Goal: Transaction & Acquisition: Purchase product/service

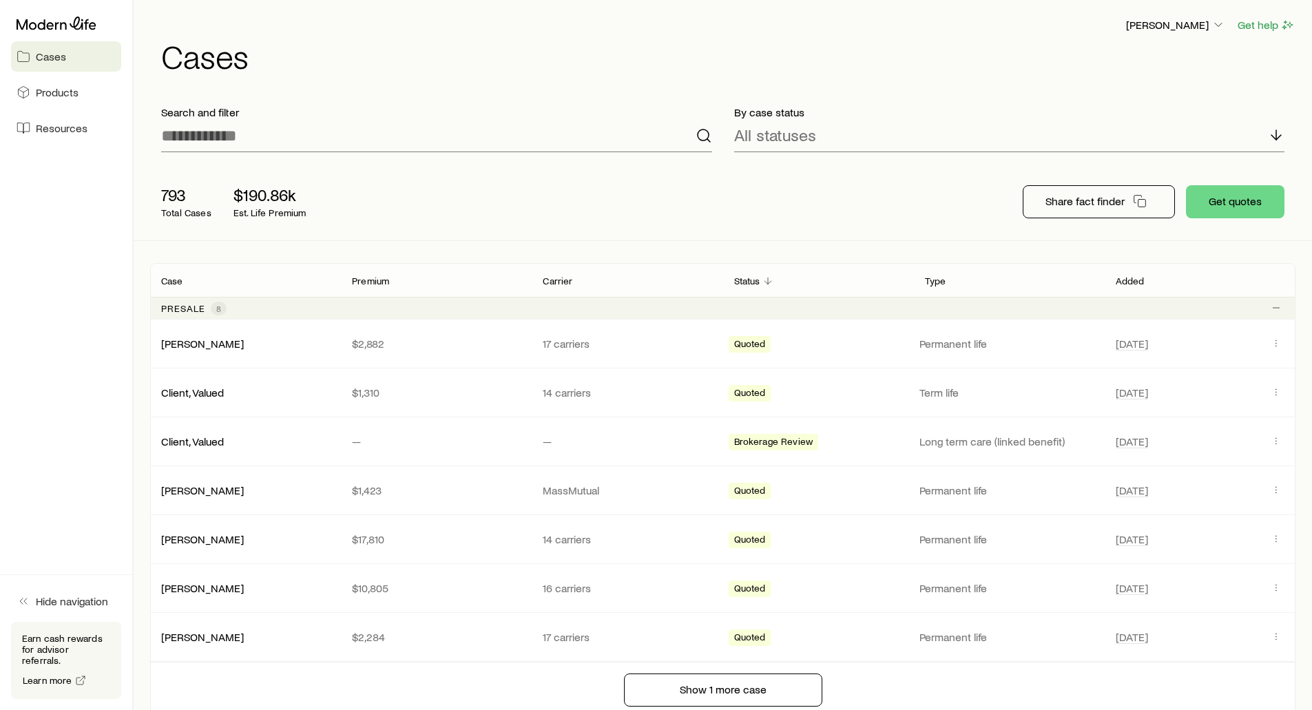
click at [417, 180] on div "793 Total Cases $190.86k Est. Life Premium" at bounding box center [370, 201] width 441 height 55
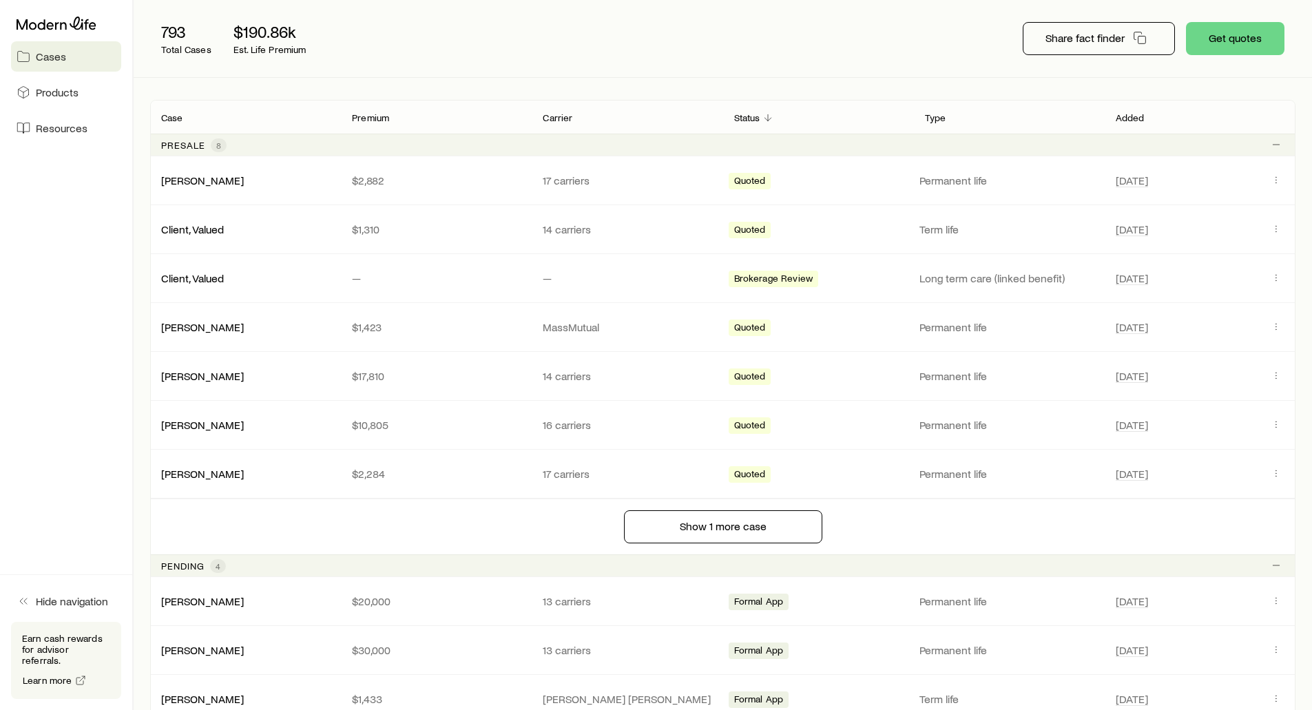
scroll to position [69, 0]
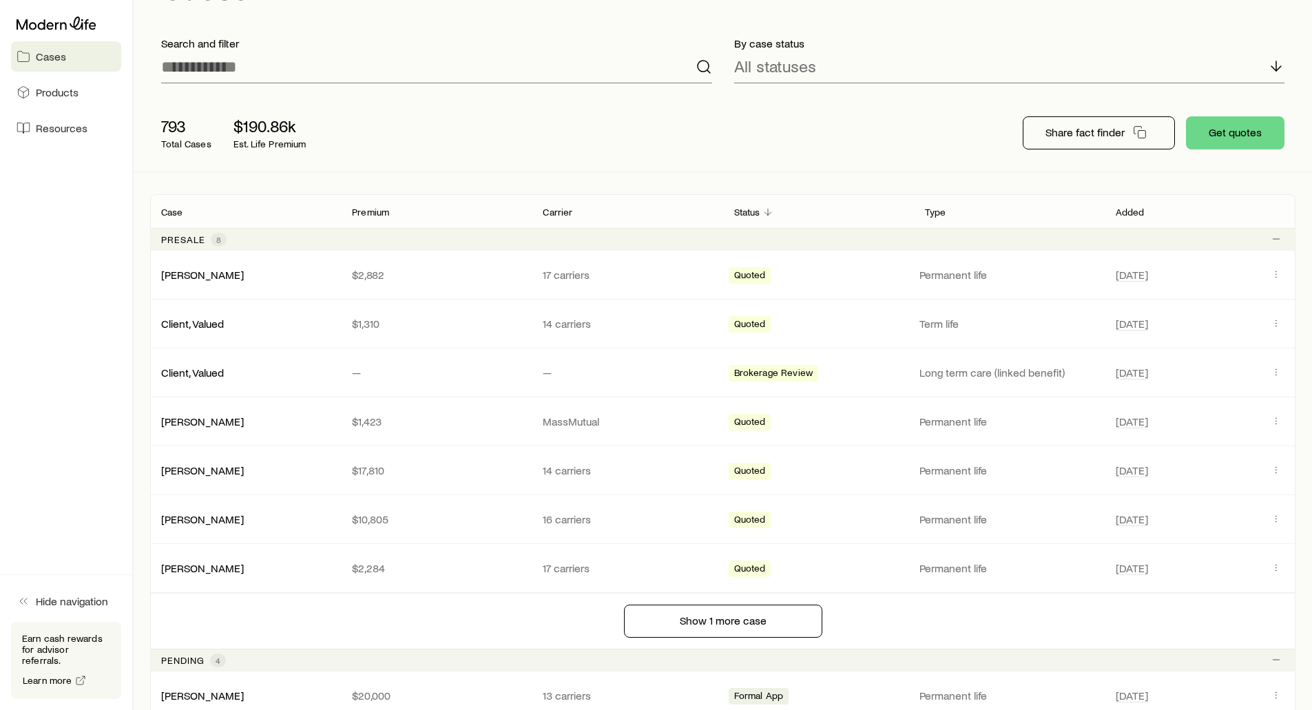
click at [201, 243] on p "Presale" at bounding box center [183, 239] width 44 height 11
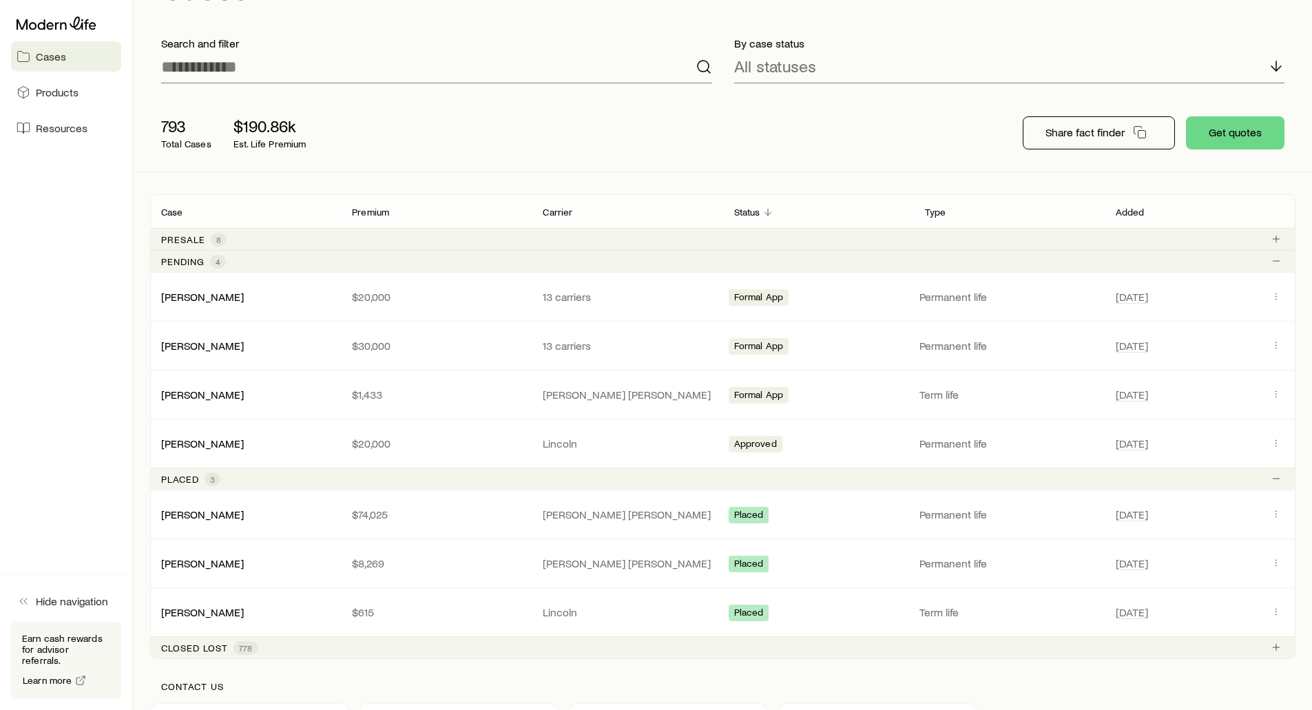
click at [187, 240] on p "Presale" at bounding box center [183, 239] width 44 height 11
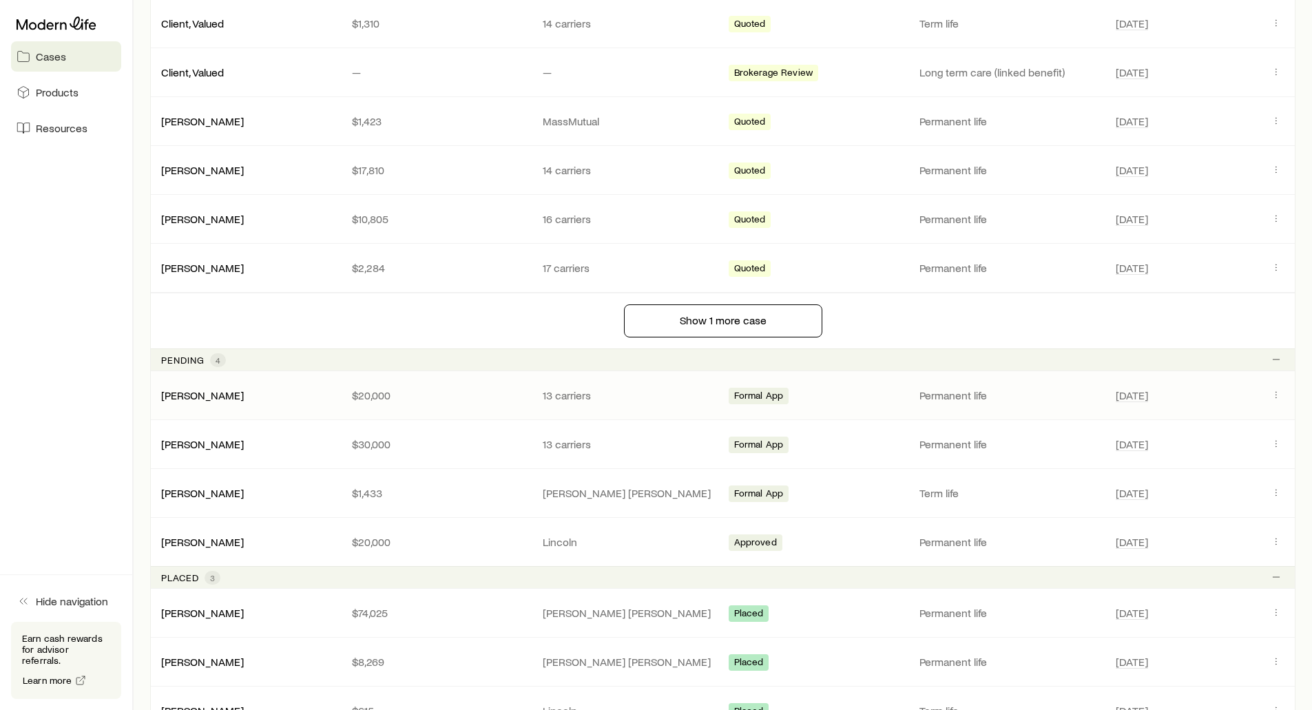
scroll to position [413, 0]
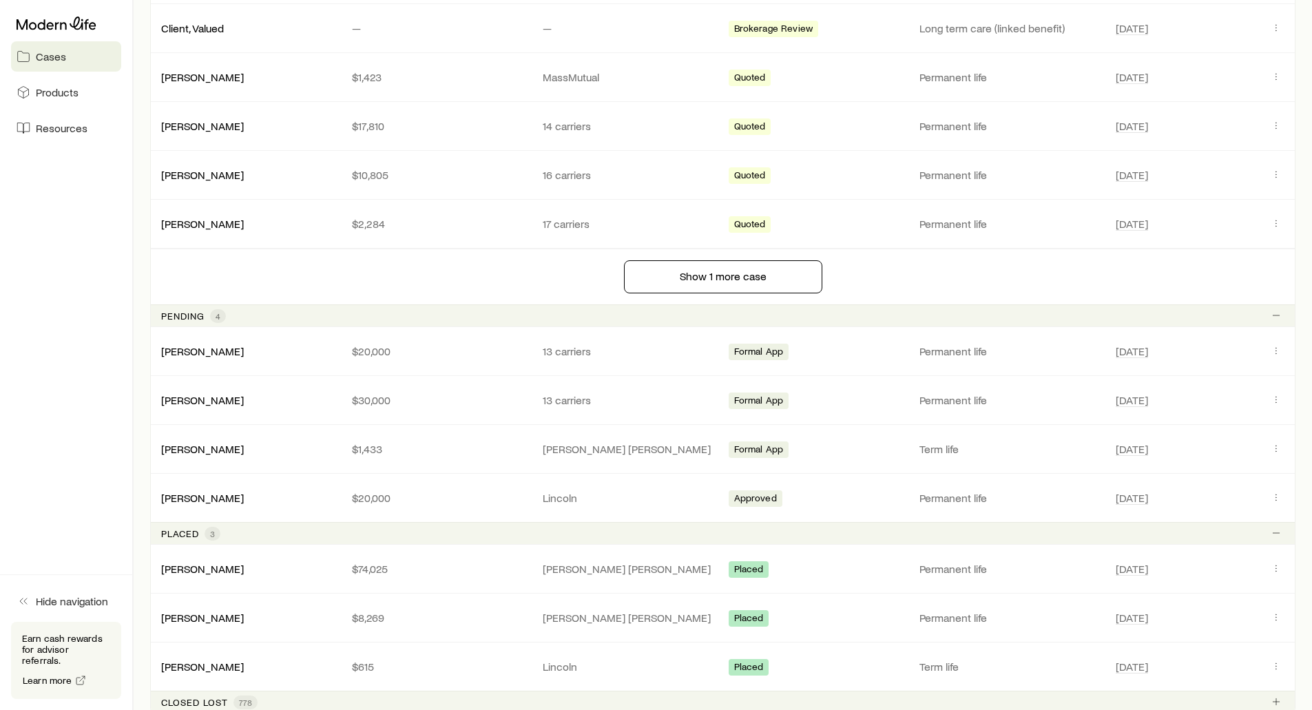
drag, startPoint x: 175, startPoint y: 319, endPoint x: 172, endPoint y: 311, distance: 8.7
click at [175, 319] on p "Pending" at bounding box center [182, 316] width 43 height 11
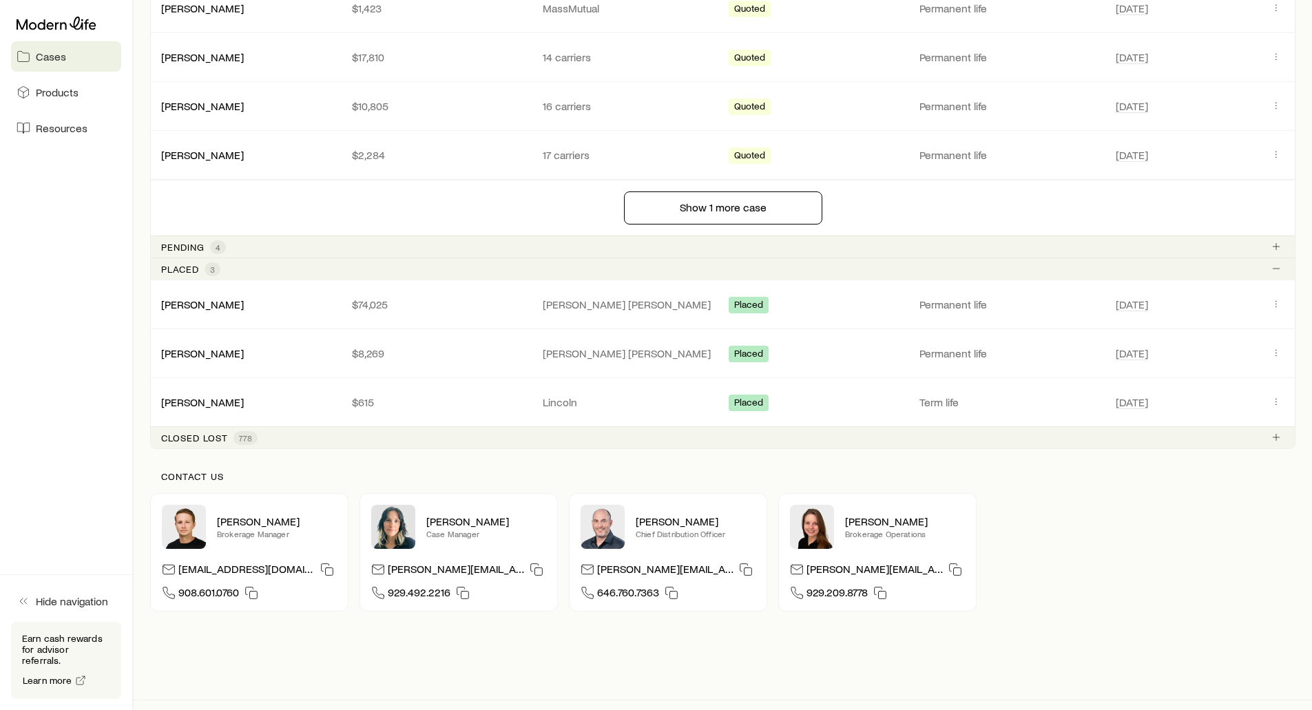
click at [175, 269] on p "Placed" at bounding box center [180, 269] width 38 height 11
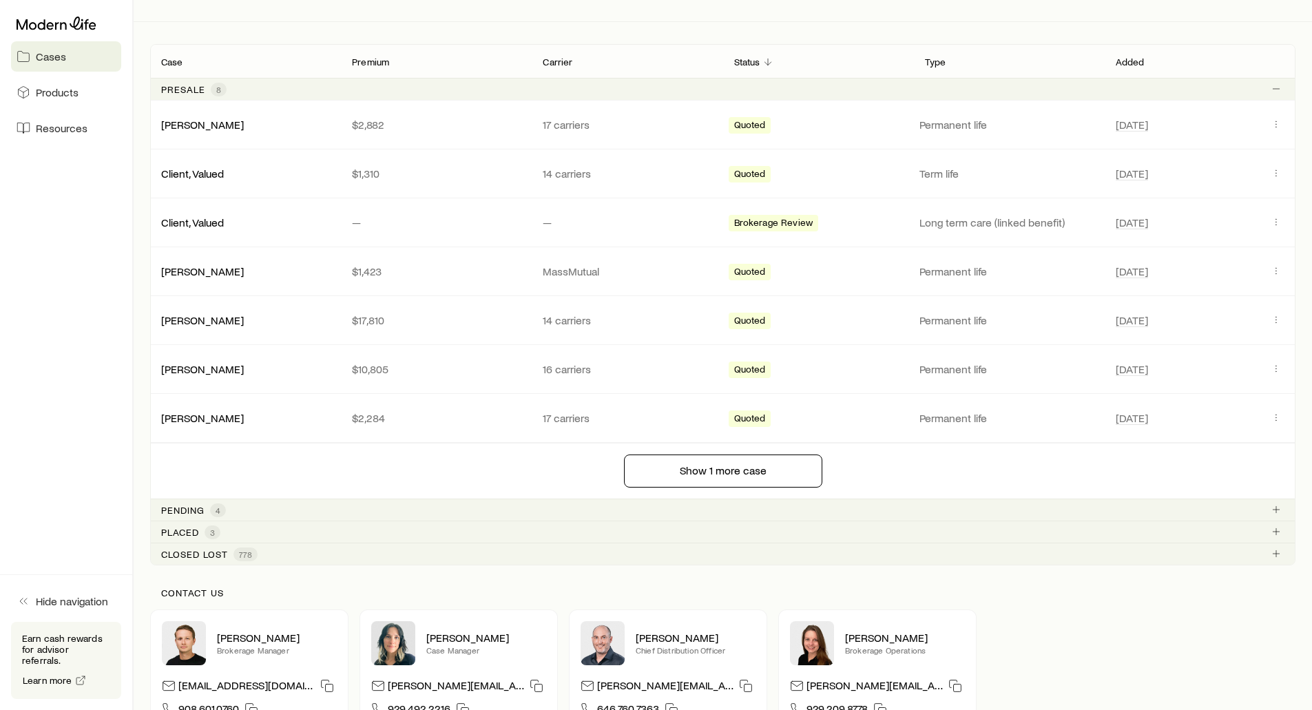
scroll to position [221, 0]
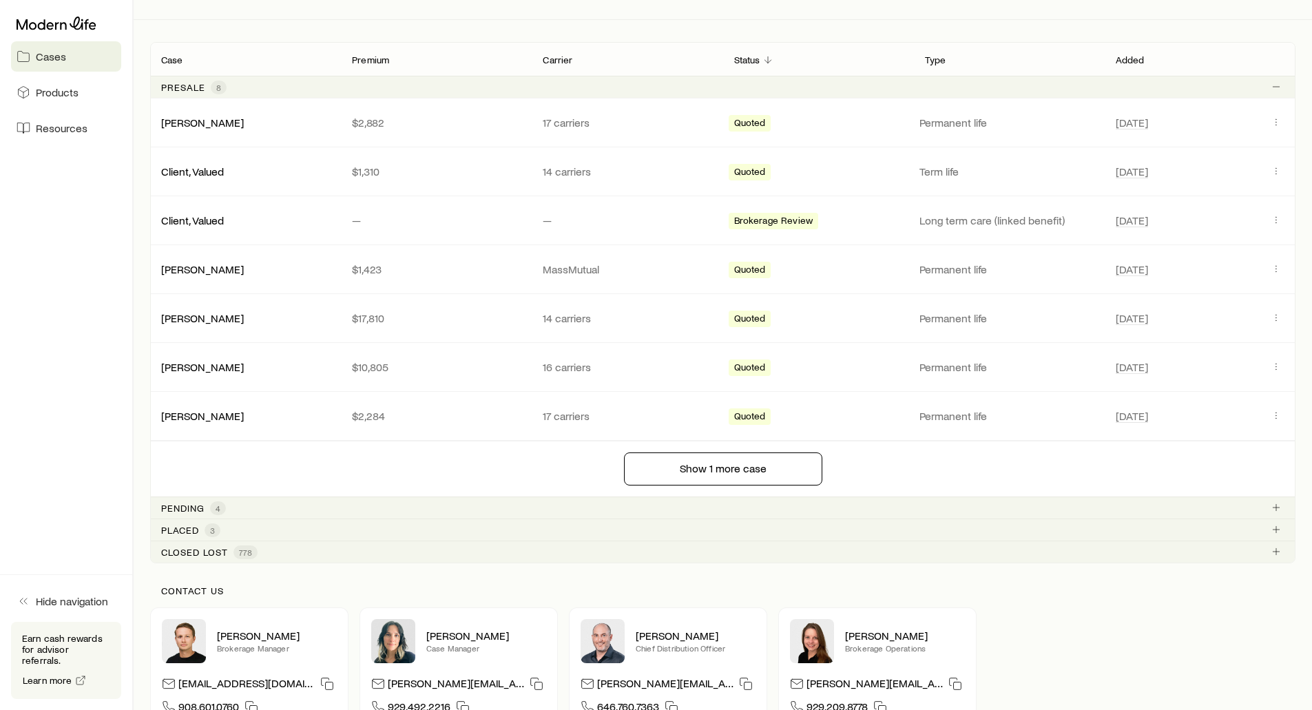
click at [188, 503] on p "Pending" at bounding box center [182, 508] width 43 height 11
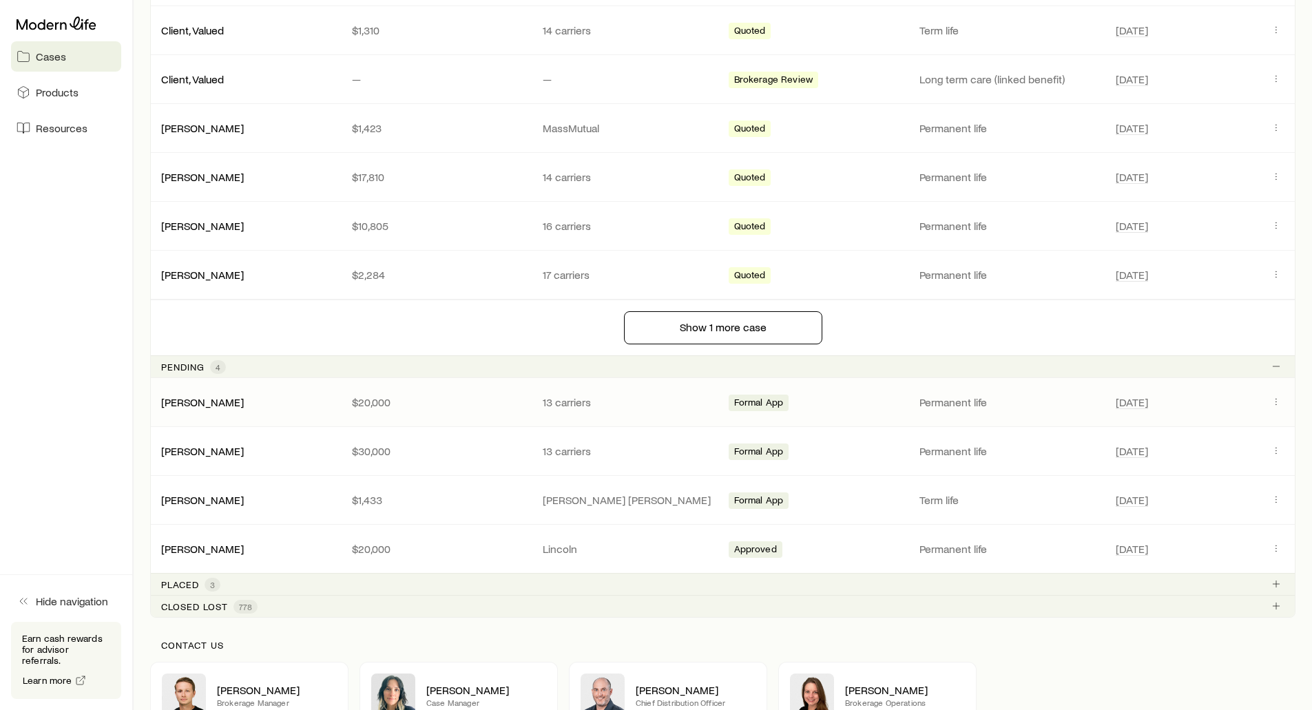
scroll to position [359, 0]
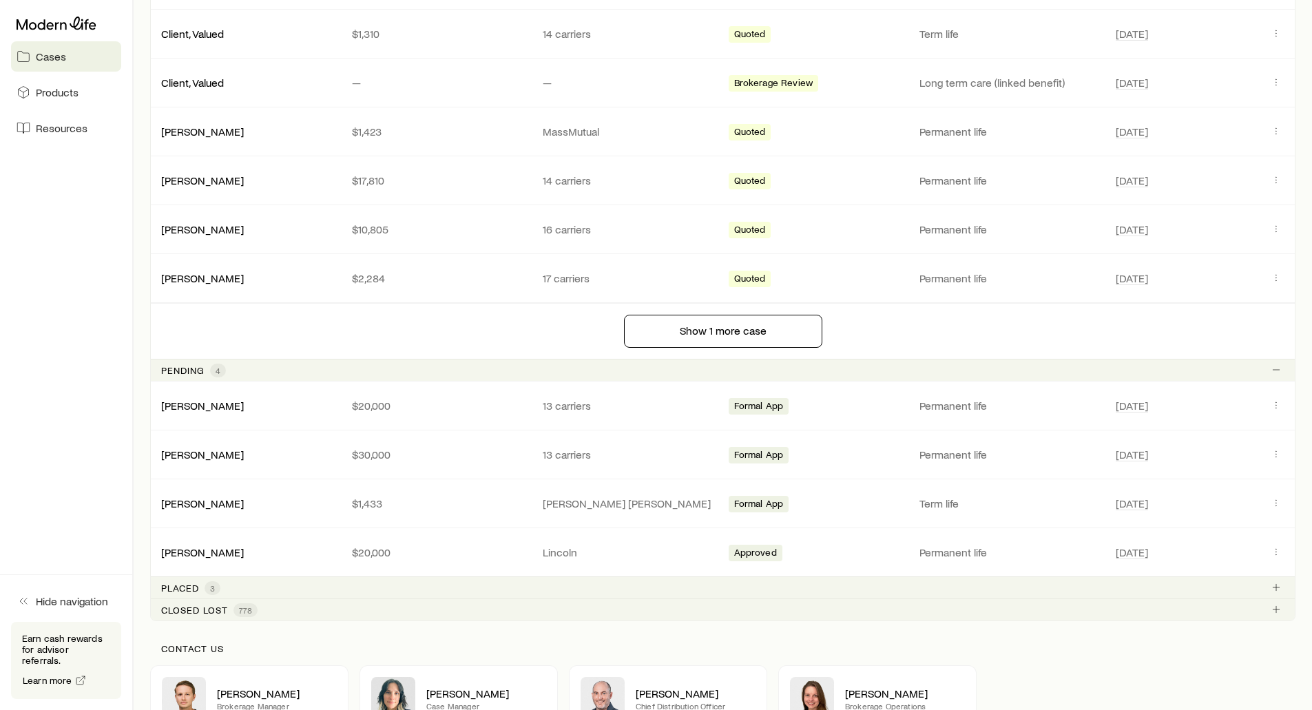
click at [180, 370] on p "Pending" at bounding box center [182, 370] width 43 height 11
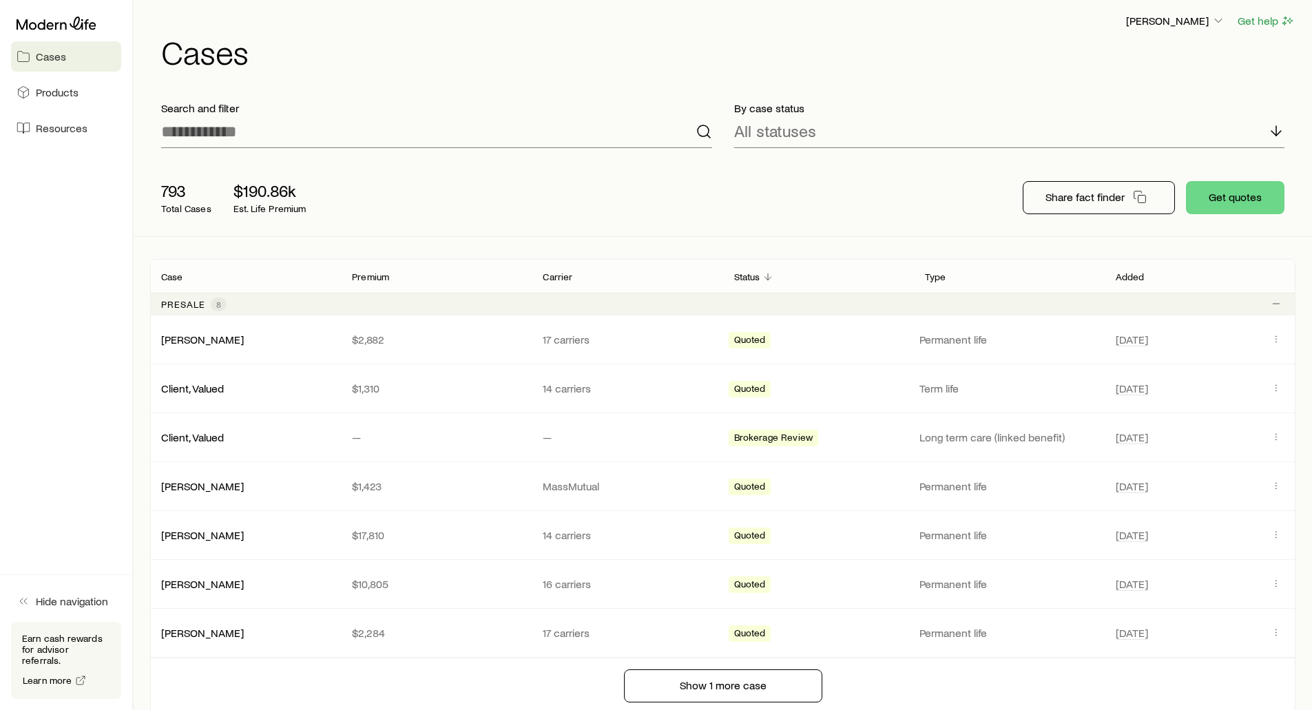
scroll to position [0, 0]
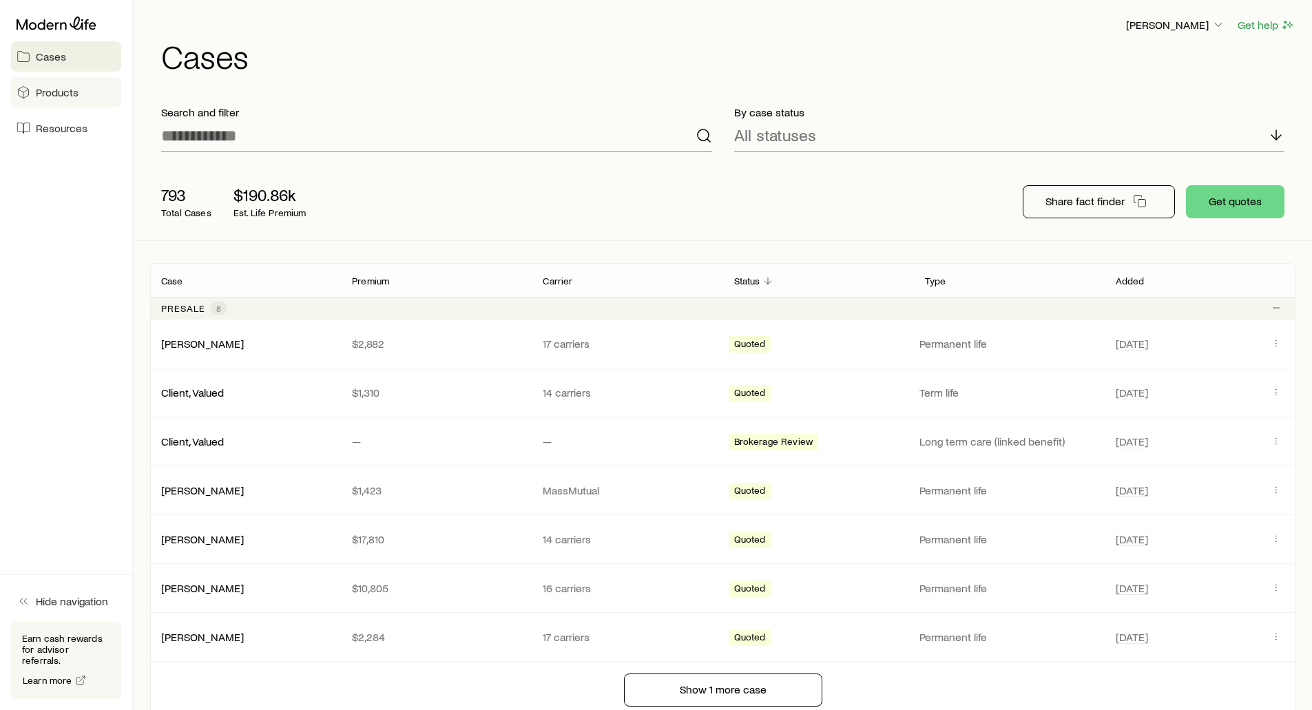
click at [79, 100] on link "Products" at bounding box center [66, 92] width 110 height 30
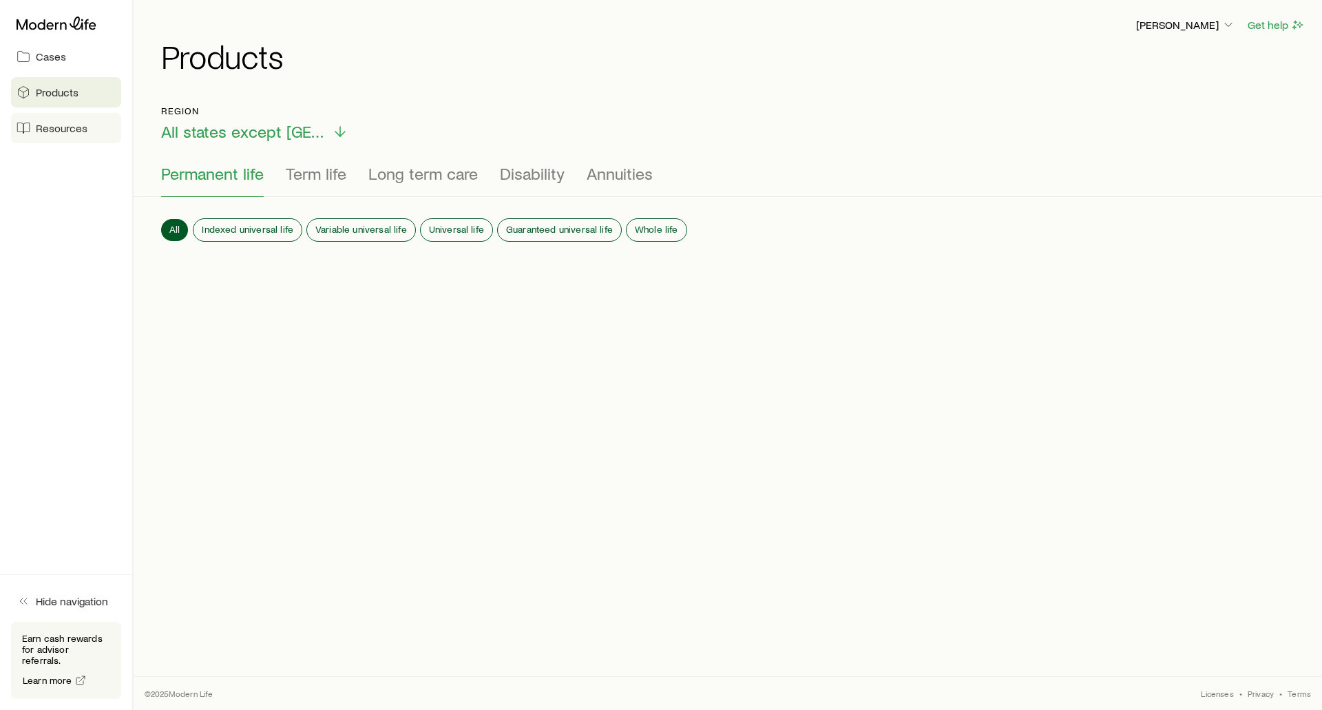
click at [72, 131] on span "Resources" at bounding box center [62, 128] width 52 height 14
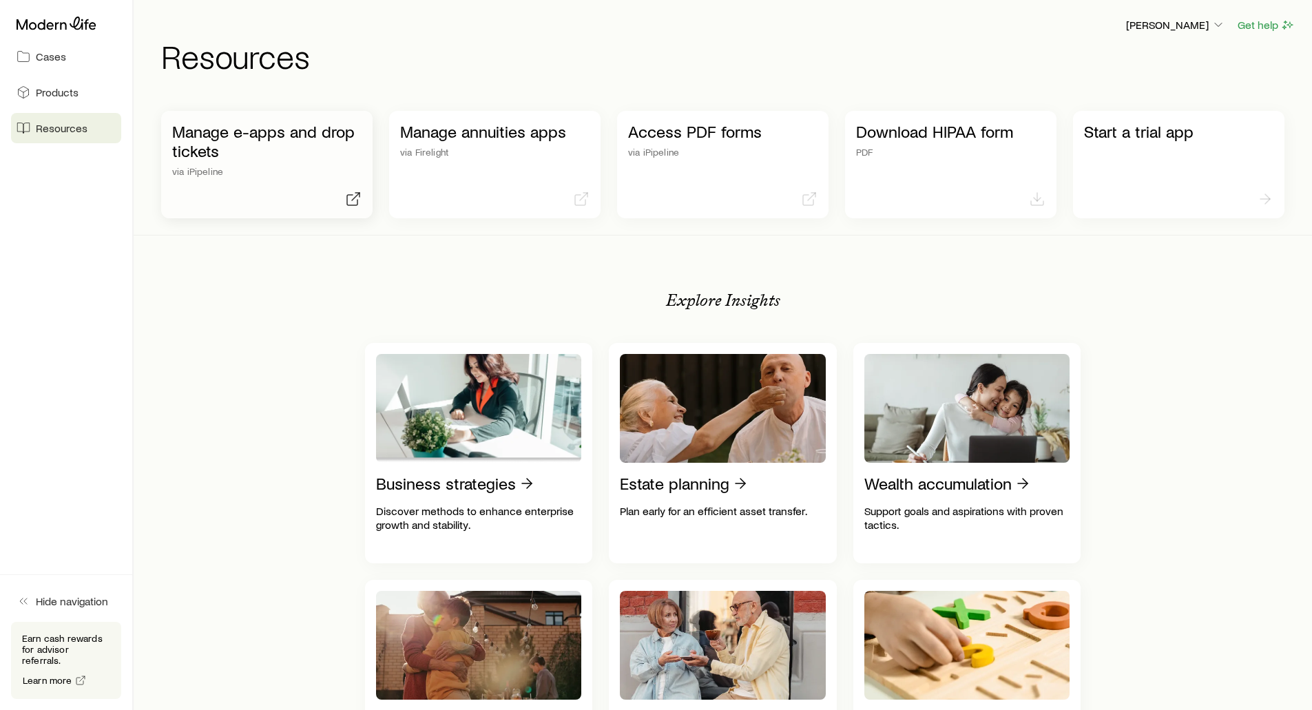
click at [222, 137] on p "Manage e-apps and drop tickets" at bounding box center [266, 141] width 189 height 39
click at [643, 134] on p "Access PDF forms" at bounding box center [722, 131] width 189 height 19
click at [1, 59] on div "Cases Products Resources" at bounding box center [66, 77] width 132 height 154
click at [36, 54] on link "Cases" at bounding box center [66, 56] width 110 height 30
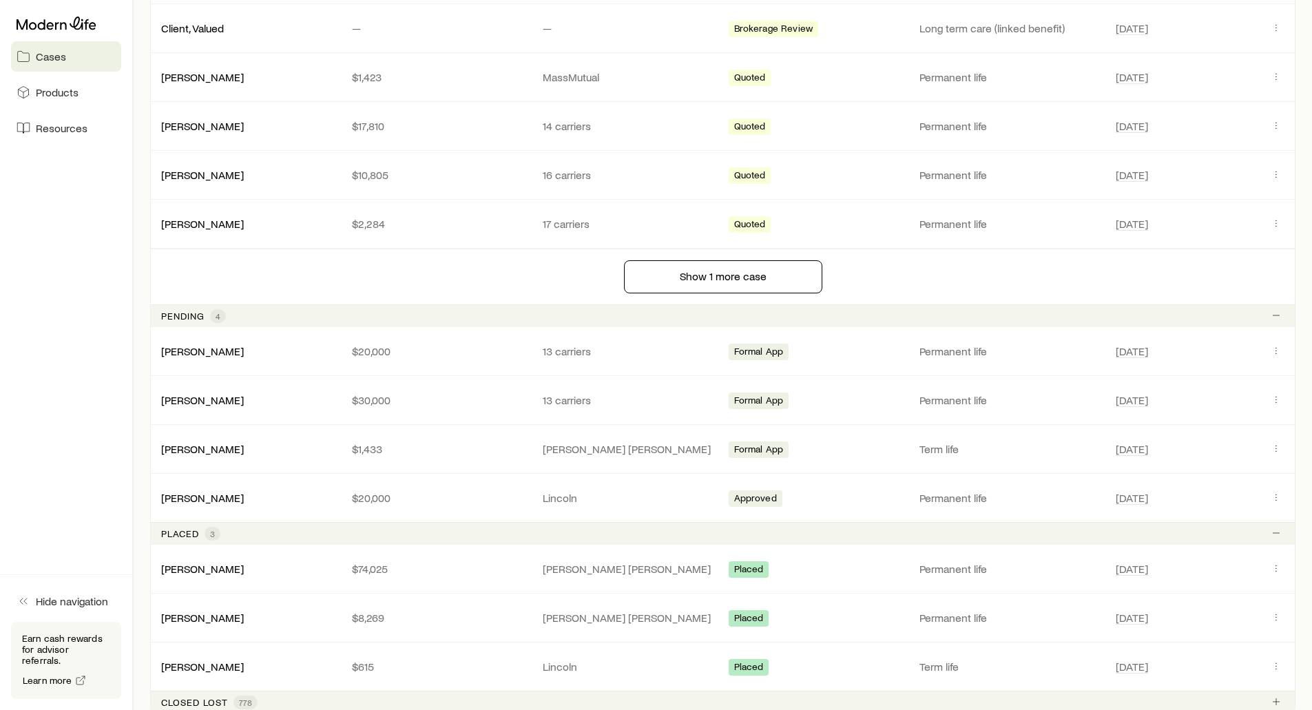
click at [171, 317] on p "Pending" at bounding box center [182, 316] width 43 height 11
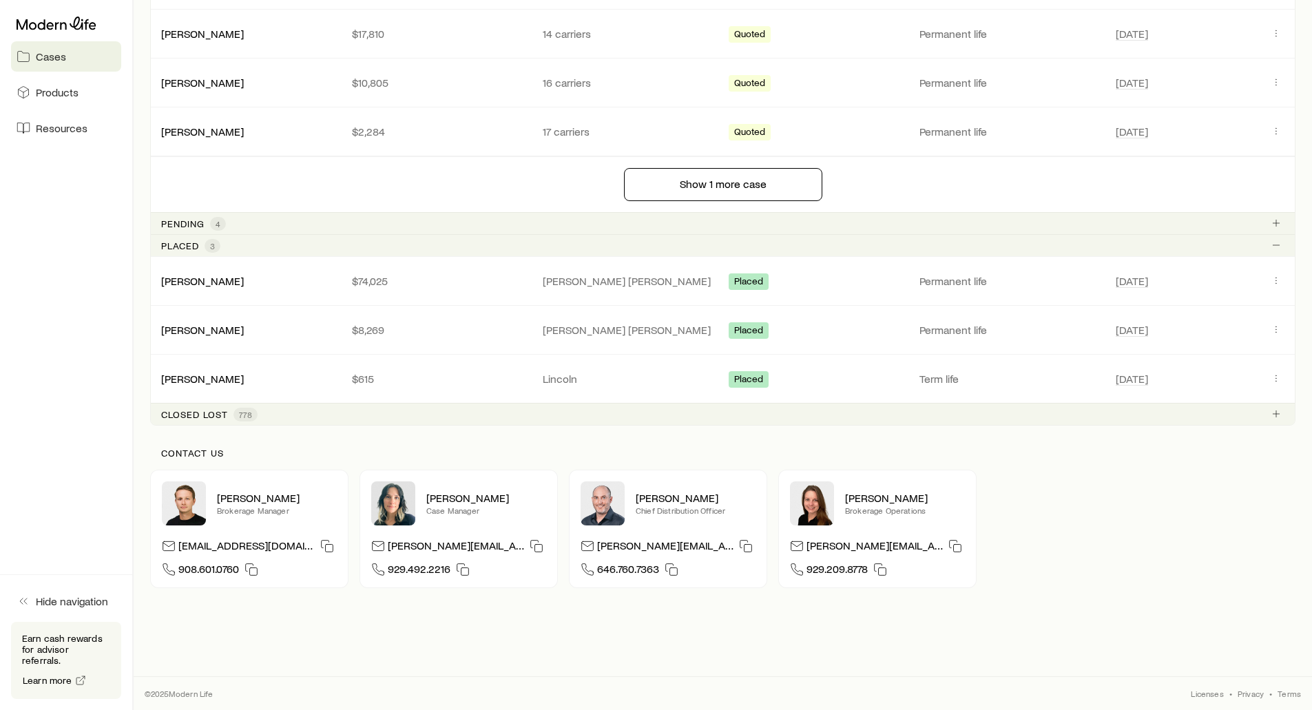
click at [169, 412] on p "Closed lost" at bounding box center [194, 414] width 67 height 11
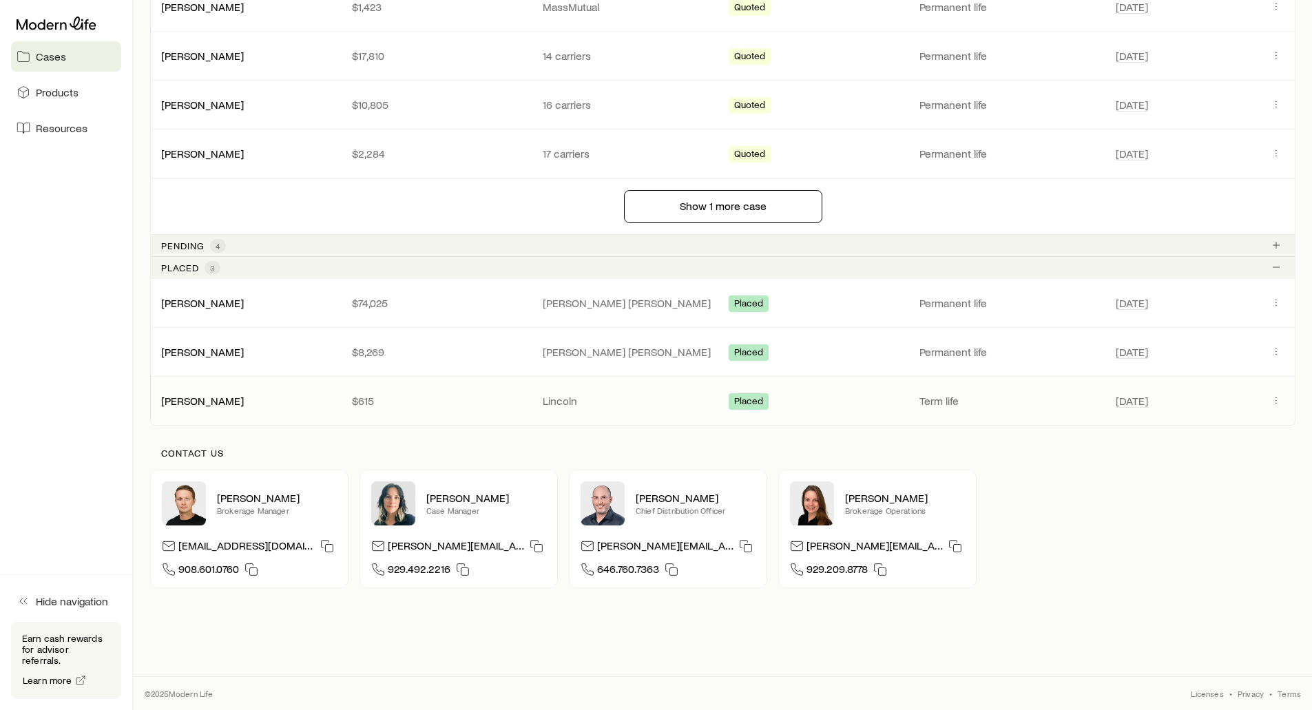
scroll to position [505, 0]
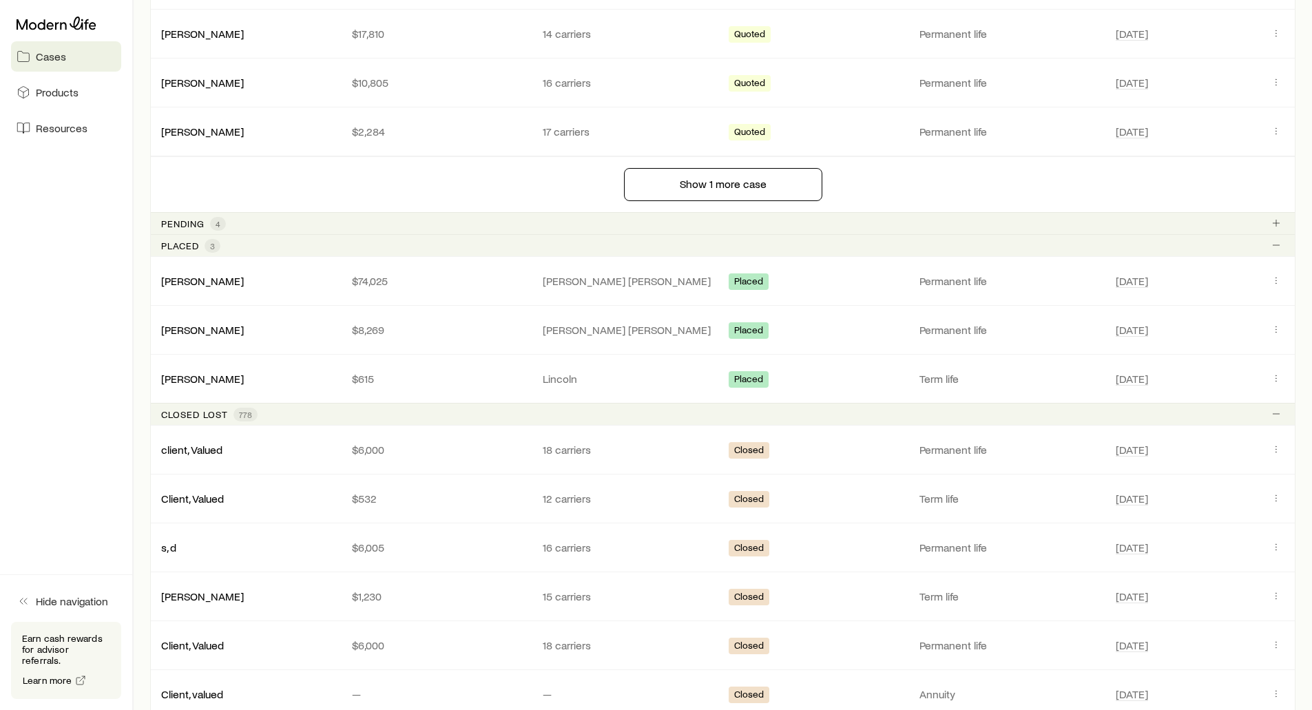
click at [191, 423] on div "Closed lost 778" at bounding box center [722, 414] width 1145 height 22
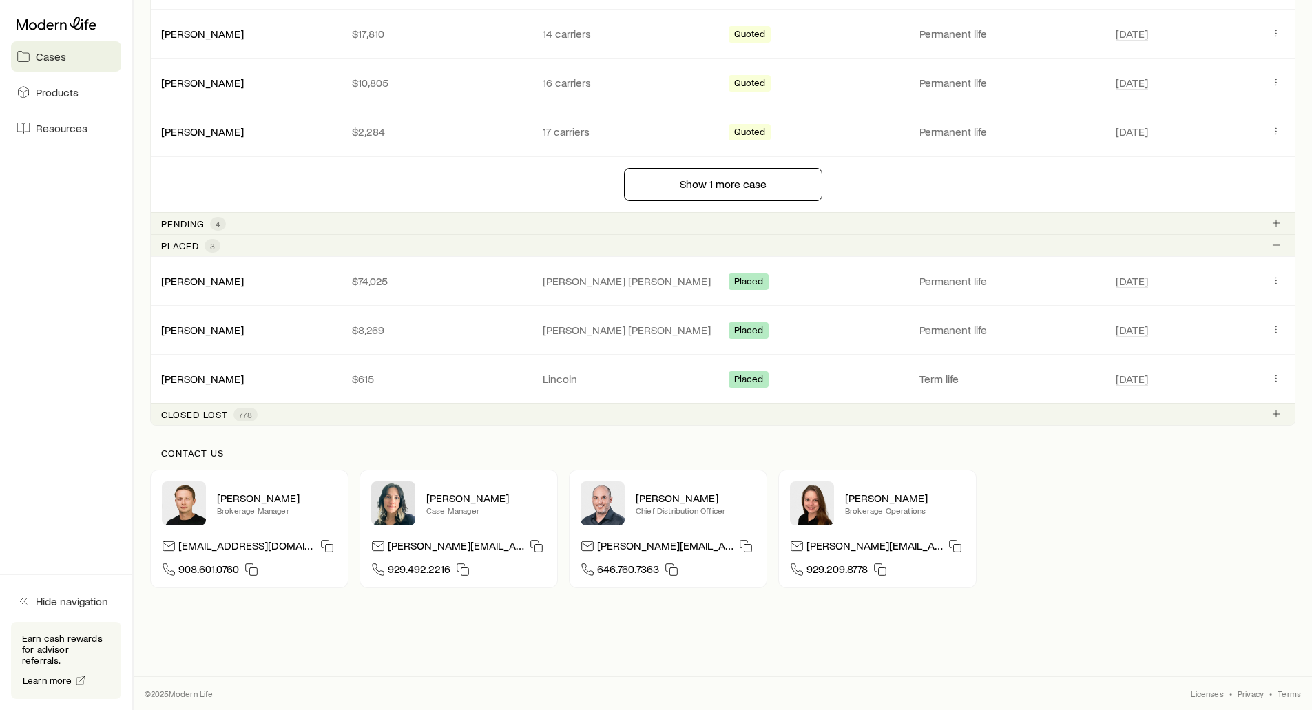
click at [176, 240] on p "Placed" at bounding box center [180, 245] width 38 height 11
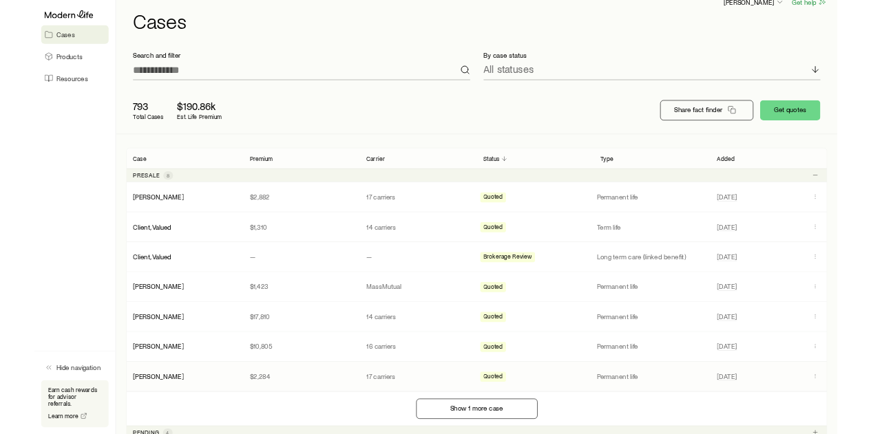
scroll to position [0, 0]
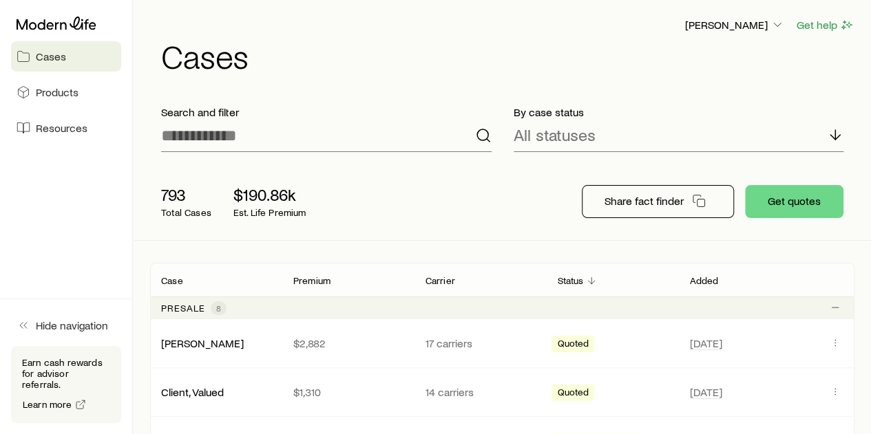
drag, startPoint x: 419, startPoint y: 45, endPoint x: 394, endPoint y: 32, distance: 29.0
click at [419, 45] on h1 "Cases" at bounding box center [507, 55] width 693 height 33
click at [434, 47] on h1 "Cases" at bounding box center [507, 55] width 693 height 33
click at [749, 22] on p "[PERSON_NAME]" at bounding box center [734, 25] width 99 height 14
click at [741, 63] on span "Licenses and contracts" at bounding box center [707, 63] width 113 height 14
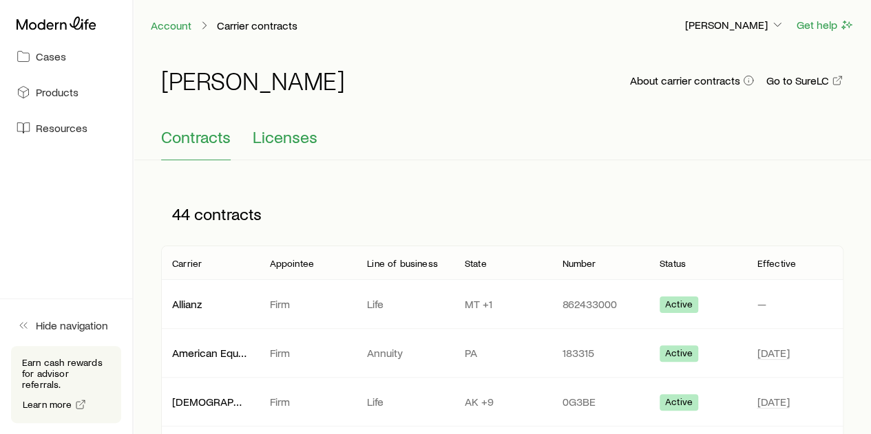
click at [271, 143] on span "Licenses" at bounding box center [285, 136] width 65 height 19
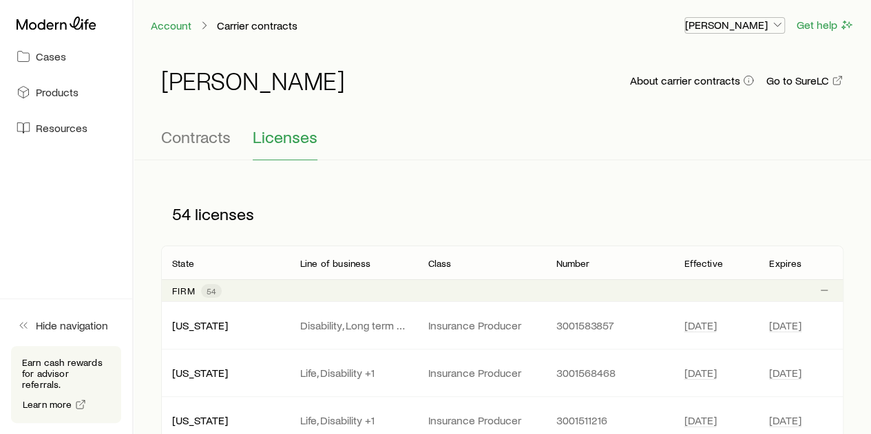
click at [752, 26] on p "[PERSON_NAME]" at bounding box center [734, 25] width 99 height 14
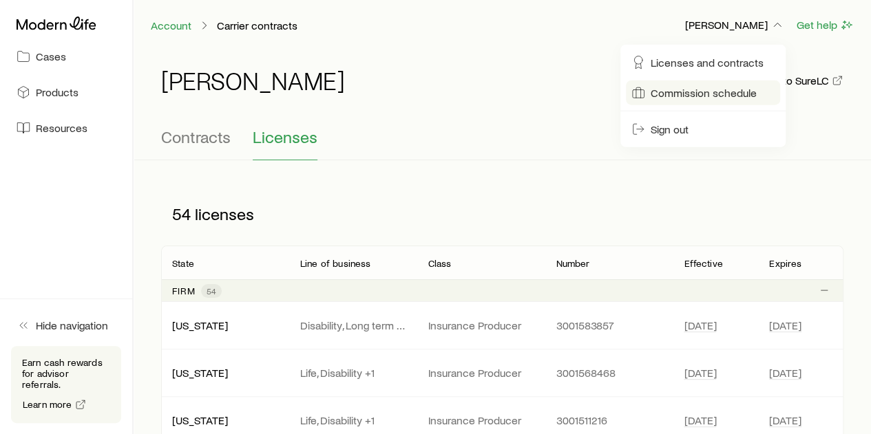
click at [722, 93] on span "Commission schedule" at bounding box center [704, 93] width 106 height 14
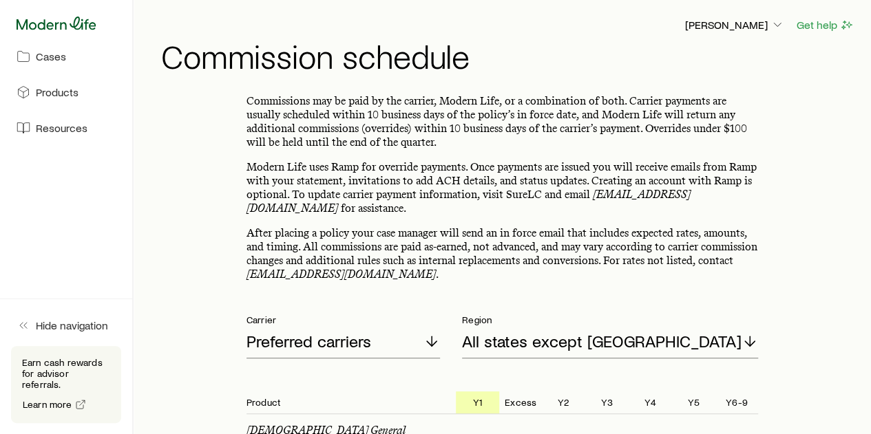
click at [30, 19] on icon at bounding box center [57, 24] width 80 height 14
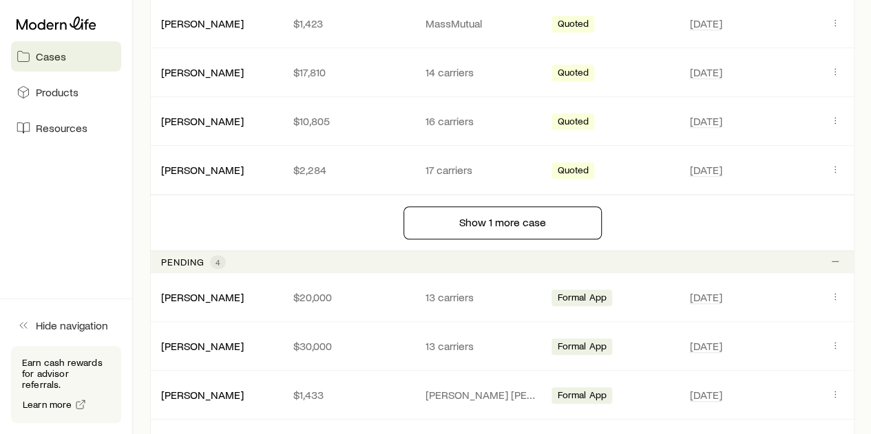
scroll to position [482, 0]
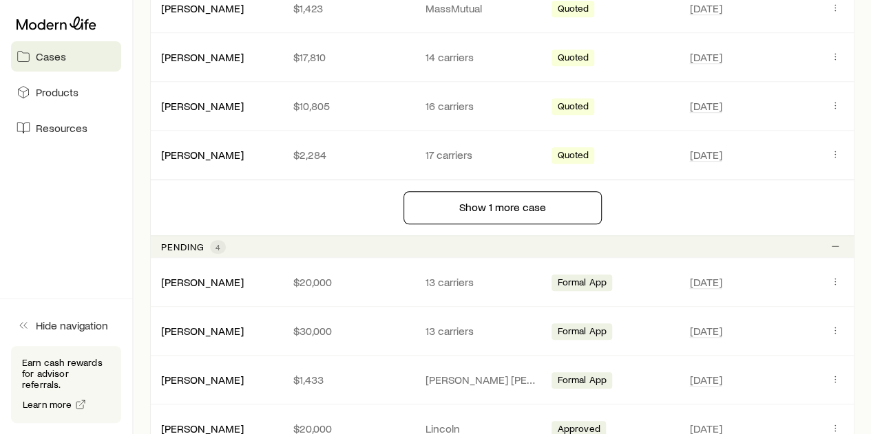
click at [177, 244] on p "Pending" at bounding box center [182, 247] width 43 height 11
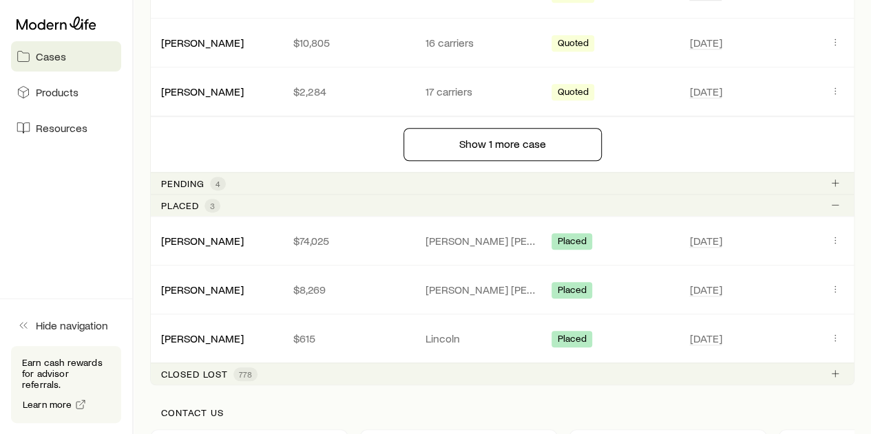
scroll to position [551, 0]
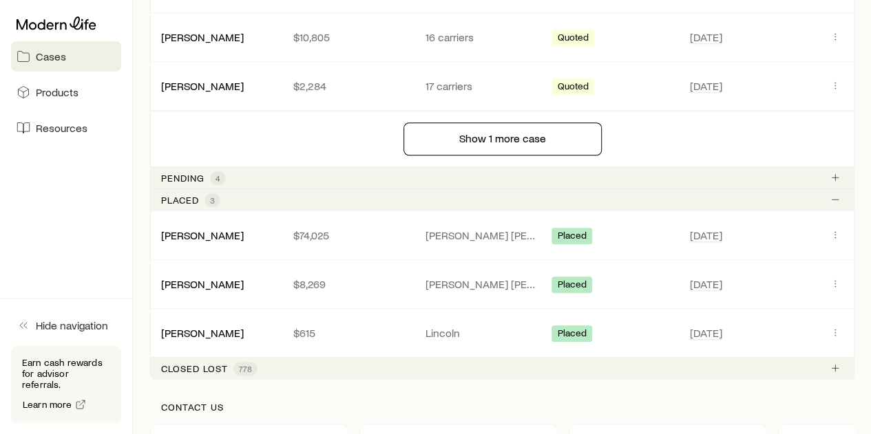
click at [179, 201] on p "Placed" at bounding box center [180, 200] width 38 height 11
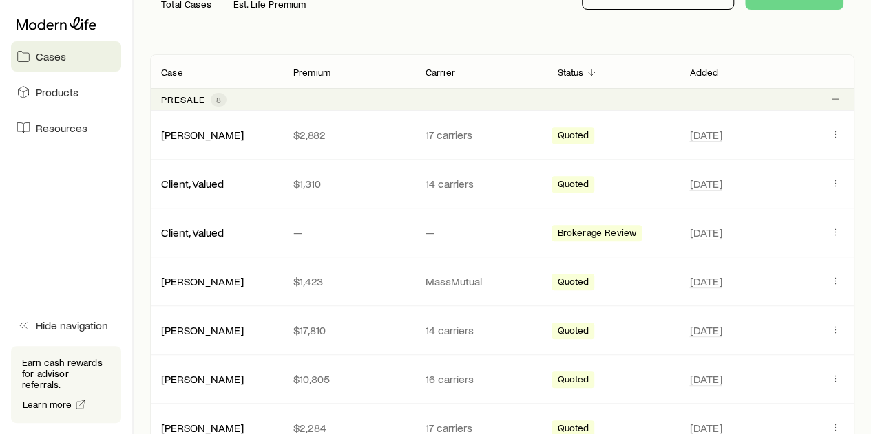
scroll to position [207, 0]
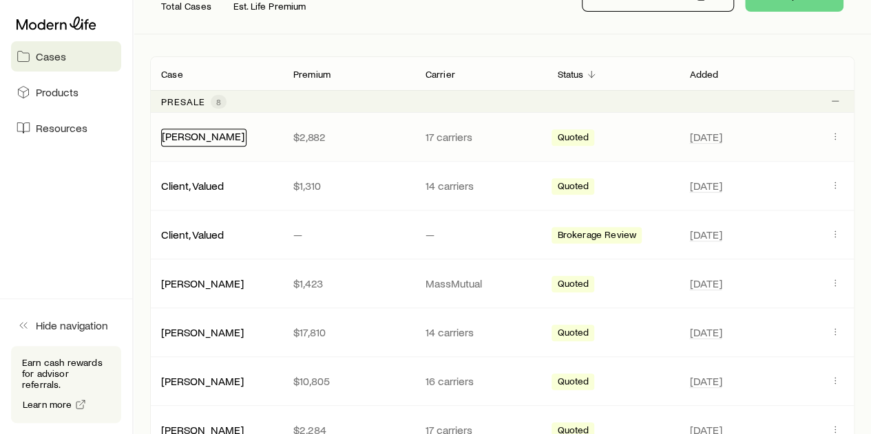
click at [175, 138] on link "[PERSON_NAME]" at bounding box center [203, 135] width 83 height 13
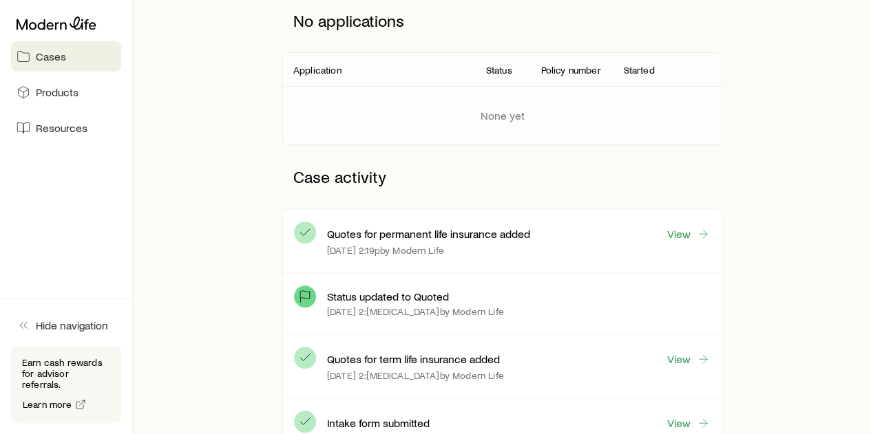
scroll to position [207, 0]
click at [686, 357] on link "View" at bounding box center [688, 361] width 44 height 16
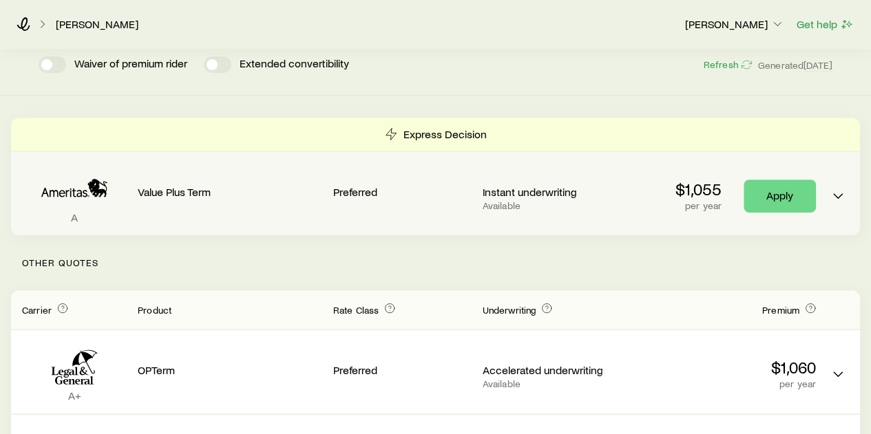
scroll to position [138, 0]
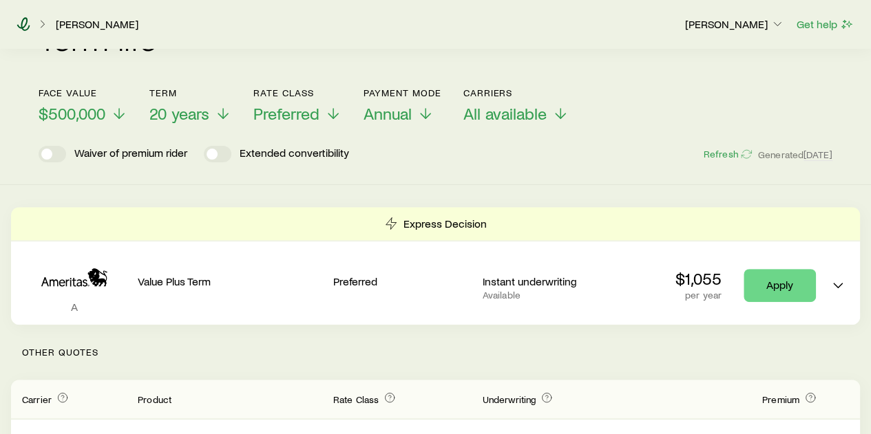
click at [25, 23] on icon at bounding box center [23, 24] width 13 height 14
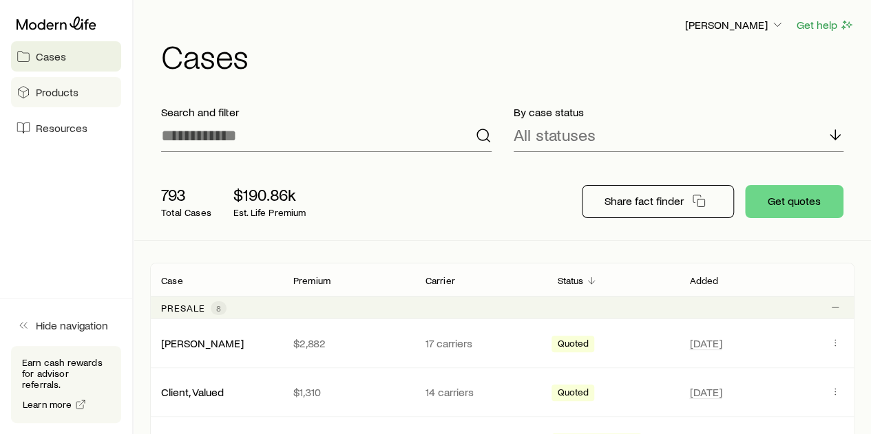
click at [54, 94] on span "Products" at bounding box center [57, 92] width 43 height 14
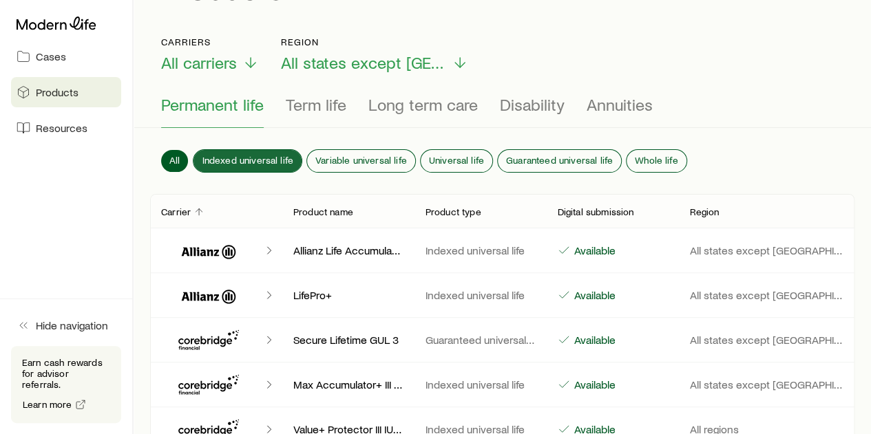
scroll to position [138, 0]
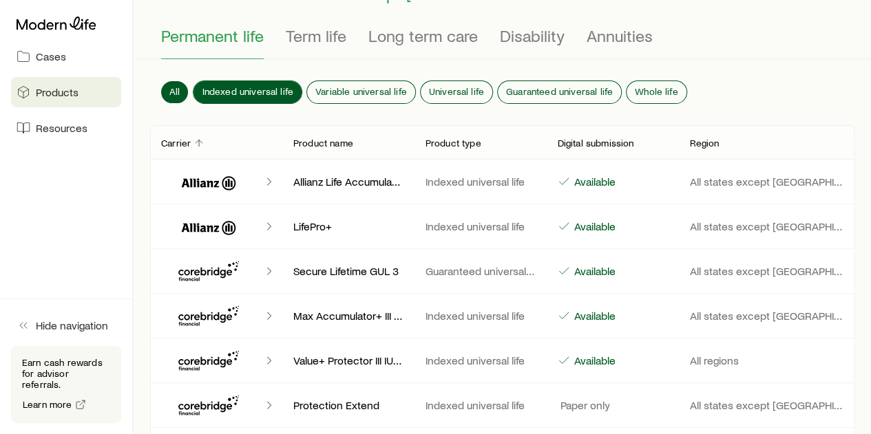
click at [228, 86] on span "Indexed universal life" at bounding box center [248, 91] width 92 height 11
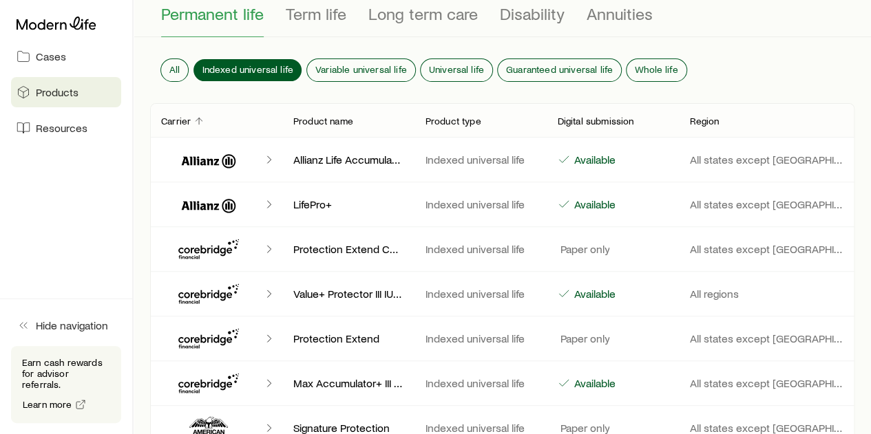
scroll to position [0, 0]
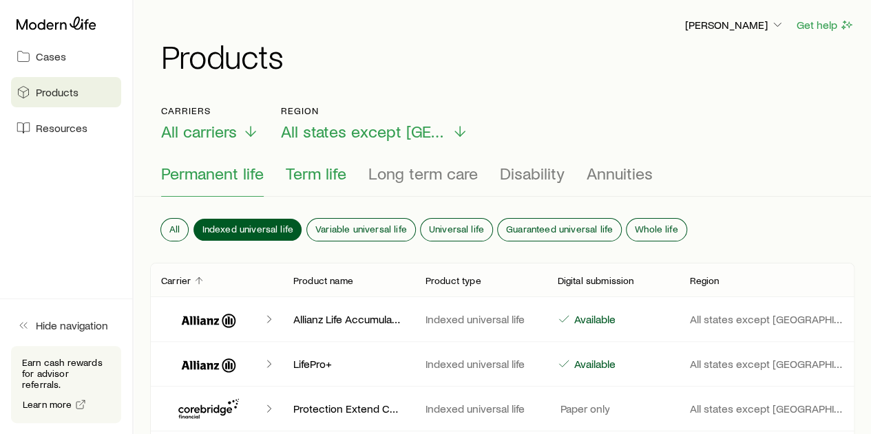
click at [308, 180] on span "Term life" at bounding box center [316, 173] width 61 height 19
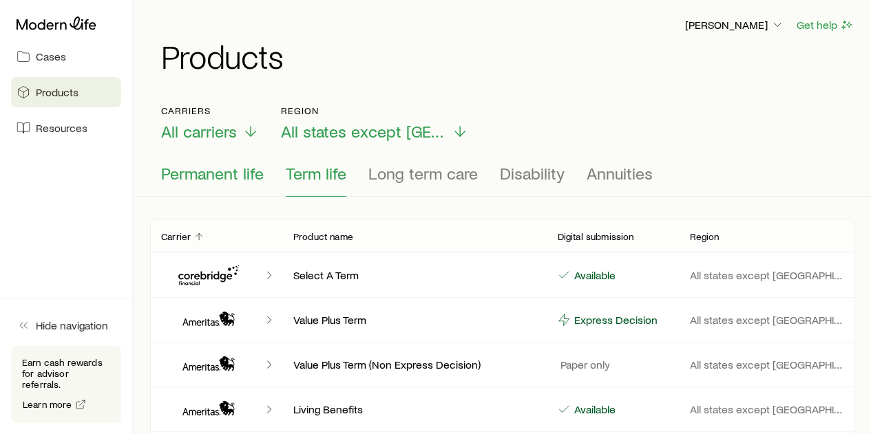
click at [217, 180] on span "Permanent life" at bounding box center [212, 173] width 103 height 19
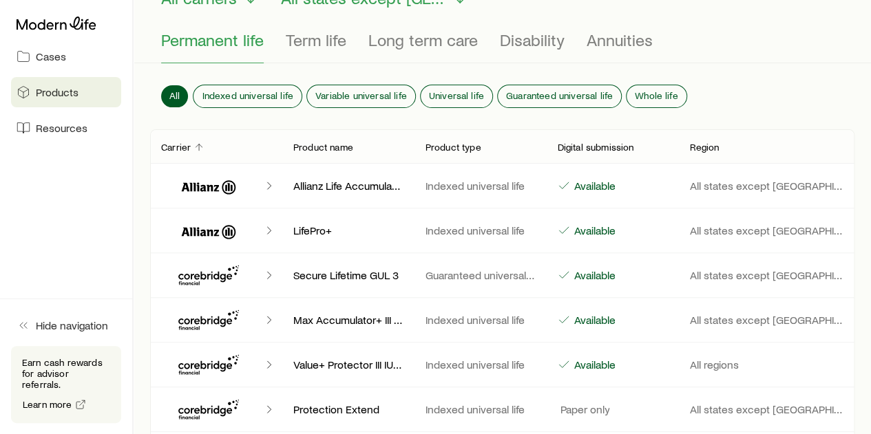
scroll to position [138, 0]
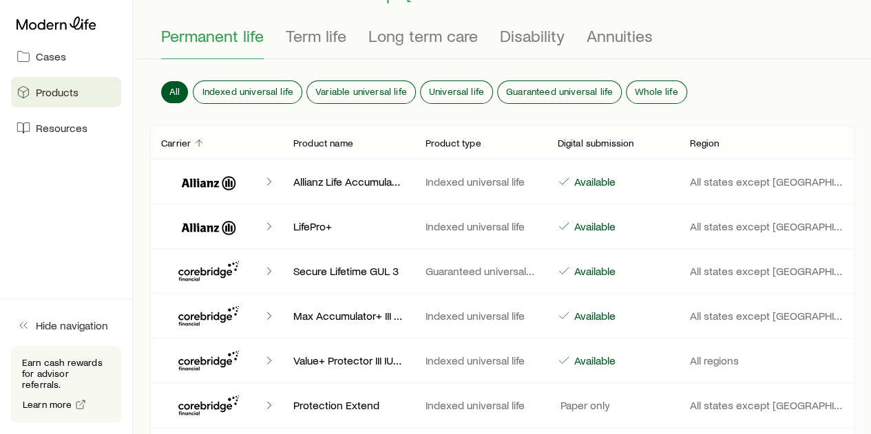
drag, startPoint x: 316, startPoint y: 35, endPoint x: 401, endPoint y: 34, distance: 84.7
click at [316, 35] on span "Term life" at bounding box center [316, 35] width 61 height 19
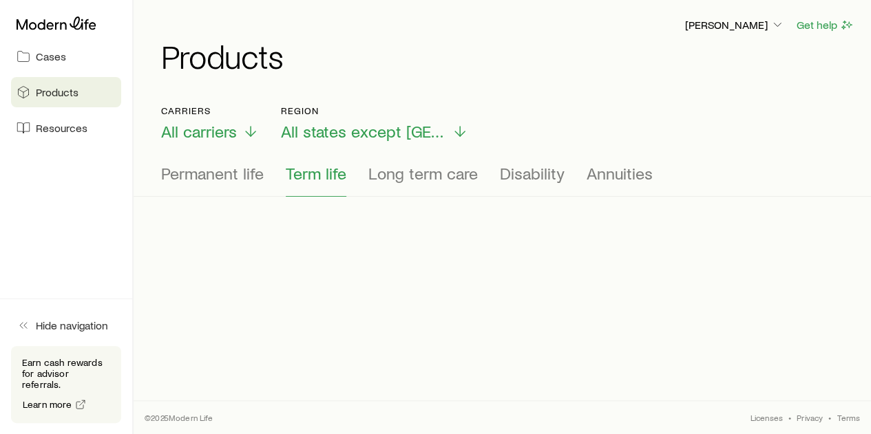
scroll to position [0, 0]
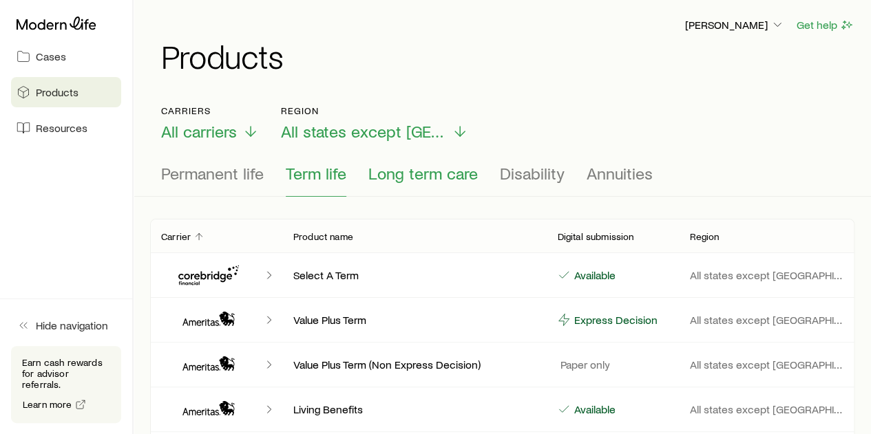
click at [414, 178] on span "Long term care" at bounding box center [422, 173] width 109 height 19
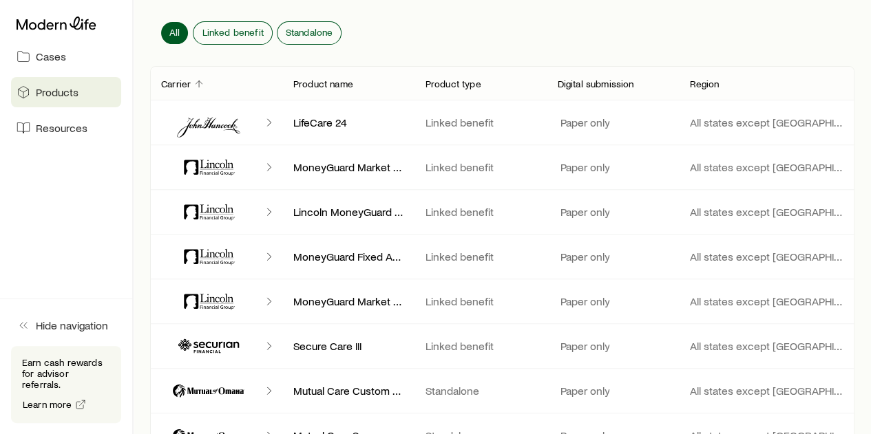
scroll to position [207, 0]
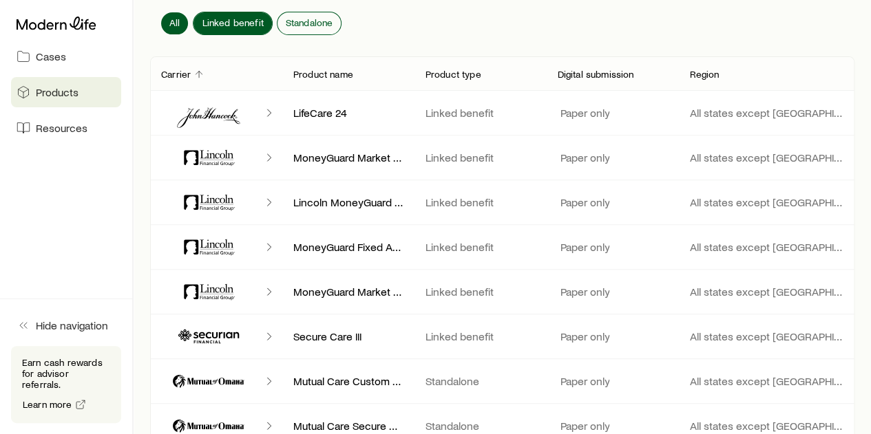
click at [224, 18] on span "Linked benefit" at bounding box center [232, 22] width 61 height 11
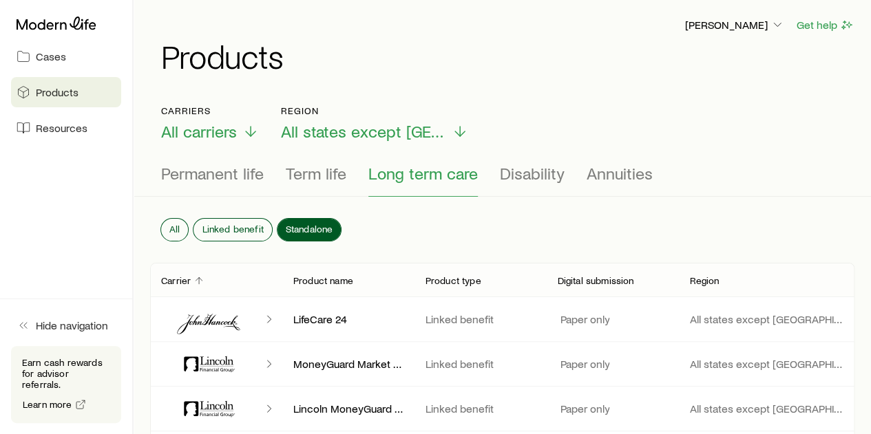
click at [299, 225] on span "Standalone" at bounding box center [310, 229] width 48 height 11
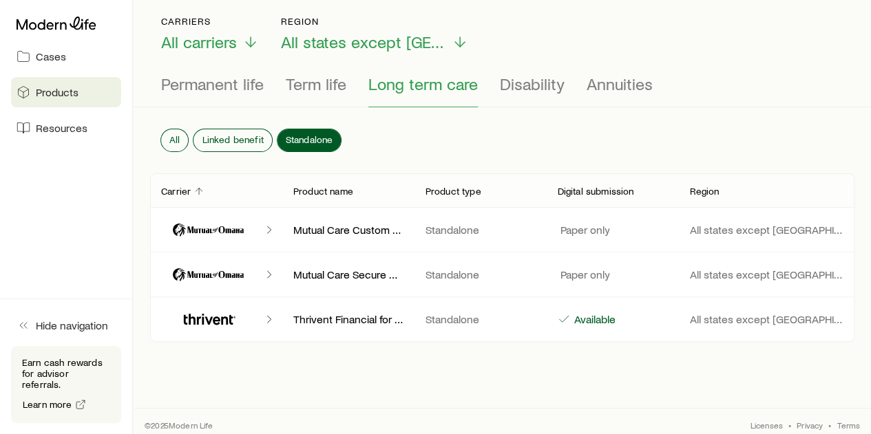
scroll to position [95, 0]
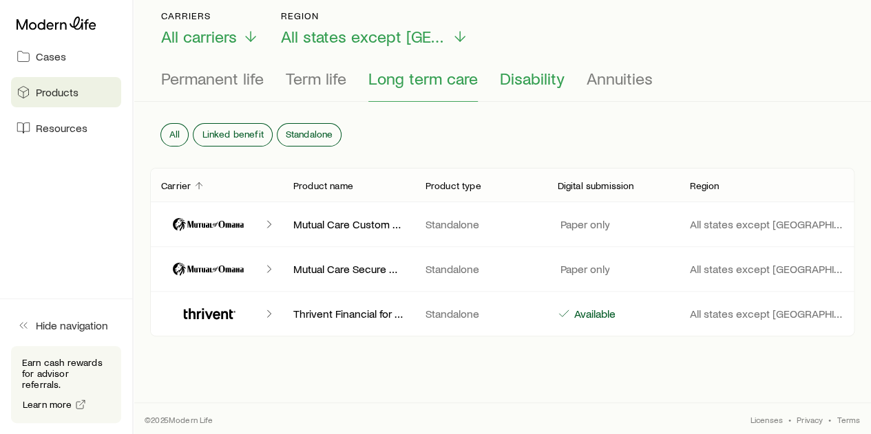
click at [532, 84] on span "Disability" at bounding box center [532, 78] width 65 height 19
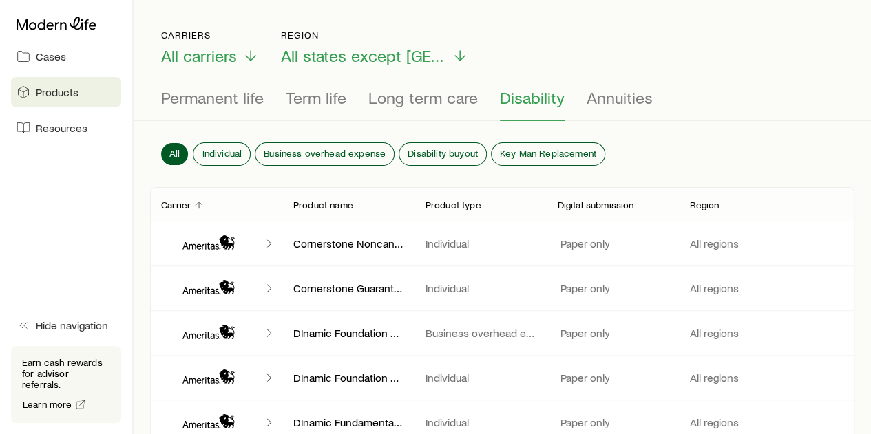
scroll to position [69, 0]
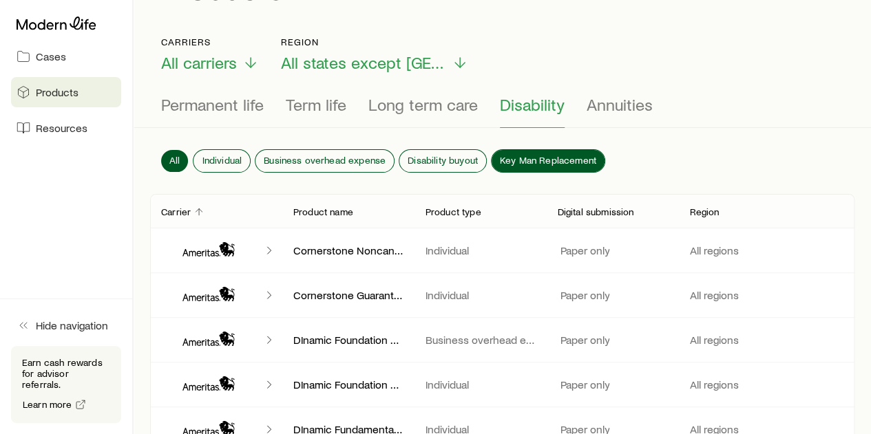
click at [537, 156] on span "Key Man Replacement" at bounding box center [548, 160] width 96 height 11
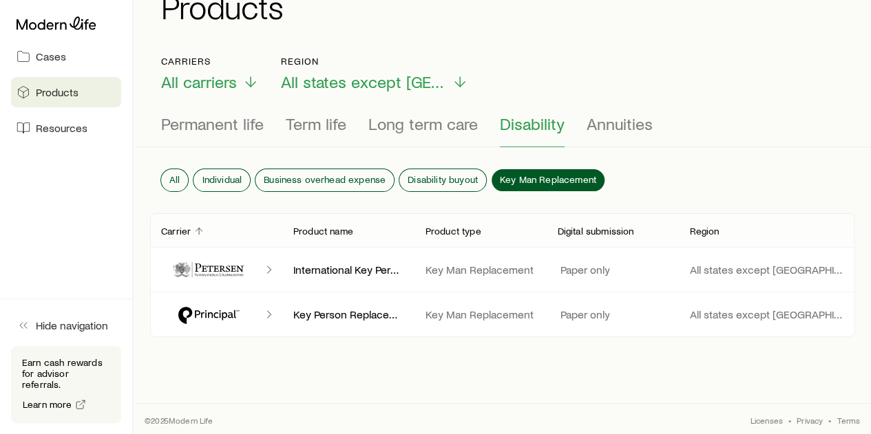
scroll to position [50, 0]
click at [622, 123] on span "Annuities" at bounding box center [620, 123] width 66 height 19
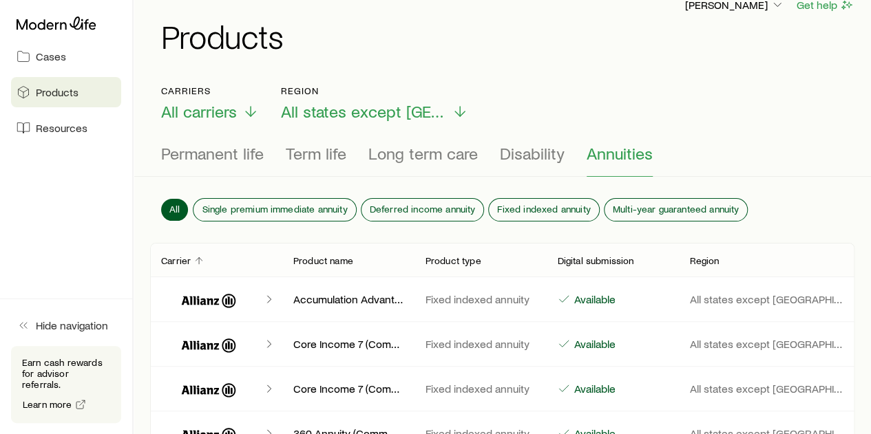
scroll to position [0, 0]
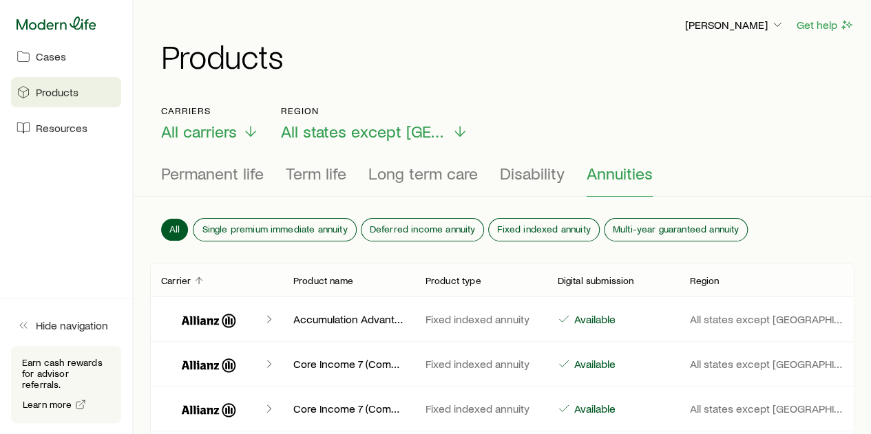
click at [43, 26] on icon at bounding box center [57, 24] width 80 height 14
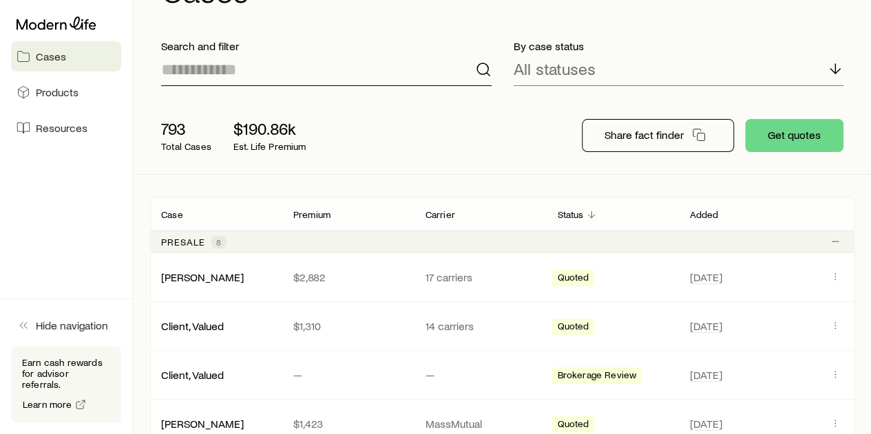
scroll to position [69, 0]
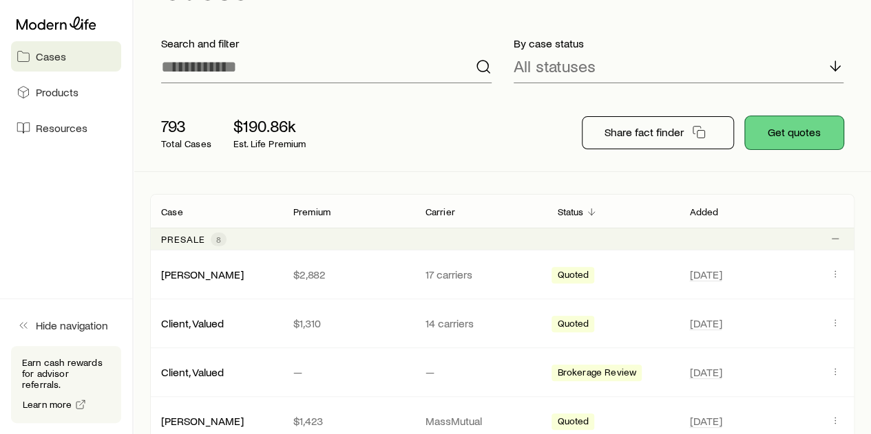
click at [810, 138] on button "Get quotes" at bounding box center [794, 132] width 98 height 33
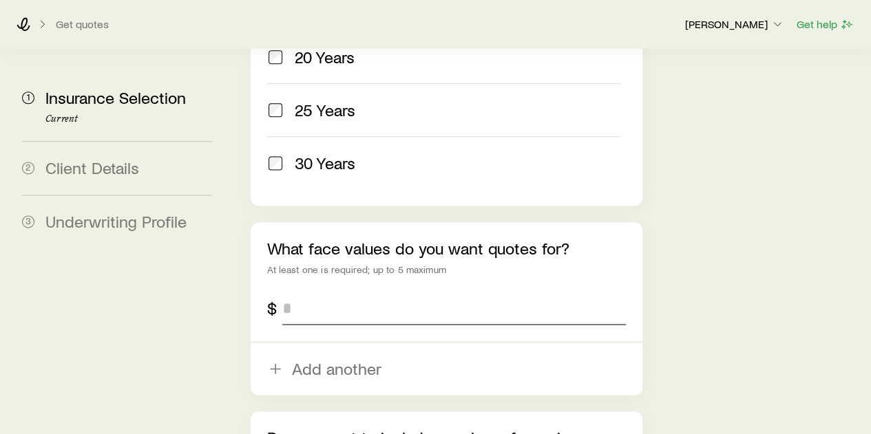
scroll to position [826, 0]
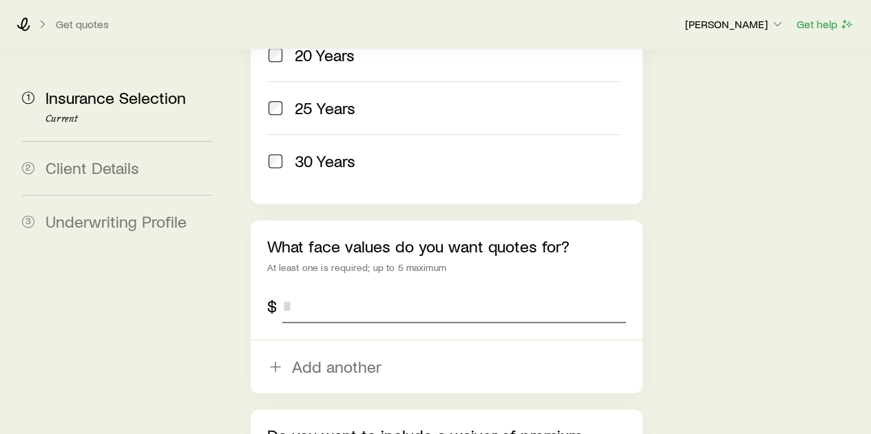
click at [353, 290] on input "tel" at bounding box center [453, 306] width 343 height 33
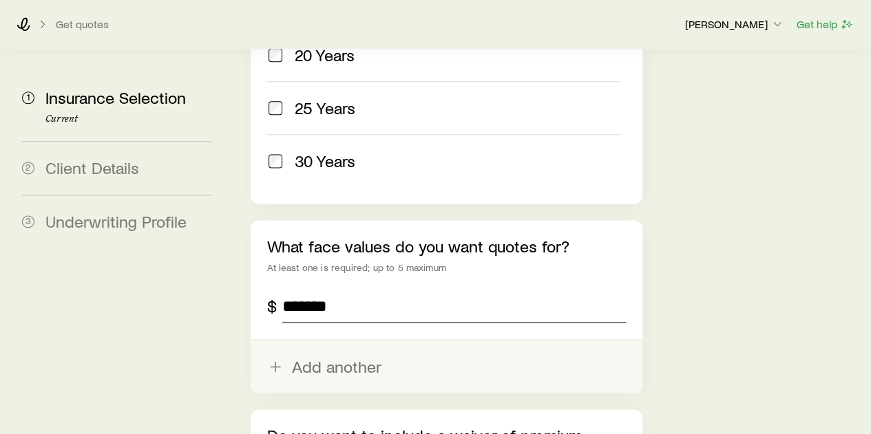
type input "*******"
click at [326, 341] on button "Add another" at bounding box center [446, 367] width 391 height 52
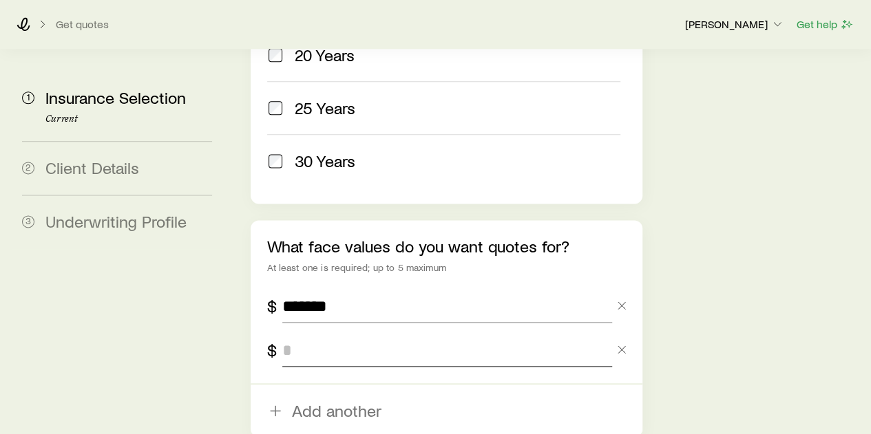
click at [325, 334] on input "tel" at bounding box center [446, 350] width 329 height 33
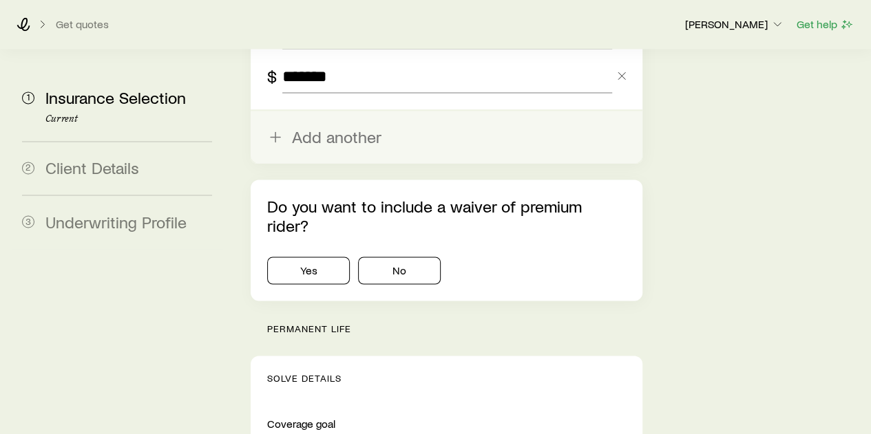
scroll to position [1102, 0]
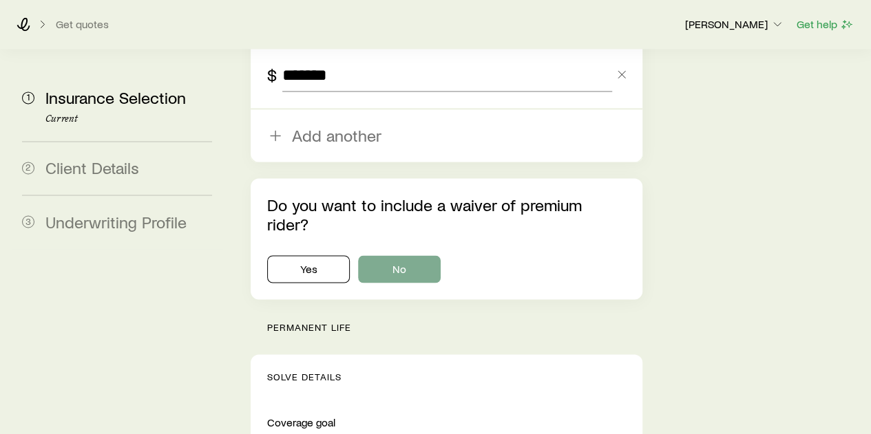
type input "*******"
click at [395, 255] on button "No" at bounding box center [399, 269] width 83 height 28
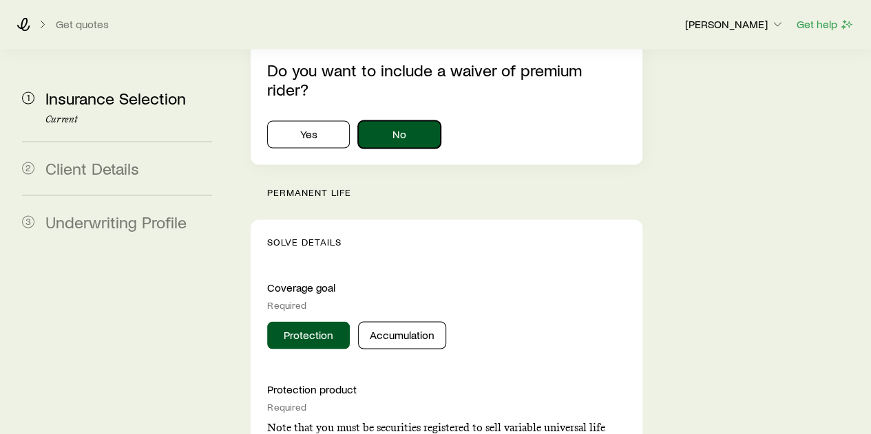
scroll to position [1239, 0]
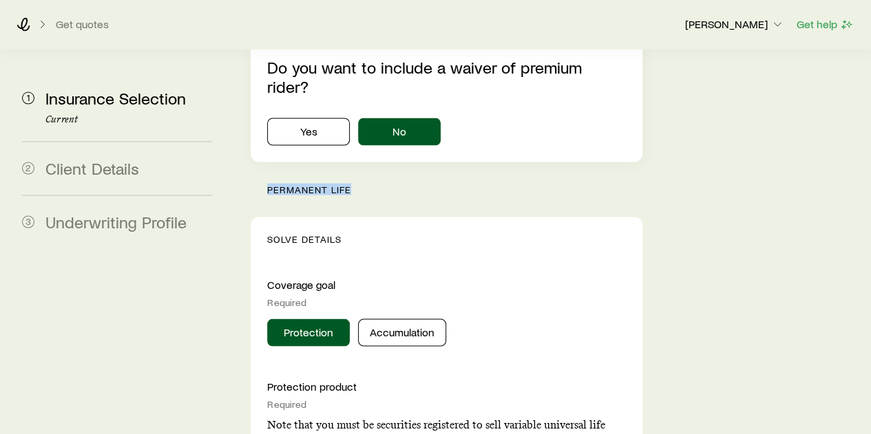
drag, startPoint x: 353, startPoint y: 92, endPoint x: 266, endPoint y: 93, distance: 87.5
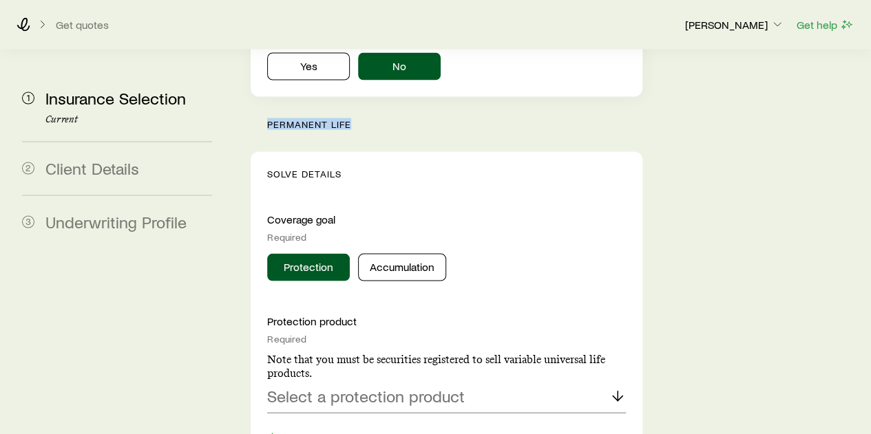
scroll to position [1308, 0]
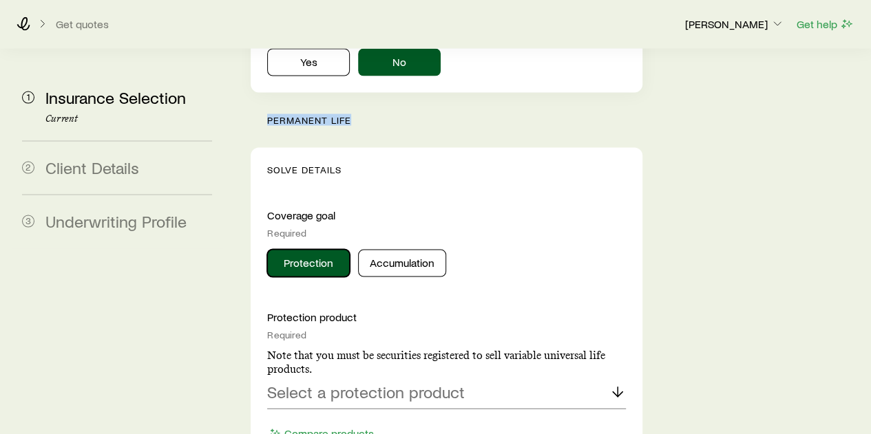
click at [307, 250] on button "Protection" at bounding box center [308, 264] width 83 height 28
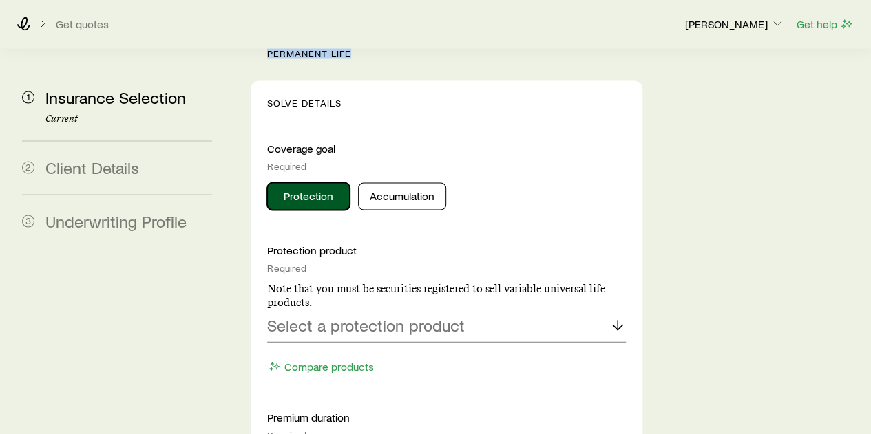
scroll to position [1377, 0]
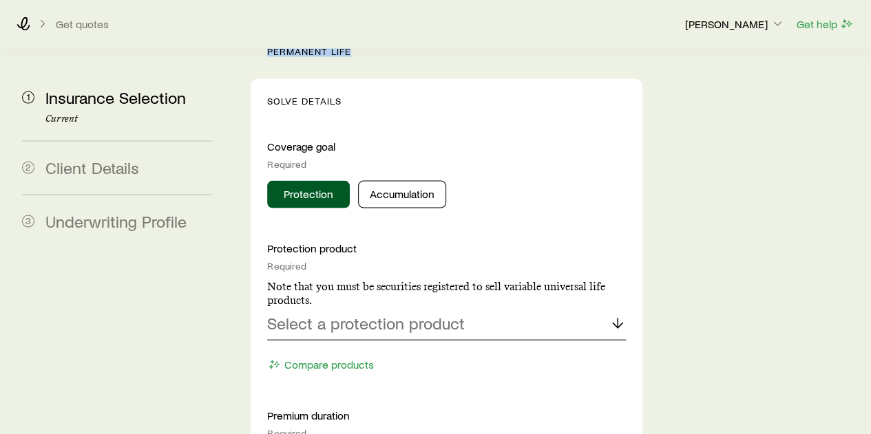
click at [288, 314] on p "Select a protection product" at bounding box center [366, 323] width 198 height 19
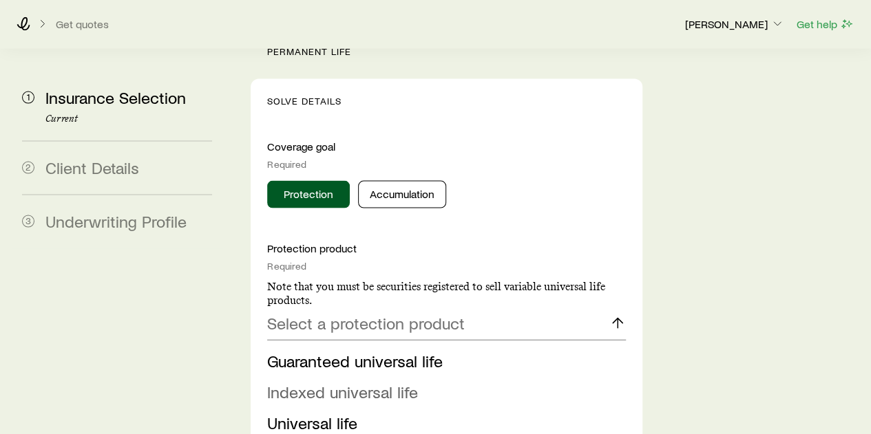
click at [307, 377] on li "Indexed universal life" at bounding box center [442, 392] width 350 height 31
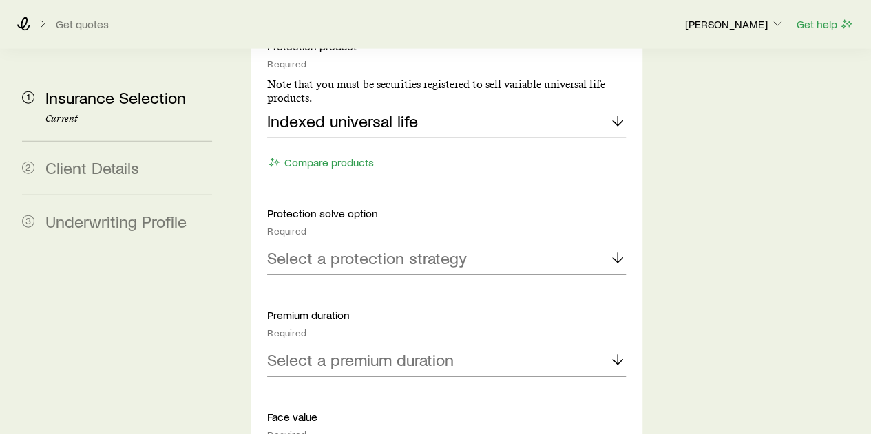
scroll to position [1584, 0]
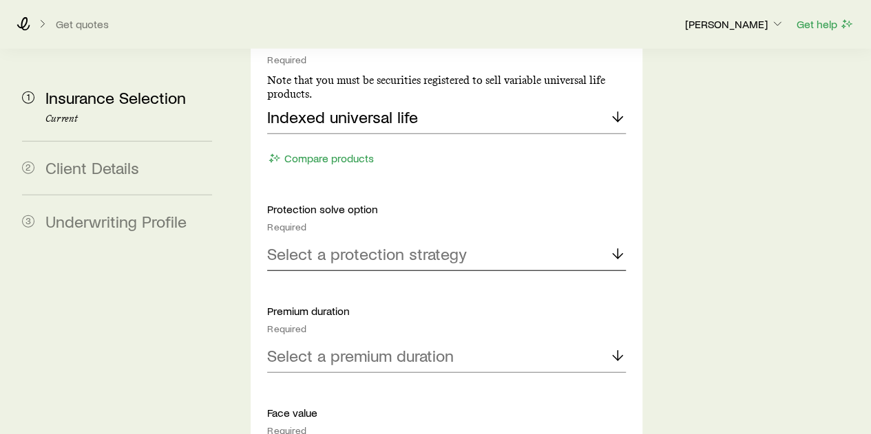
click at [373, 244] on p "Select a protection strategy" at bounding box center [367, 253] width 200 height 19
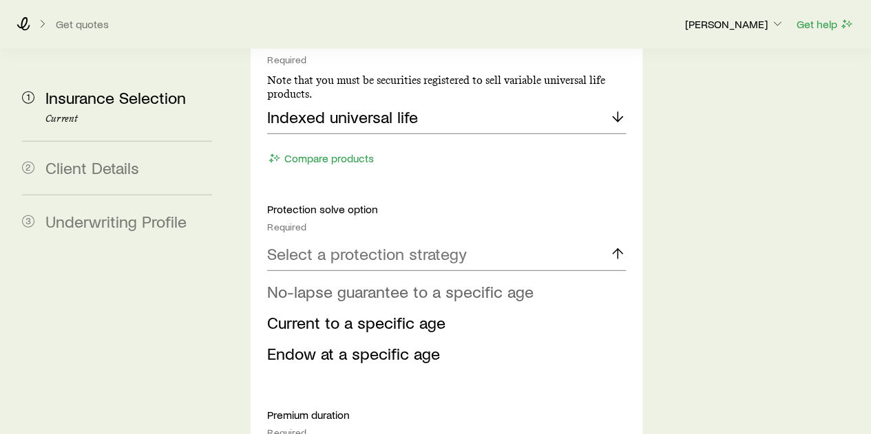
click at [325, 282] on span "No-lapse guarantee to a specific age" at bounding box center [400, 292] width 266 height 20
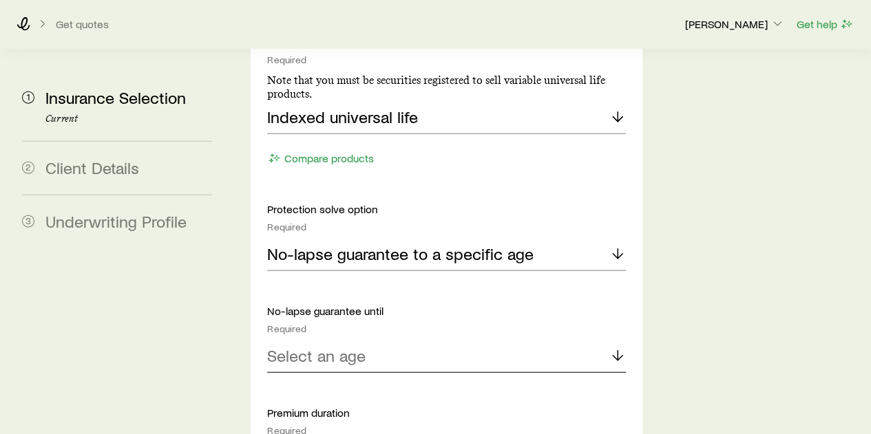
click at [313, 346] on p "Select an age" at bounding box center [316, 355] width 98 height 19
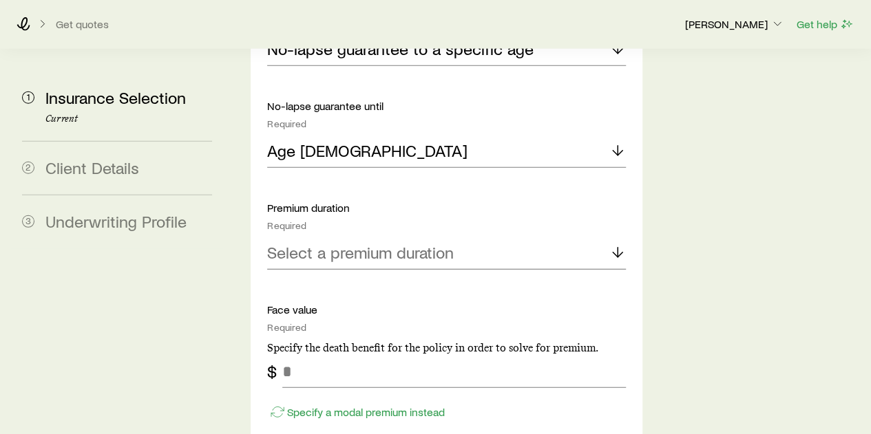
scroll to position [1790, 0]
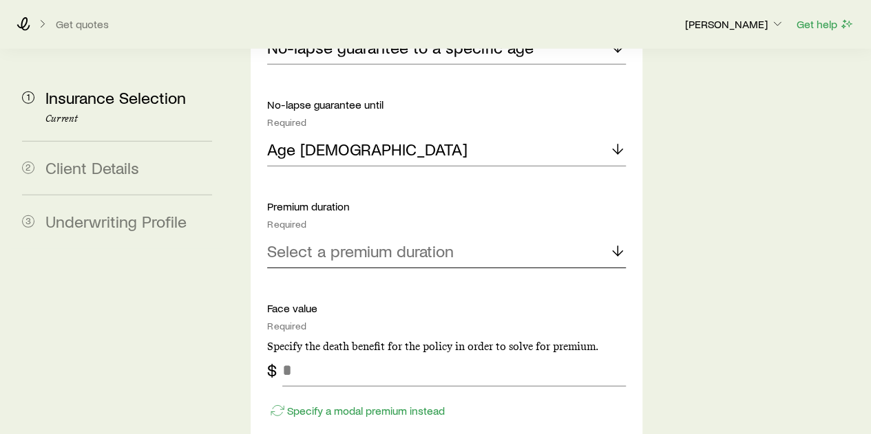
click at [354, 242] on p "Select a premium duration" at bounding box center [360, 251] width 187 height 19
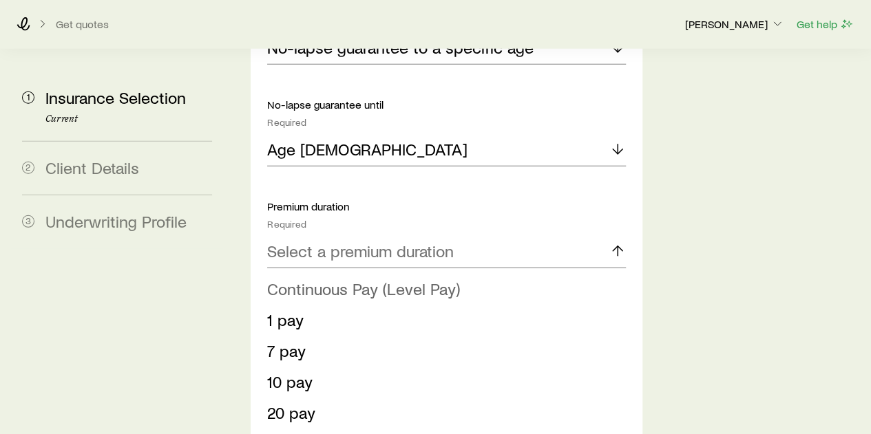
click at [339, 279] on span "Continuous Pay (Level Pay)" at bounding box center [363, 289] width 193 height 20
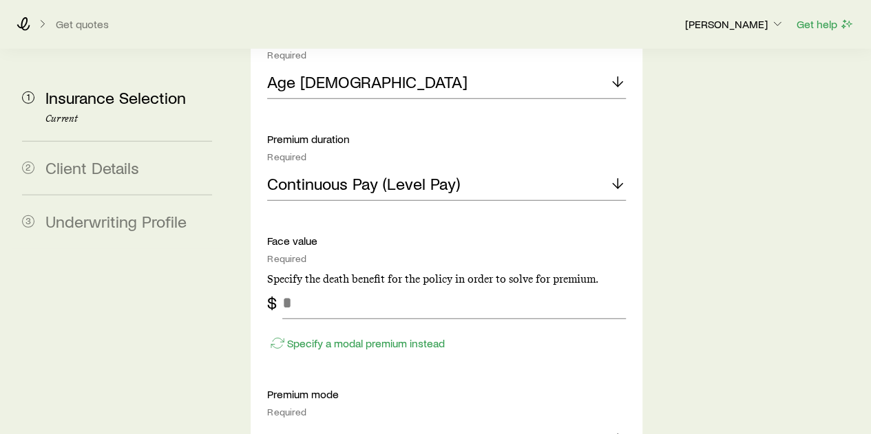
scroll to position [1859, 0]
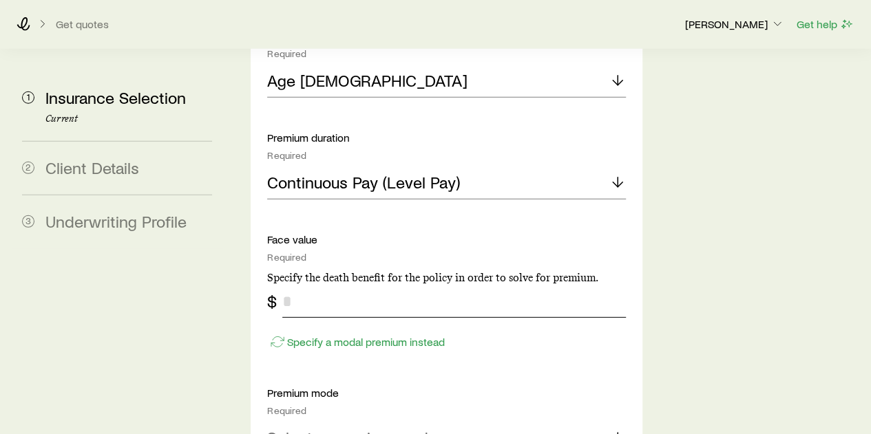
click at [310, 285] on input "tel" at bounding box center [453, 301] width 343 height 33
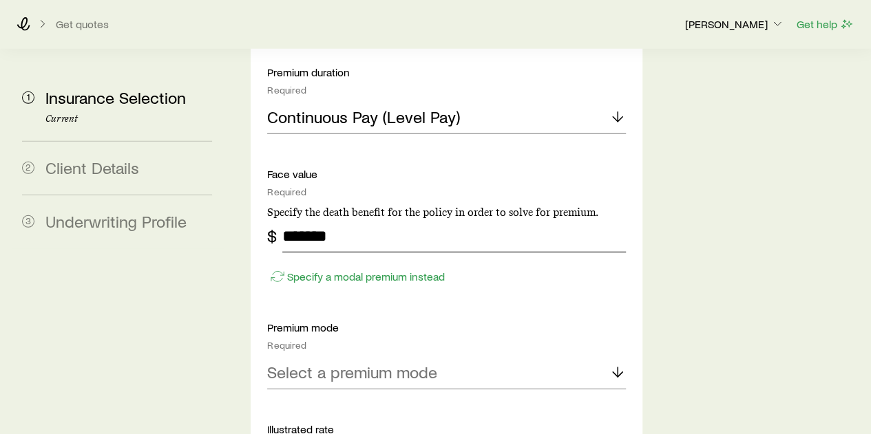
scroll to position [1928, 0]
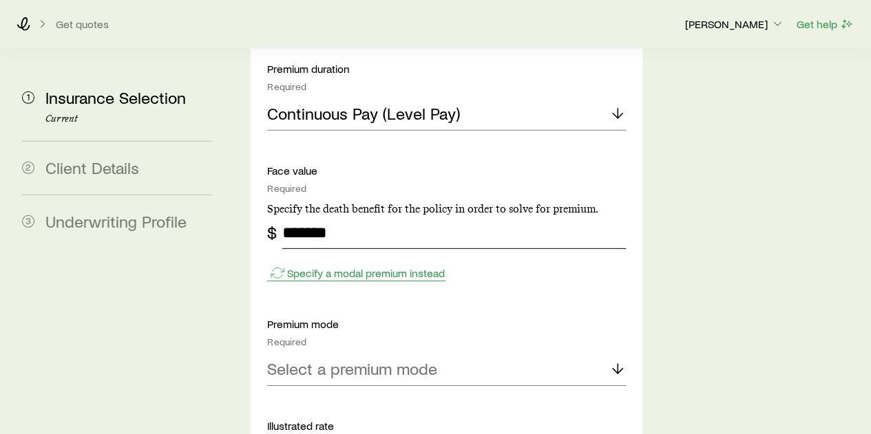
type input "*******"
click at [382, 266] on p "Specify a modal premium instead" at bounding box center [366, 273] width 158 height 14
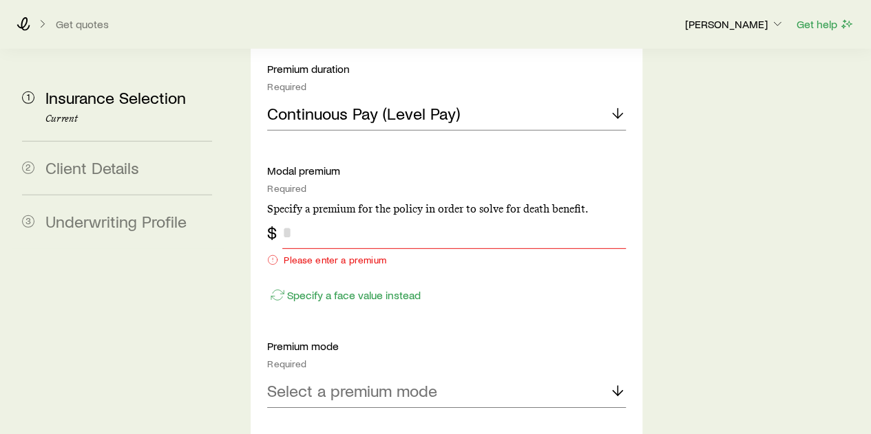
click at [353, 216] on input "tel" at bounding box center [453, 232] width 343 height 33
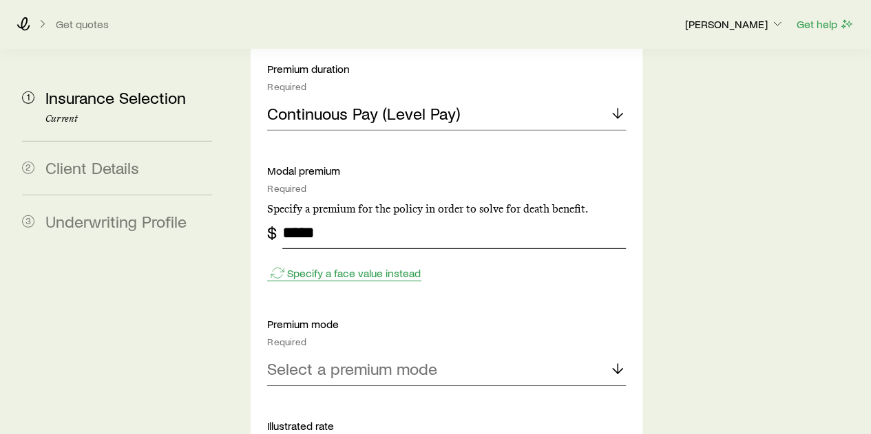
type input "*****"
click at [334, 266] on p "Specify a face value instead" at bounding box center [354, 273] width 134 height 14
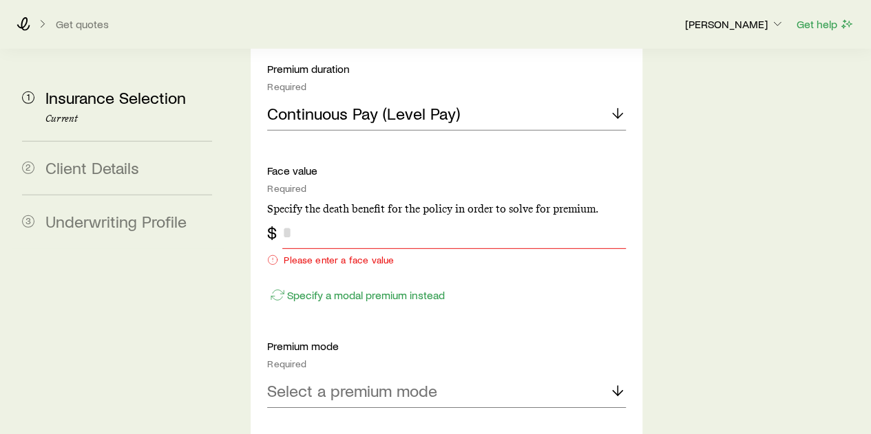
click at [322, 216] on input "tel" at bounding box center [453, 232] width 343 height 33
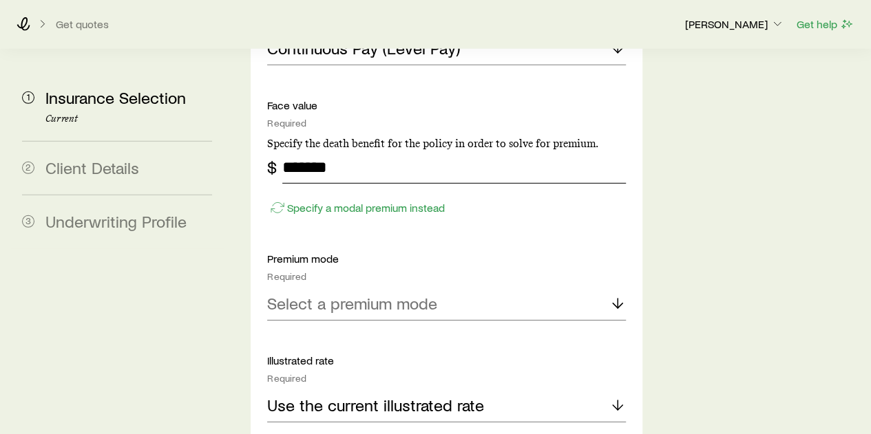
scroll to position [1997, 0]
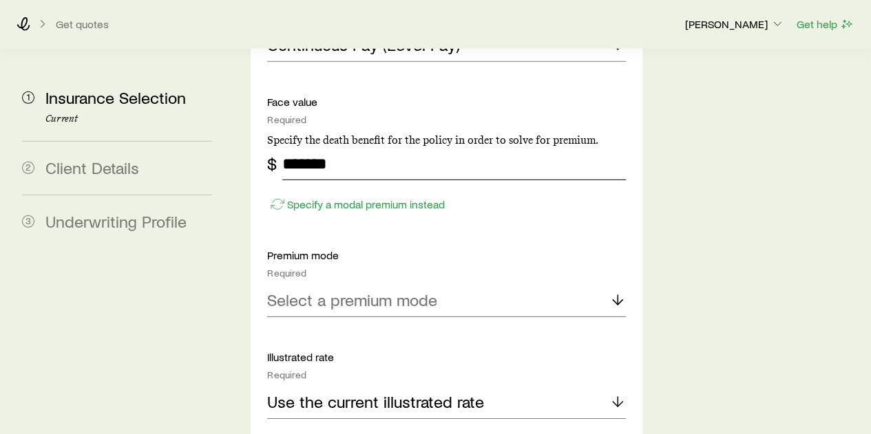
type input "*******"
click at [392, 291] on p "Select a premium mode" at bounding box center [352, 300] width 170 height 19
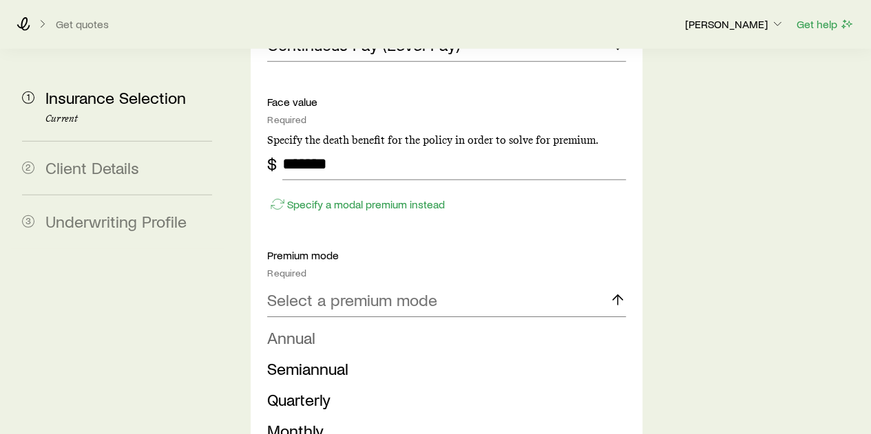
click at [304, 328] on span "Annual" at bounding box center [291, 338] width 48 height 20
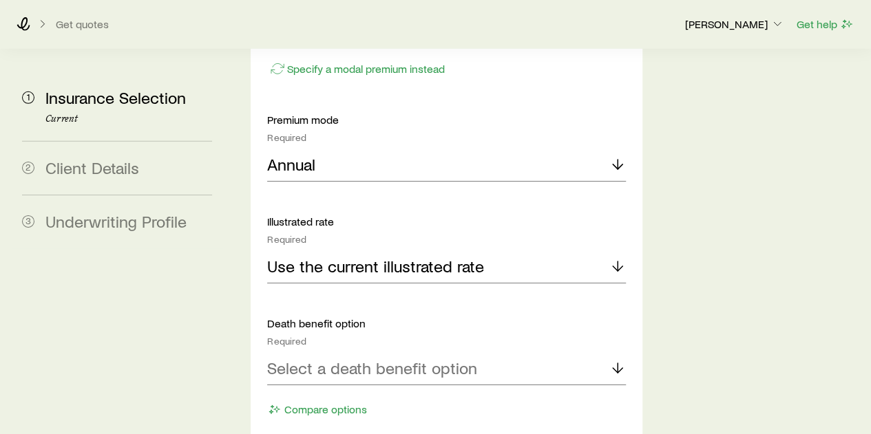
scroll to position [2134, 0]
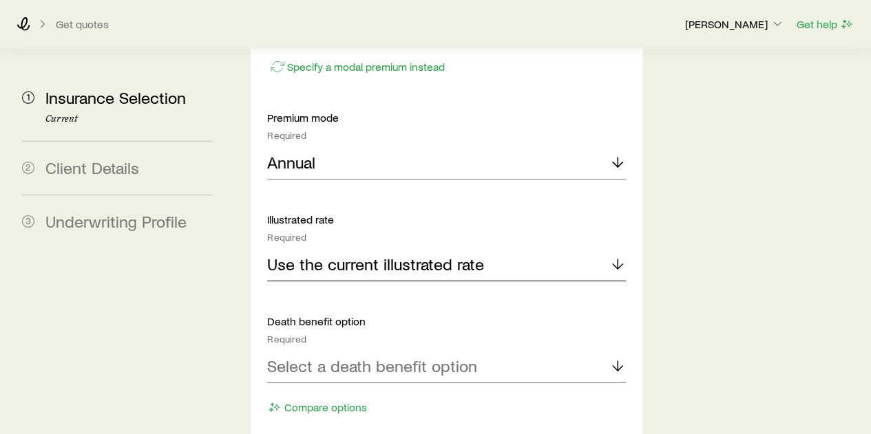
click at [354, 255] on p "Use the current illustrated rate" at bounding box center [375, 264] width 217 height 19
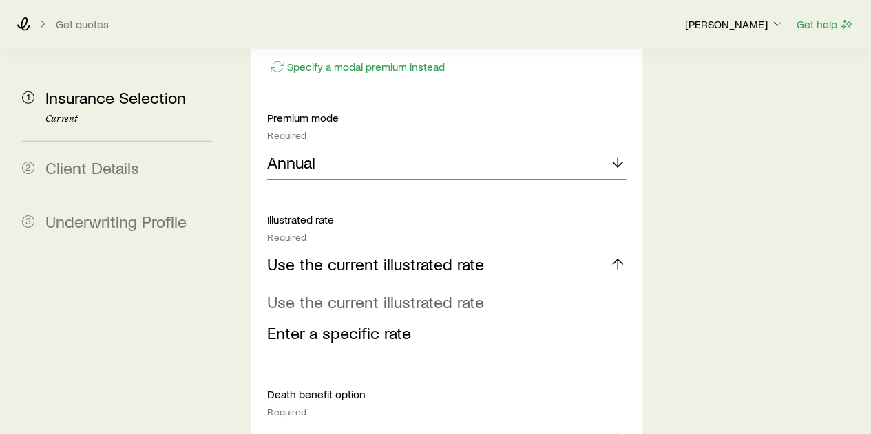
click at [319, 292] on span "Use the current illustrated rate" at bounding box center [375, 302] width 217 height 20
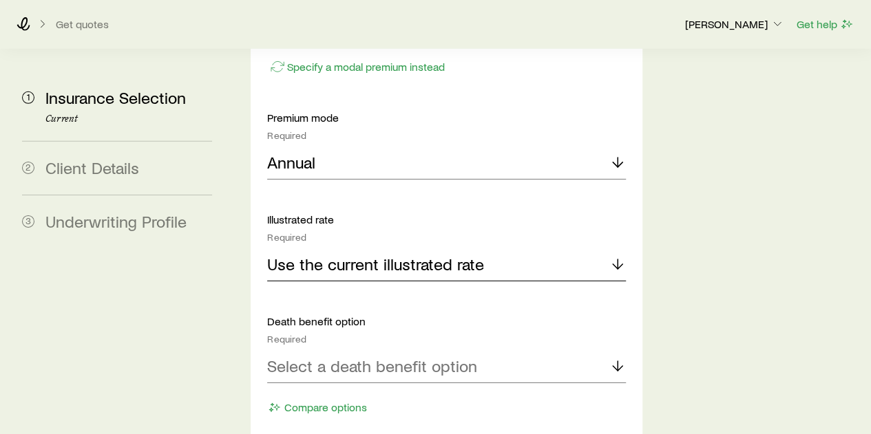
click at [364, 255] on p "Use the current illustrated rate" at bounding box center [375, 264] width 217 height 19
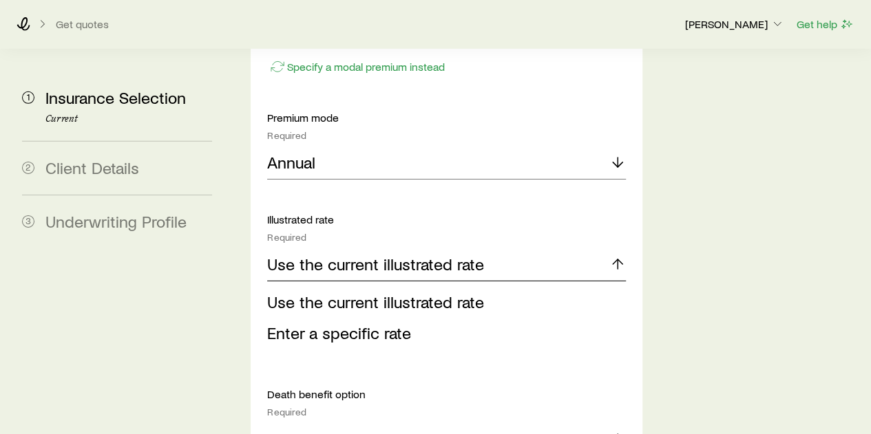
click at [364, 255] on p "Use the current illustrated rate" at bounding box center [375, 264] width 217 height 19
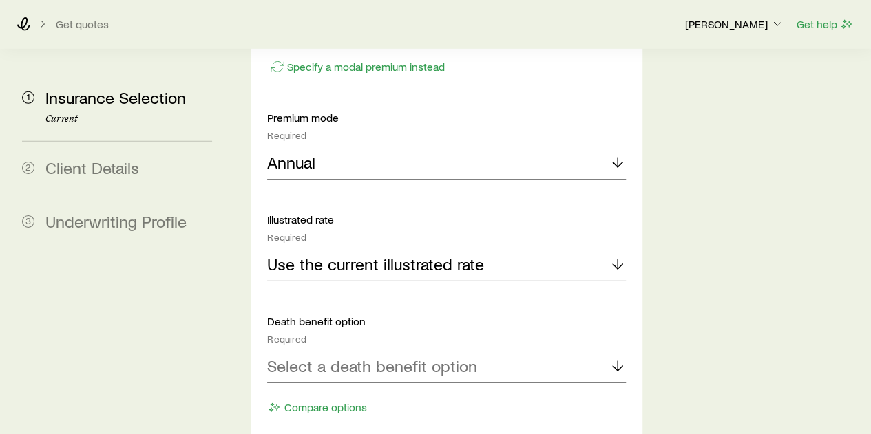
click at [364, 255] on p "Use the current illustrated rate" at bounding box center [375, 264] width 217 height 19
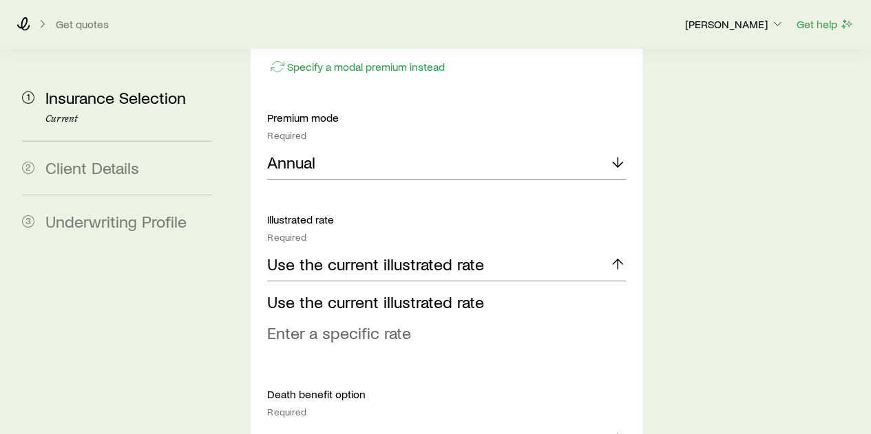
click at [317, 323] on span "Enter a specific rate" at bounding box center [339, 333] width 144 height 20
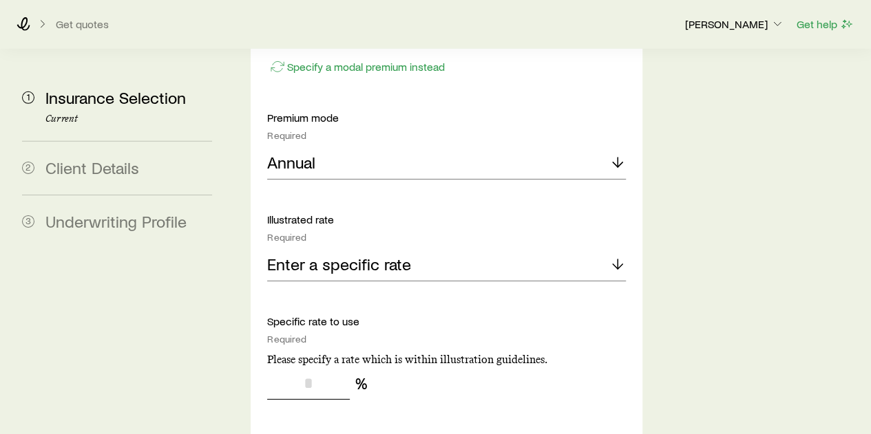
click at [296, 367] on input "tel" at bounding box center [308, 383] width 83 height 33
type input "*"
click at [375, 255] on p "Enter a specific rate" at bounding box center [339, 264] width 144 height 19
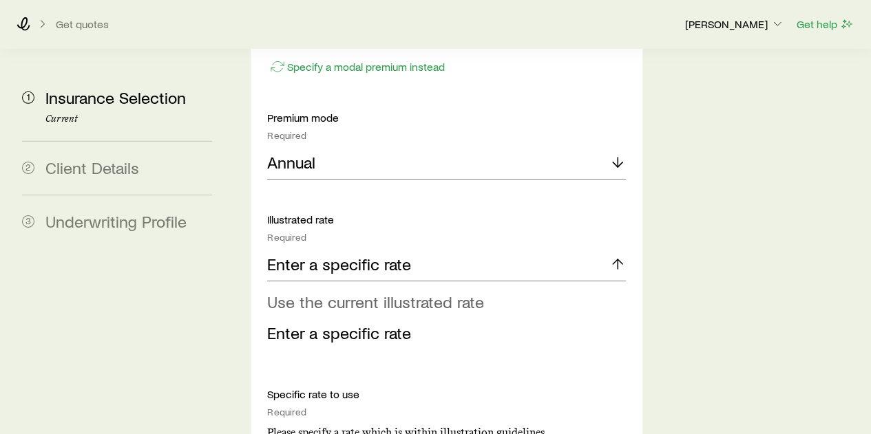
click at [359, 292] on span "Use the current illustrated rate" at bounding box center [375, 302] width 217 height 20
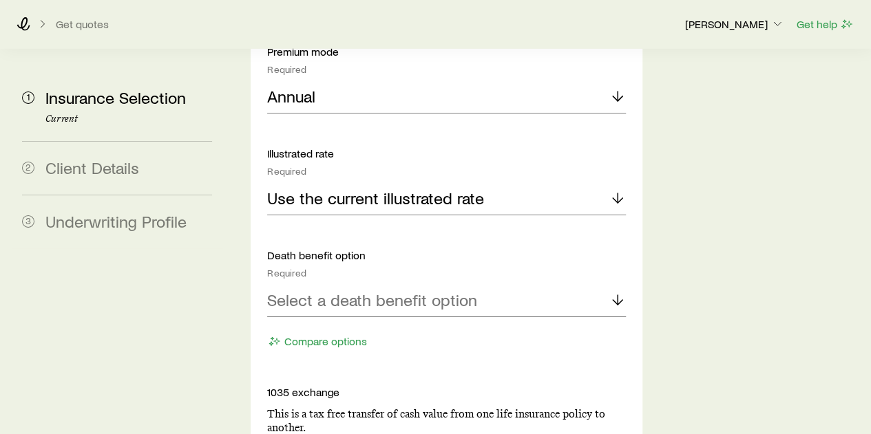
scroll to position [2203, 0]
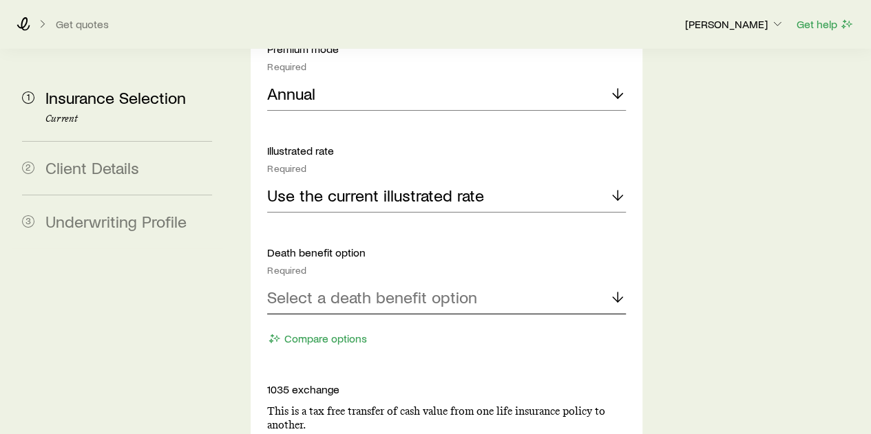
click at [366, 288] on p "Select a death benefit option" at bounding box center [372, 297] width 210 height 19
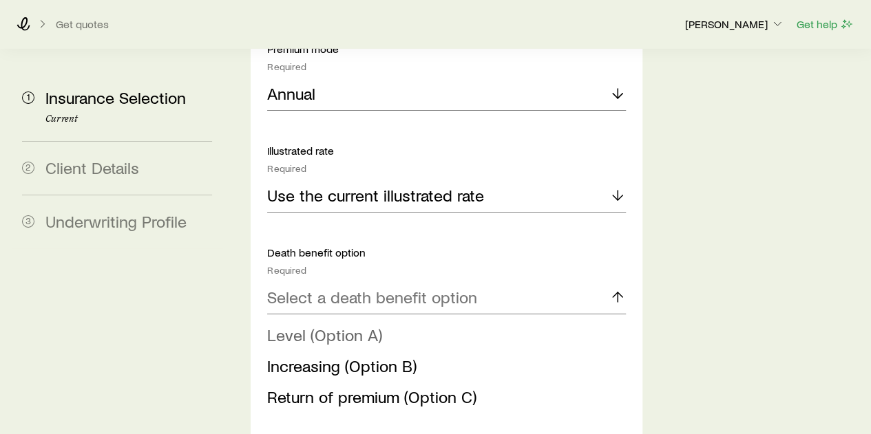
click at [351, 325] on span "Level (Option A)" at bounding box center [324, 335] width 115 height 20
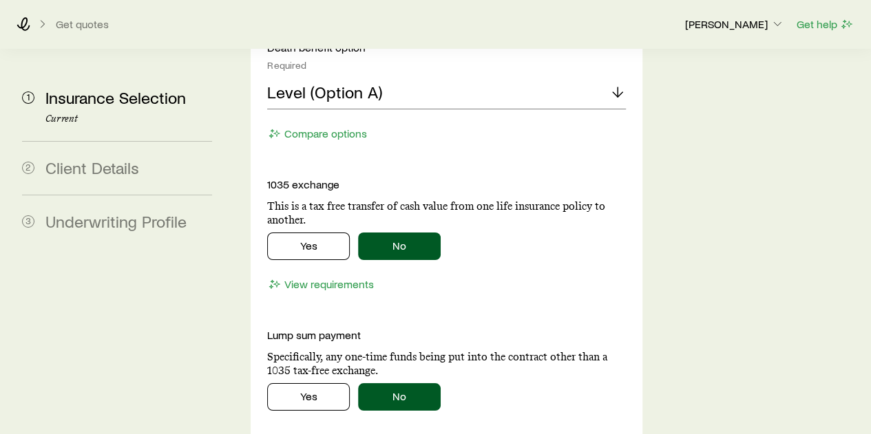
scroll to position [2410, 0]
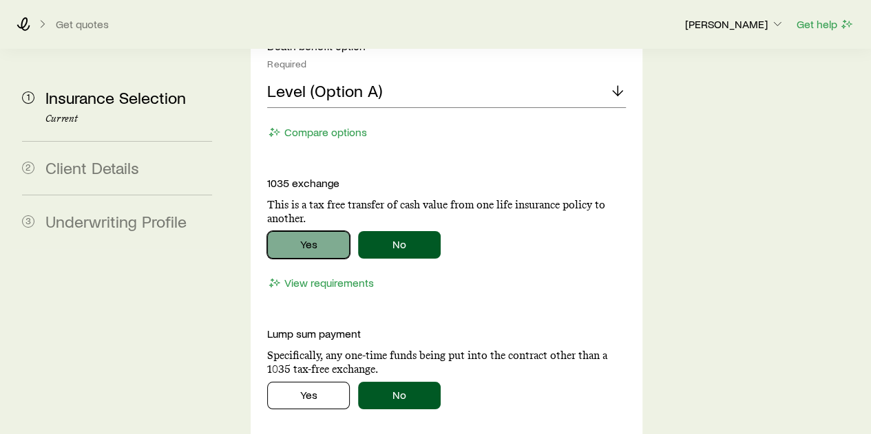
click at [310, 231] on button "Yes" at bounding box center [308, 245] width 83 height 28
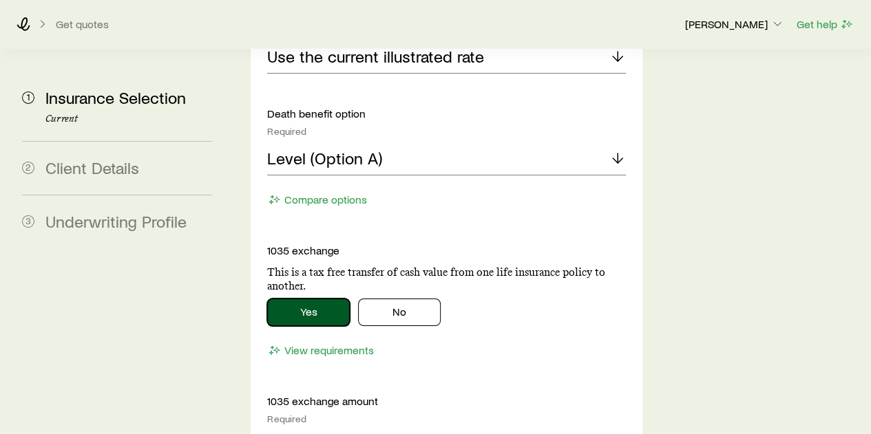
scroll to position [2341, 0]
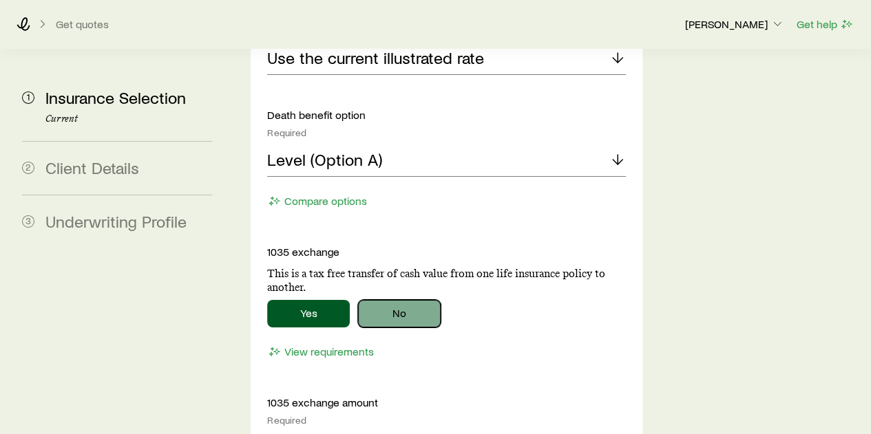
click at [388, 300] on button "No" at bounding box center [399, 314] width 83 height 28
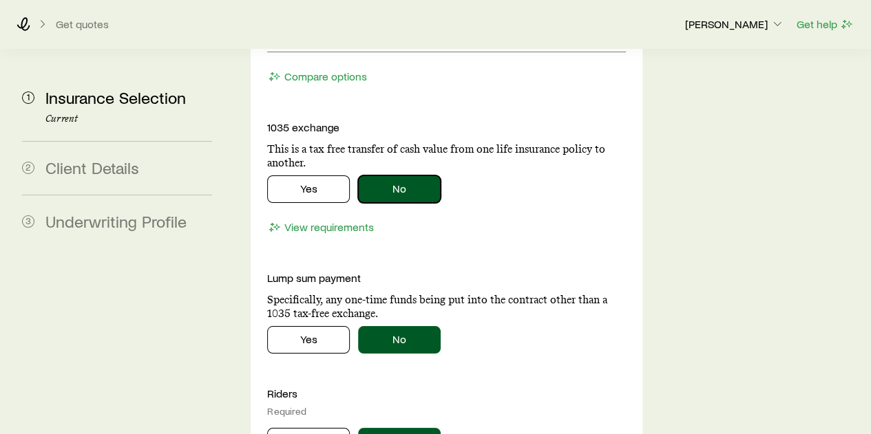
scroll to position [2479, 0]
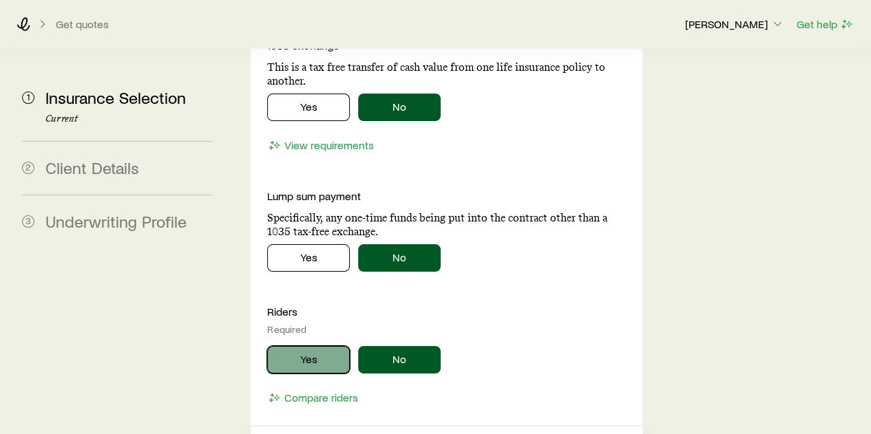
click at [322, 346] on button "Yes" at bounding box center [308, 360] width 83 height 28
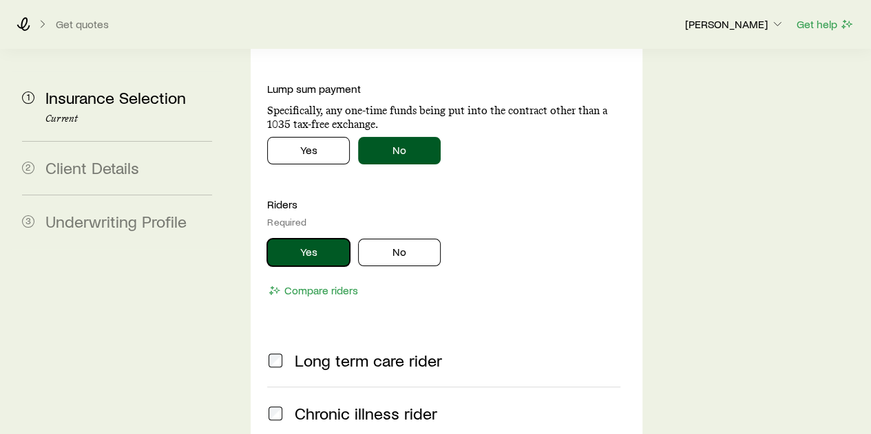
scroll to position [2616, 0]
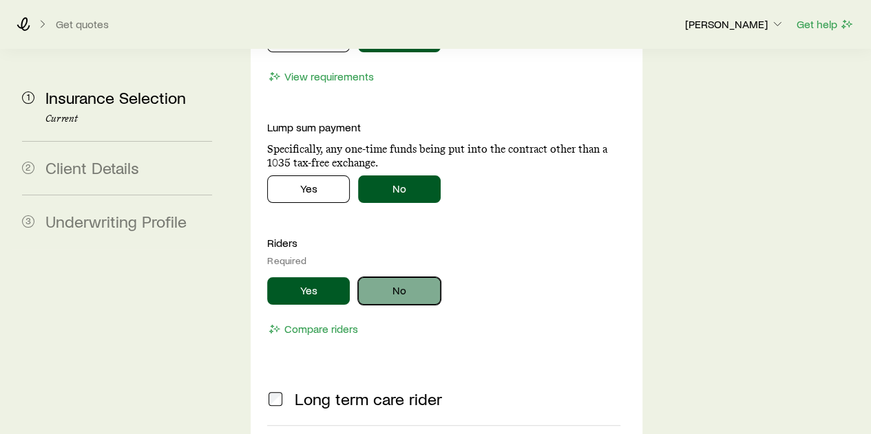
click at [420, 277] on button "No" at bounding box center [399, 291] width 83 height 28
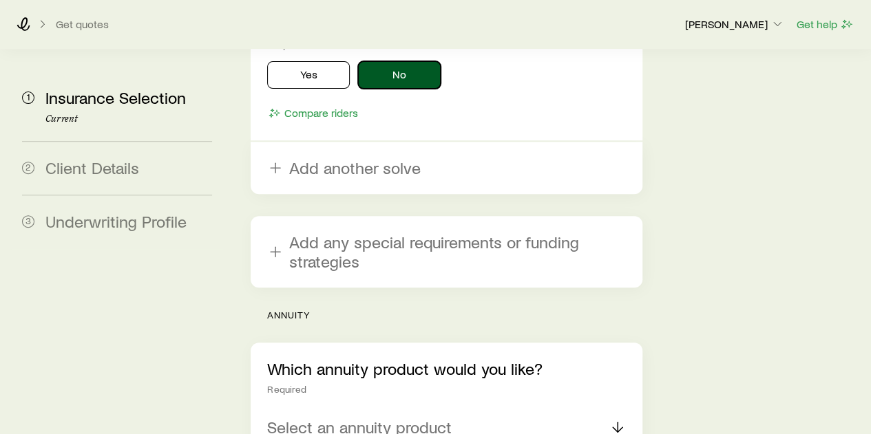
scroll to position [2892, 0]
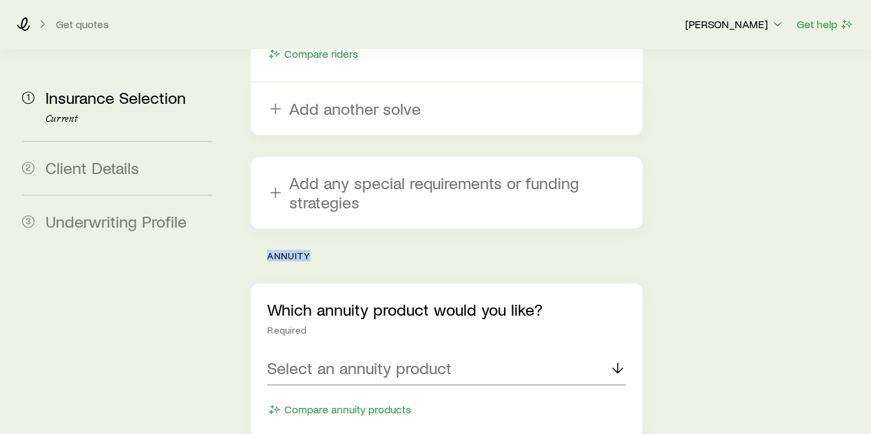
drag, startPoint x: 312, startPoint y: 153, endPoint x: 258, endPoint y: 153, distance: 53.7
click at [258, 251] on div "annuity Which annuity product would you like? Required Select an annuity produc…" at bounding box center [446, 344] width 391 height 187
click at [332, 353] on div "Select an annuity product" at bounding box center [446, 369] width 358 height 33
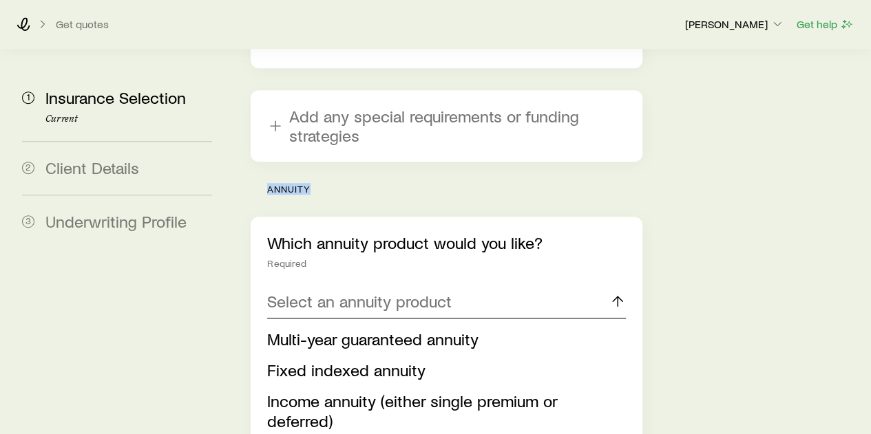
scroll to position [2961, 0]
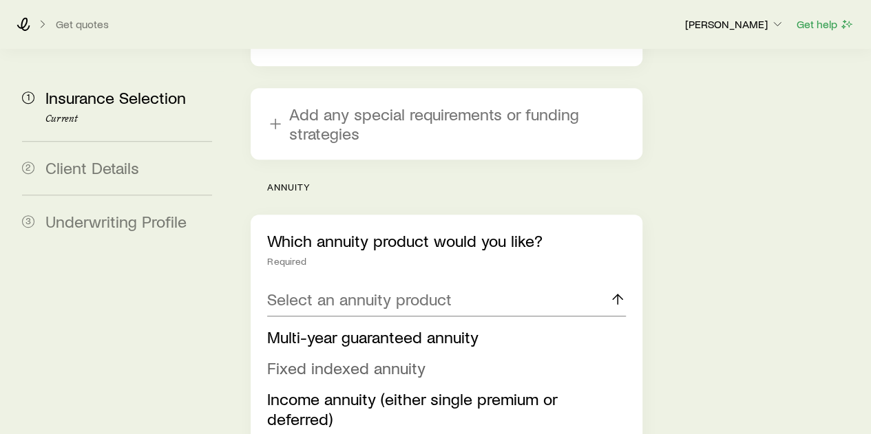
click at [330, 358] on span "Fixed indexed annuity" at bounding box center [346, 368] width 158 height 20
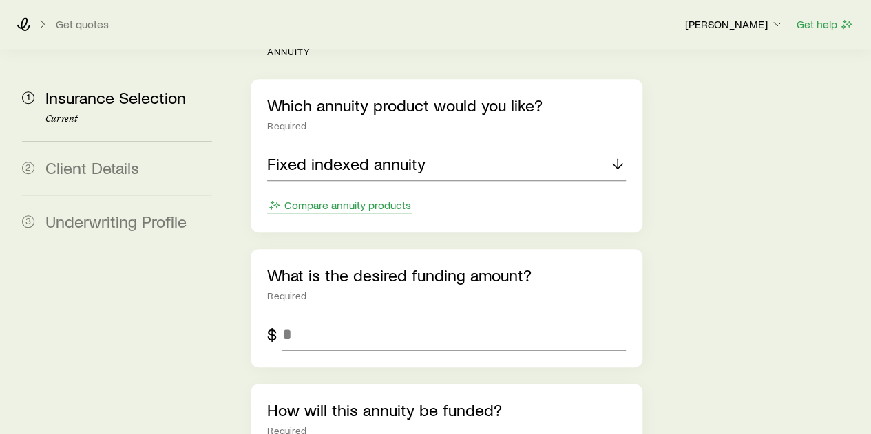
scroll to position [3098, 0]
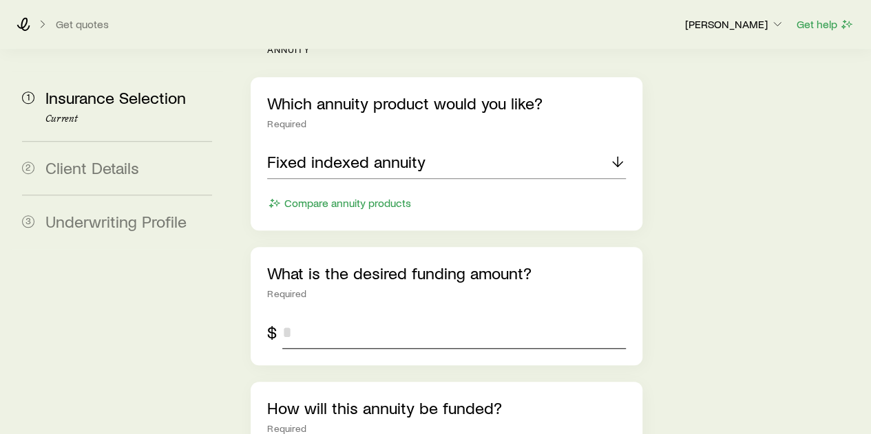
click at [341, 316] on input "tel" at bounding box center [453, 332] width 343 height 33
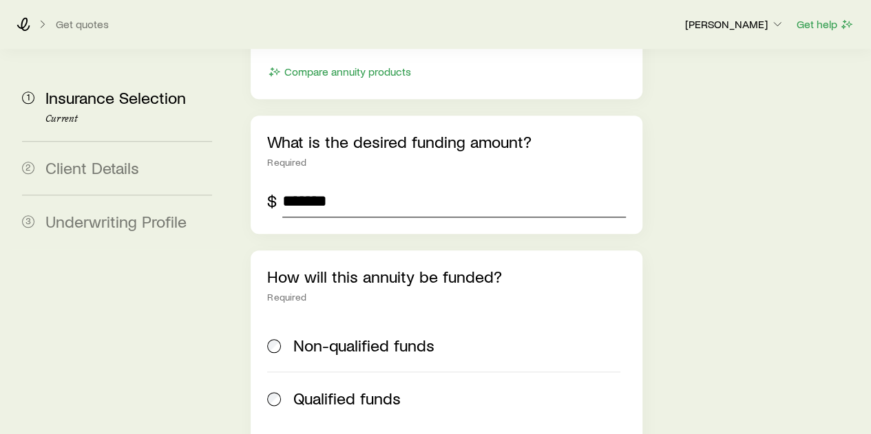
scroll to position [3236, 0]
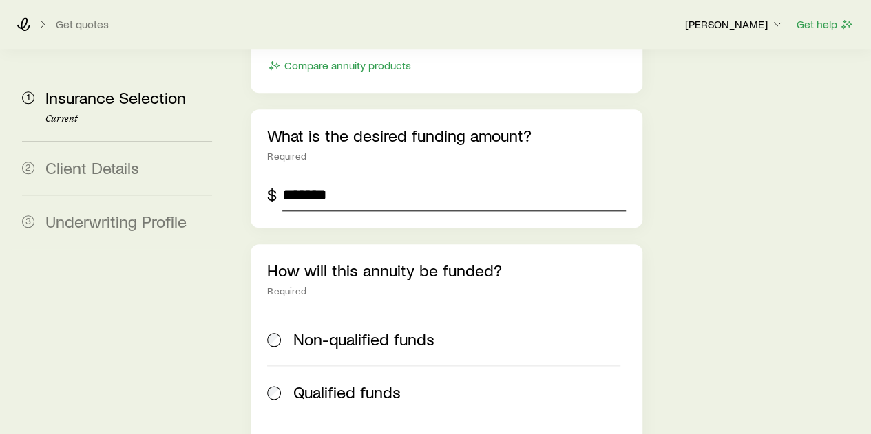
type input "*******"
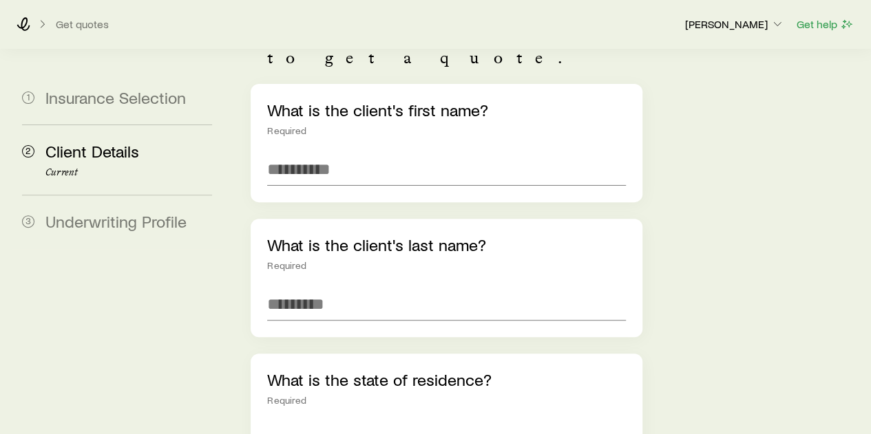
scroll to position [138, 0]
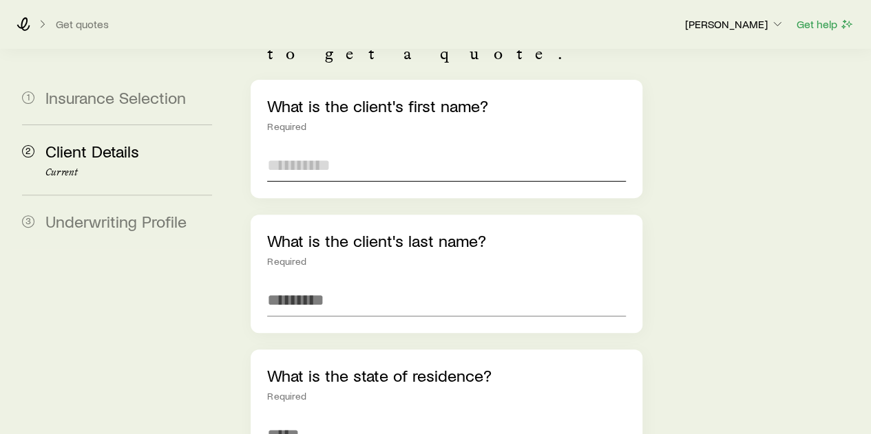
click at [293, 149] on input "text" at bounding box center [446, 165] width 358 height 33
type input "*******"
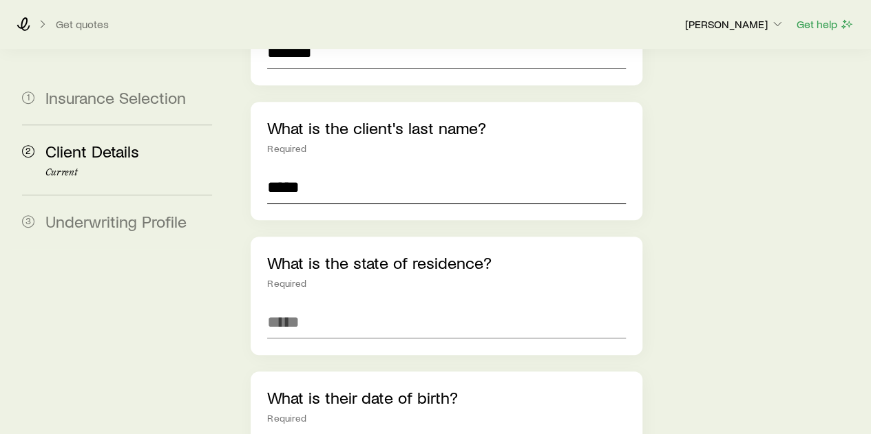
scroll to position [275, 0]
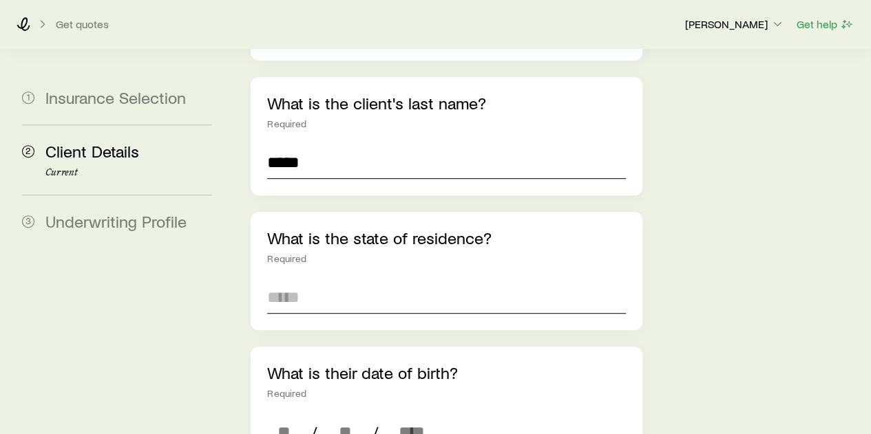
type input "*****"
click at [295, 281] on input at bounding box center [446, 297] width 358 height 33
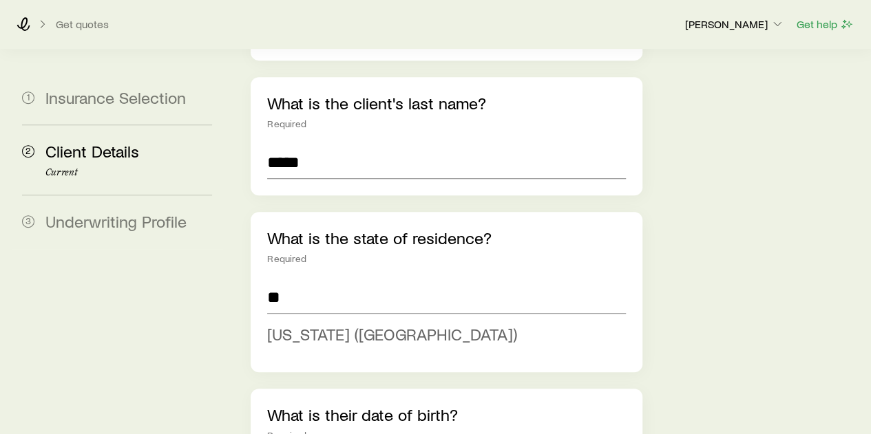
click at [295, 324] on span "[US_STATE] ([GEOGRAPHIC_DATA])" at bounding box center [392, 334] width 250 height 20
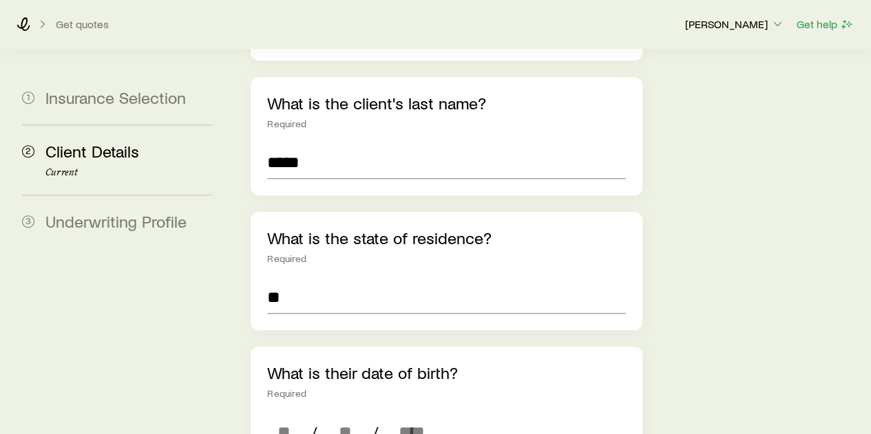
type input "**********"
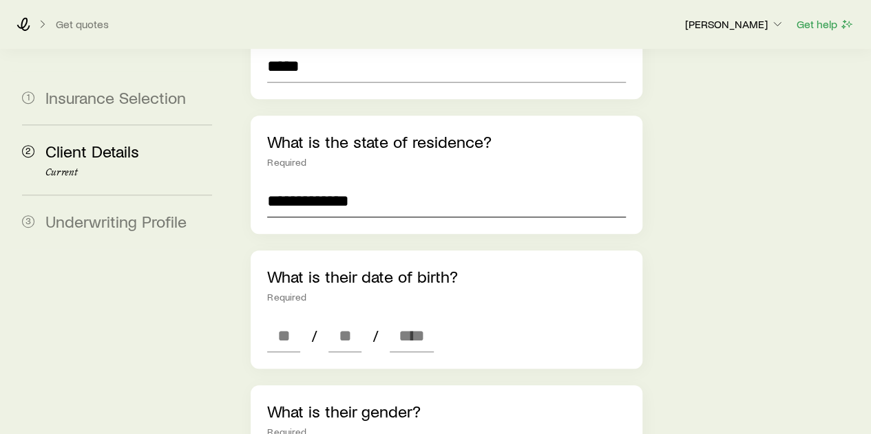
scroll to position [413, 0]
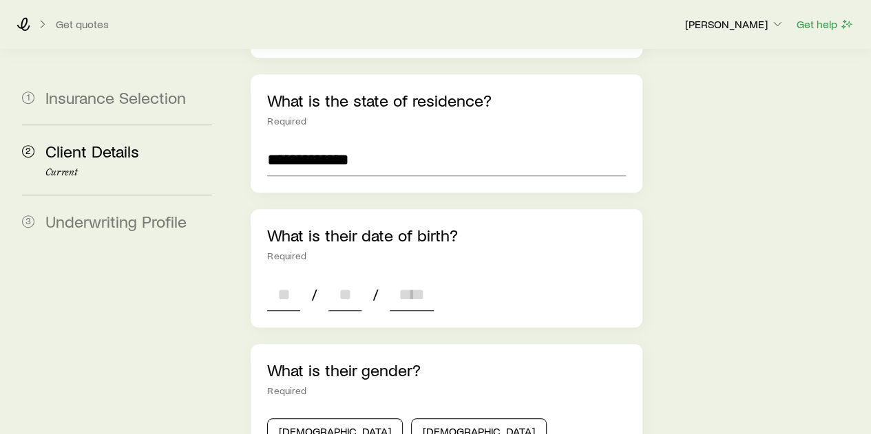
click at [291, 278] on input at bounding box center [283, 294] width 33 height 33
type input "**"
type input "****"
type input "*"
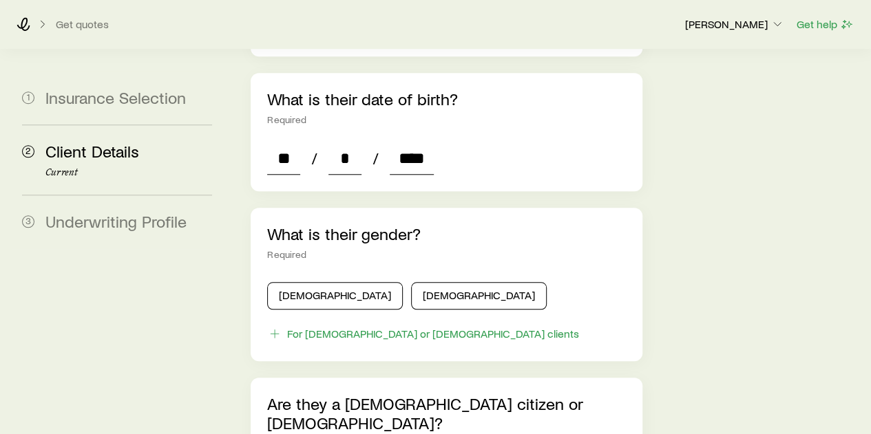
scroll to position [551, 0]
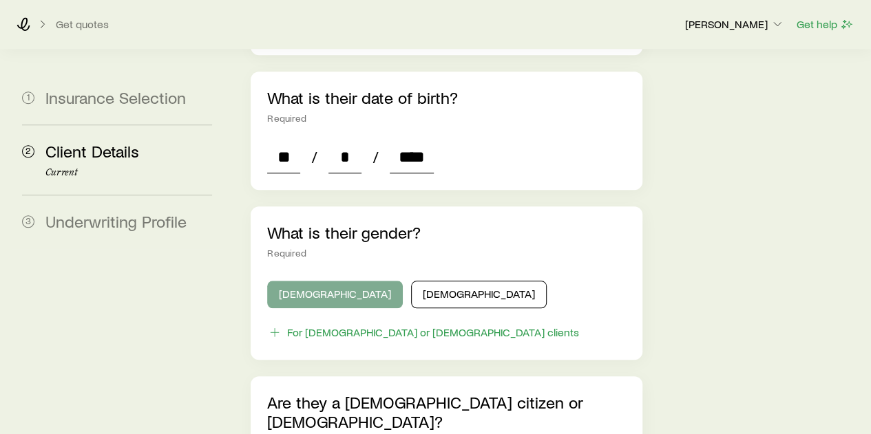
type input "****"
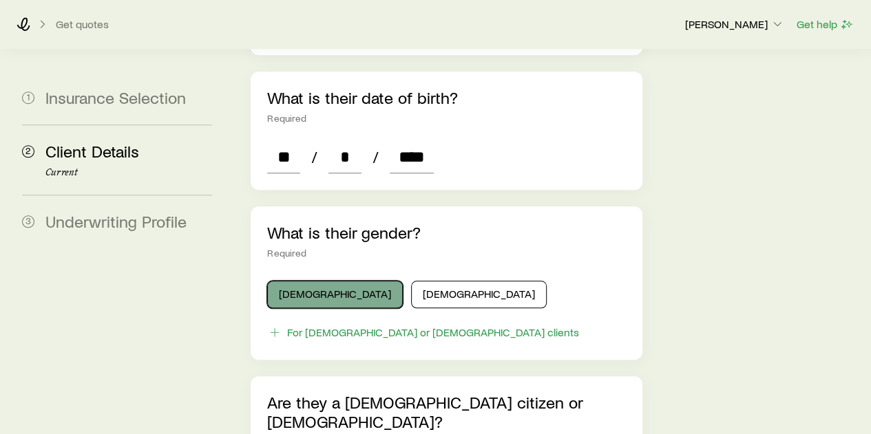
click at [297, 281] on button "[DEMOGRAPHIC_DATA]" at bounding box center [335, 295] width 136 height 28
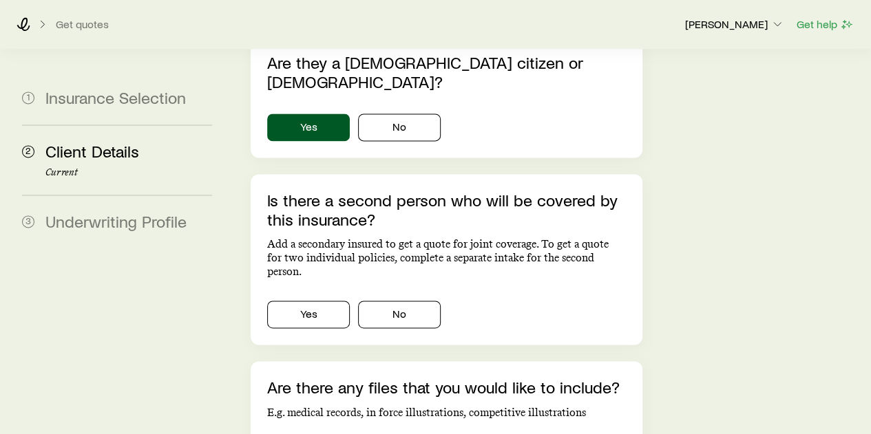
scroll to position [895, 0]
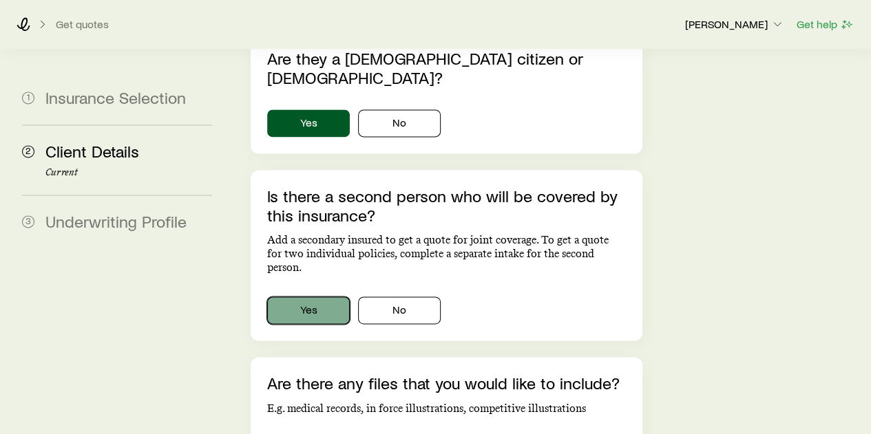
click at [296, 297] on button "Yes" at bounding box center [308, 311] width 83 height 28
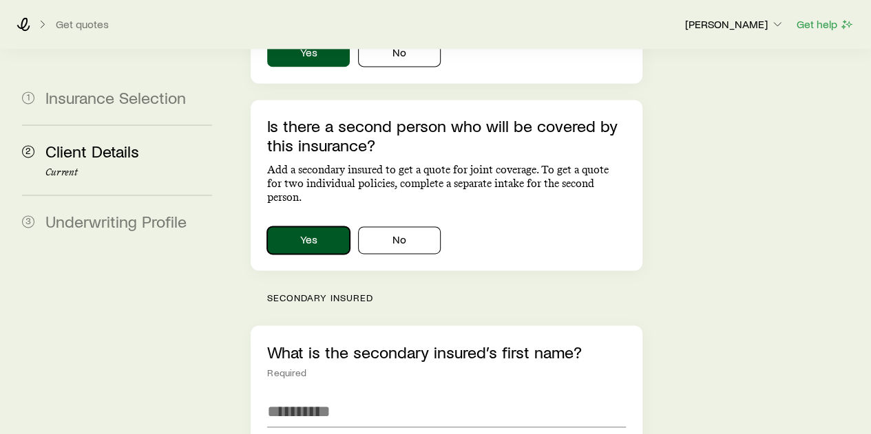
scroll to position [964, 0]
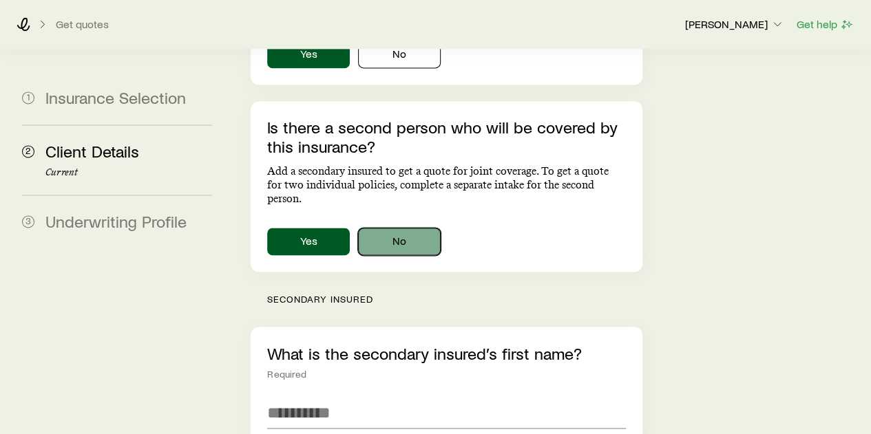
click at [386, 228] on button "No" at bounding box center [399, 242] width 83 height 28
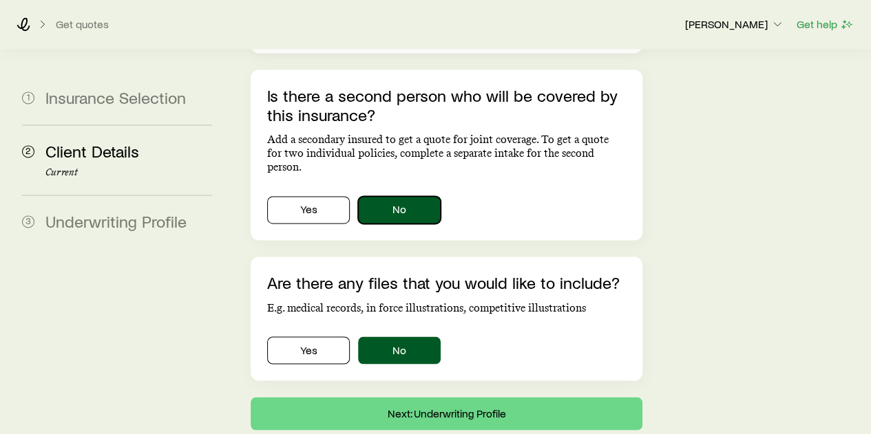
scroll to position [997, 0]
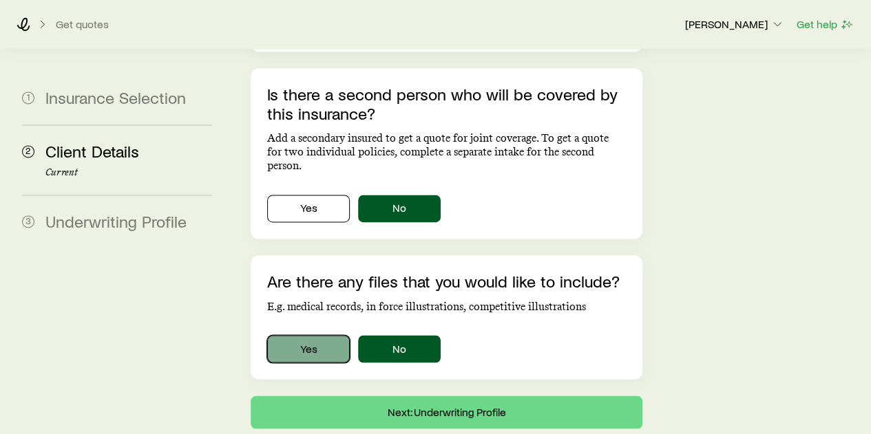
click at [333, 335] on button "Yes" at bounding box center [308, 349] width 83 height 28
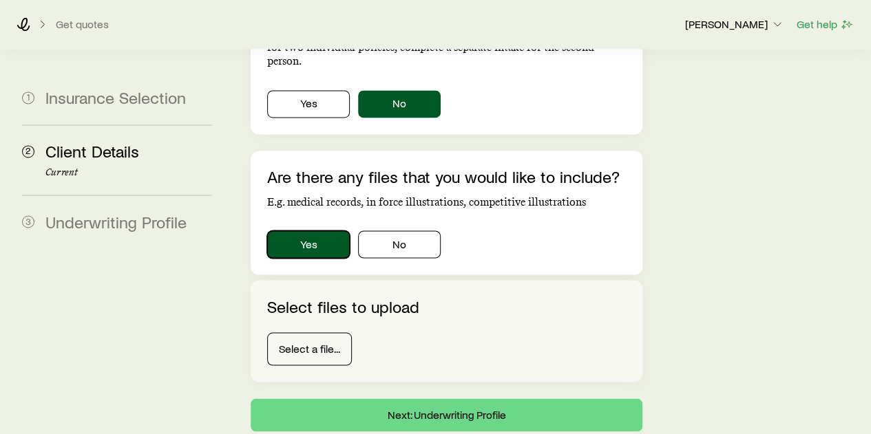
scroll to position [1104, 0]
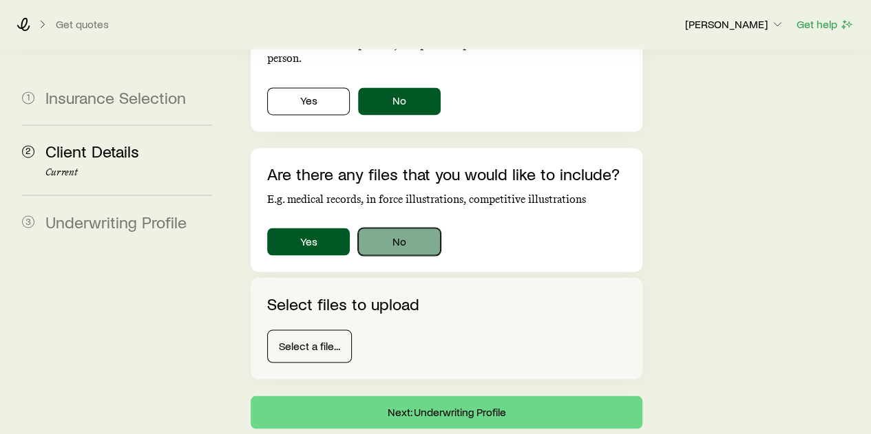
click at [388, 228] on button "No" at bounding box center [399, 242] width 83 height 28
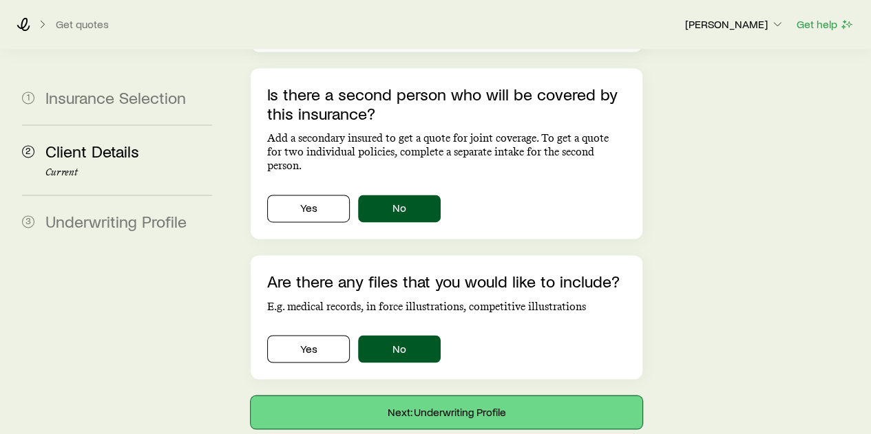
click at [452, 396] on button "Next: Underwriting Profile" at bounding box center [446, 412] width 391 height 33
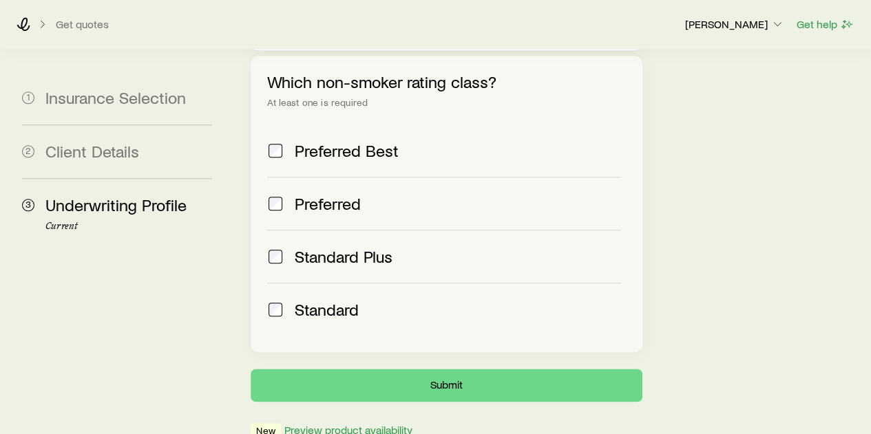
scroll to position [629, 0]
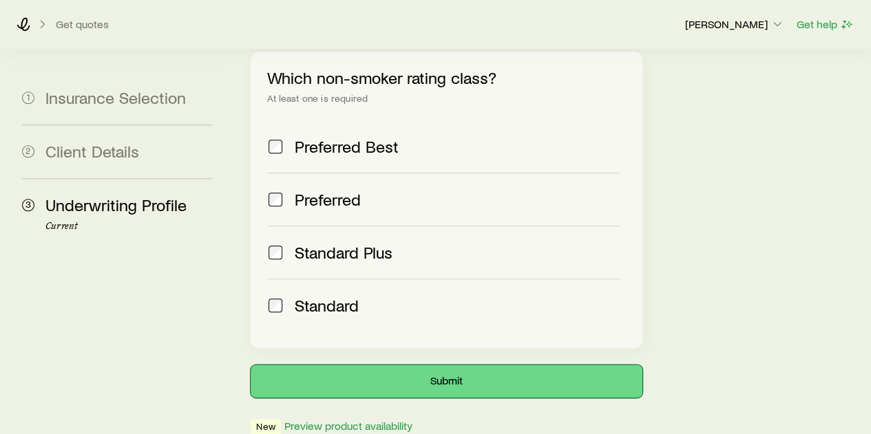
click at [441, 365] on button "Submit" at bounding box center [446, 381] width 391 height 33
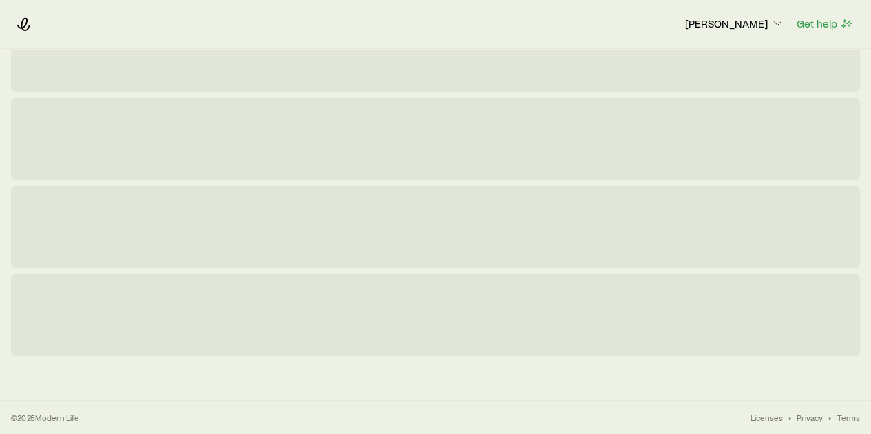
scroll to position [0, 0]
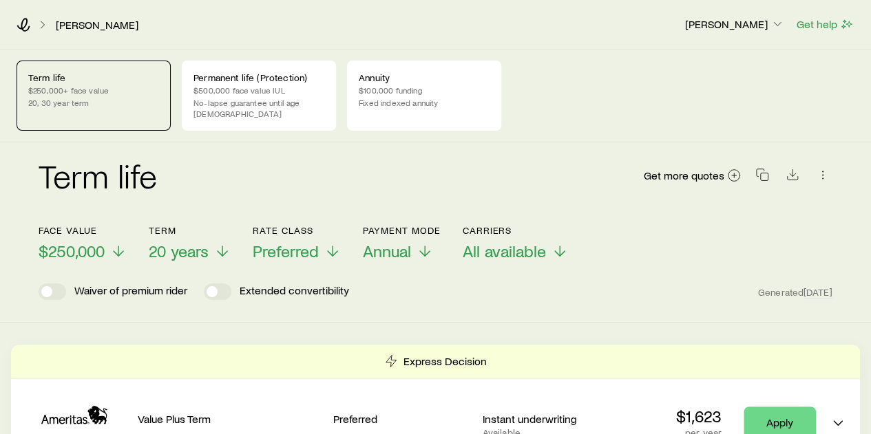
click at [63, 82] on p "Term life" at bounding box center [93, 77] width 131 height 11
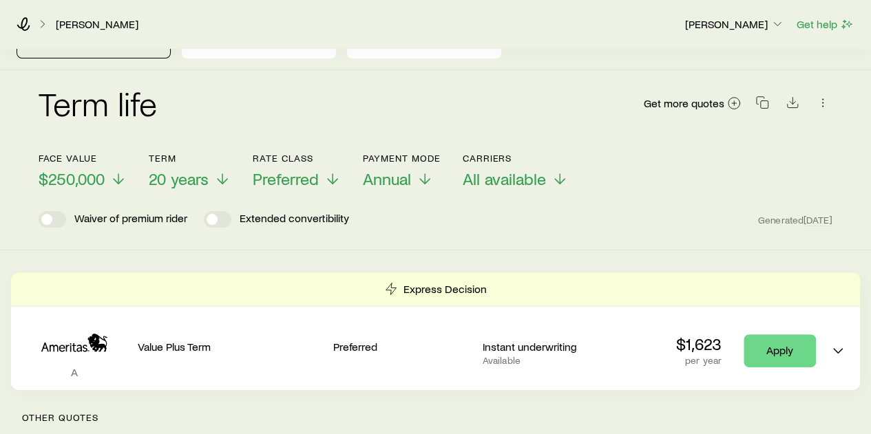
scroll to position [69, 0]
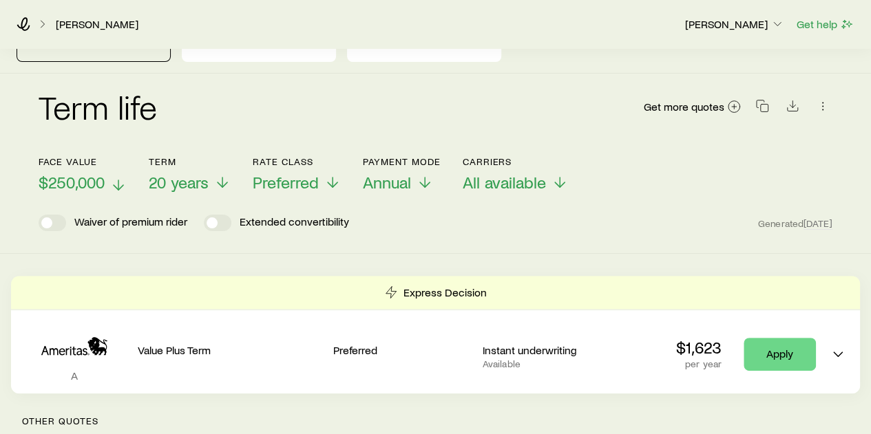
click at [118, 177] on icon at bounding box center [118, 185] width 17 height 17
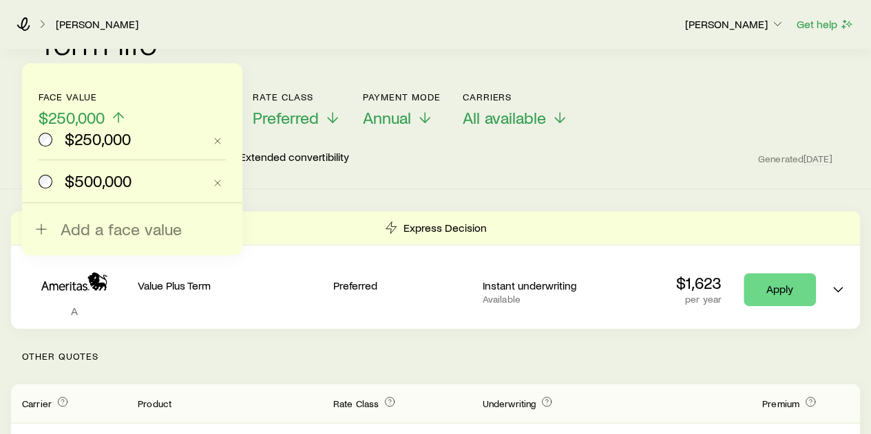
scroll to position [138, 0]
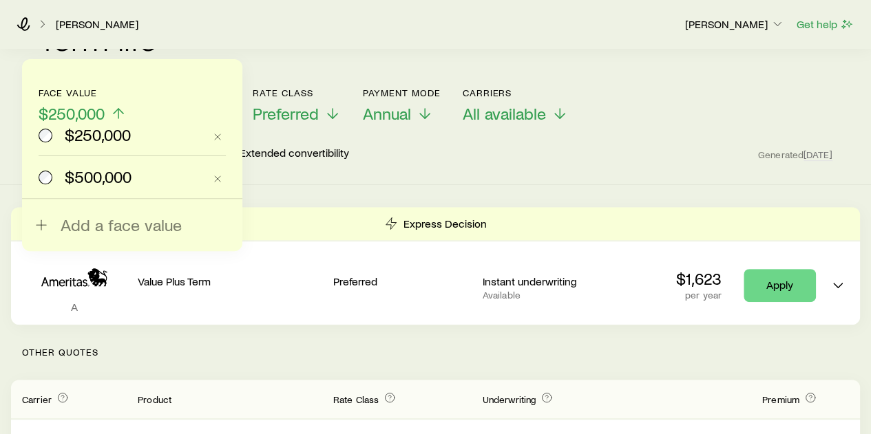
click at [99, 135] on span "$250,000" at bounding box center [98, 134] width 66 height 19
click at [83, 176] on span "$500,000" at bounding box center [98, 176] width 67 height 19
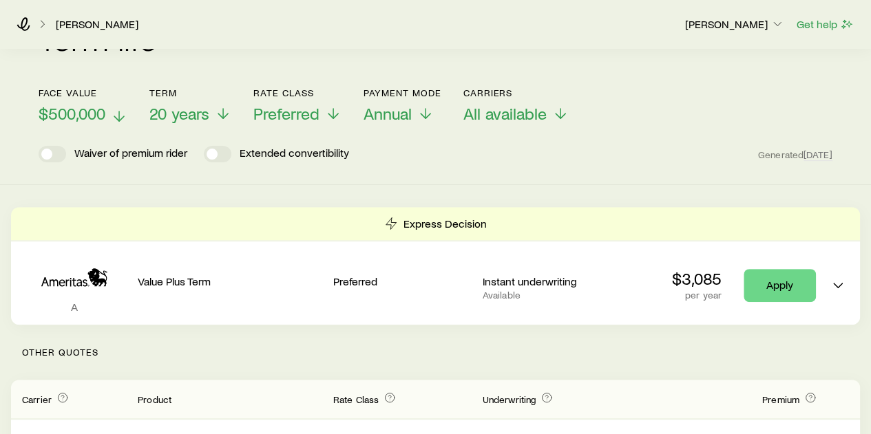
click at [117, 108] on icon at bounding box center [119, 116] width 17 height 17
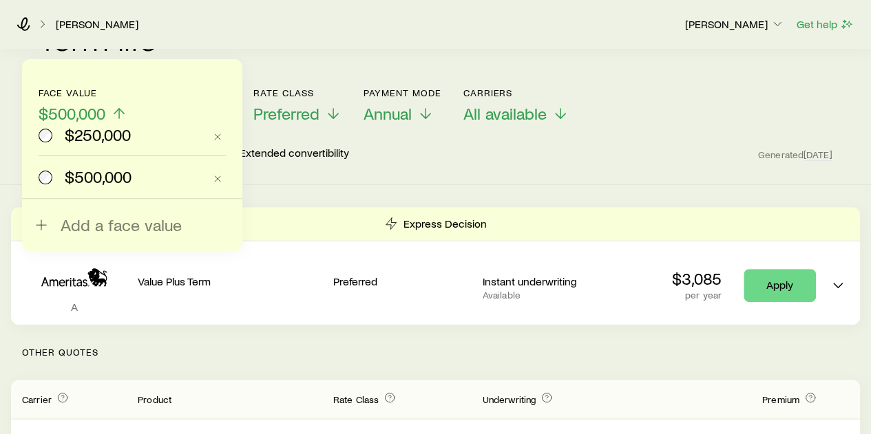
click at [56, 138] on div "$250,000" at bounding box center [121, 134] width 165 height 19
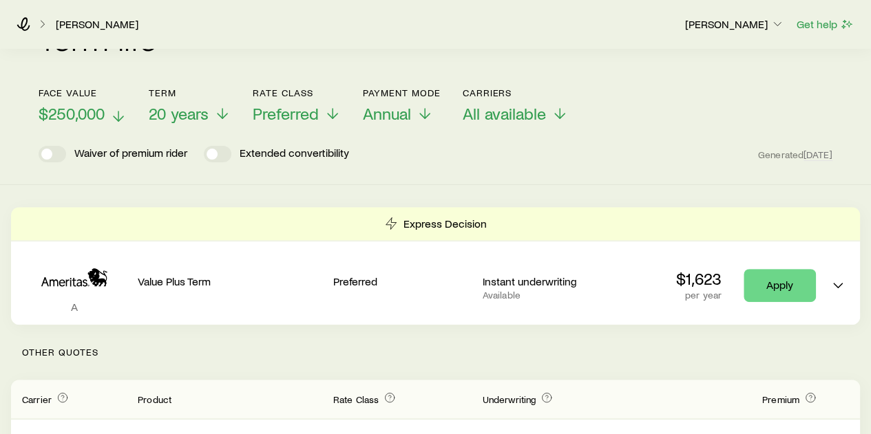
click at [114, 108] on icon at bounding box center [118, 116] width 17 height 17
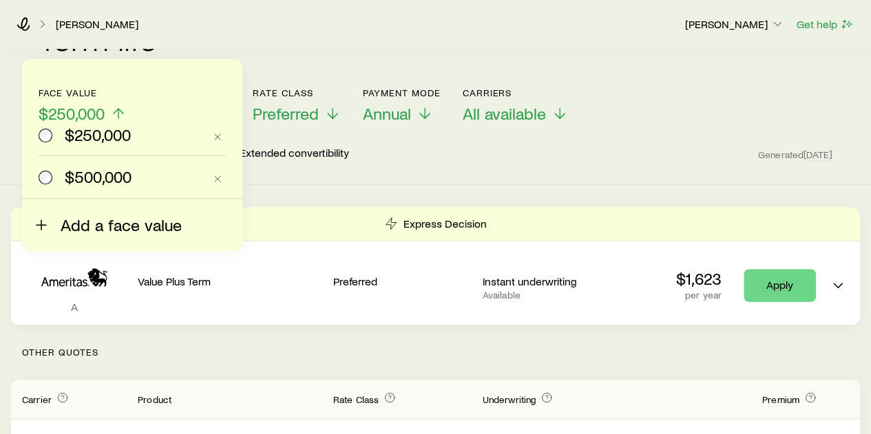
click at [64, 218] on span "Add a face value" at bounding box center [121, 224] width 121 height 19
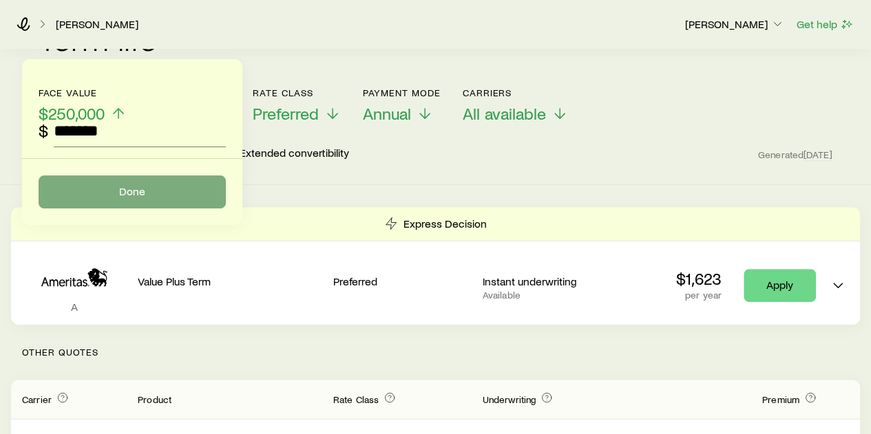
type input "*******"
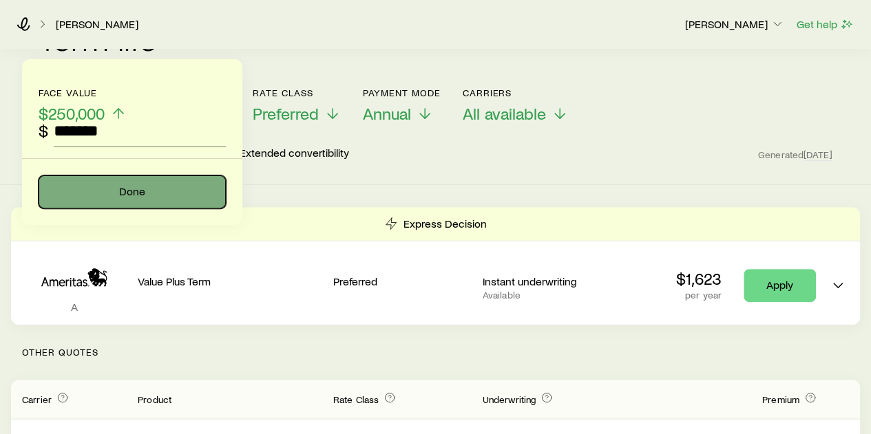
click at [102, 187] on button "Done" at bounding box center [132, 192] width 187 height 33
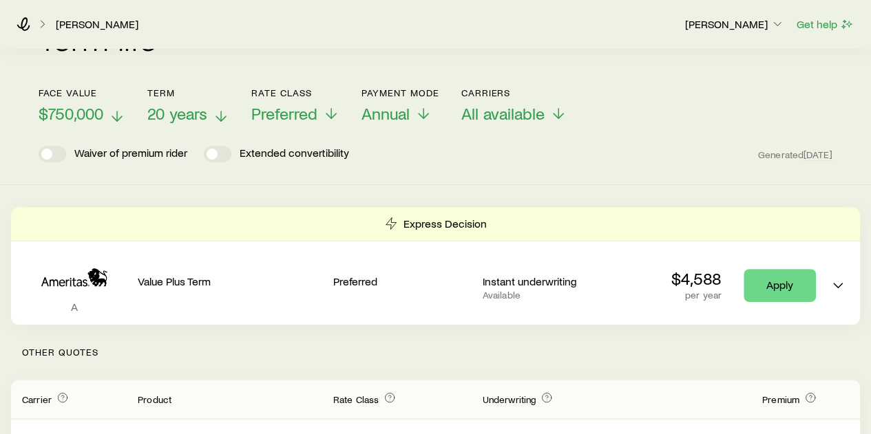
click at [170, 104] on span "20 years" at bounding box center [177, 113] width 60 height 19
click at [383, 146] on div "Waiver of premium rider Extended convertibility Generated [DATE]" at bounding box center [436, 154] width 794 height 17
click at [93, 104] on span "$750,000" at bounding box center [71, 113] width 65 height 19
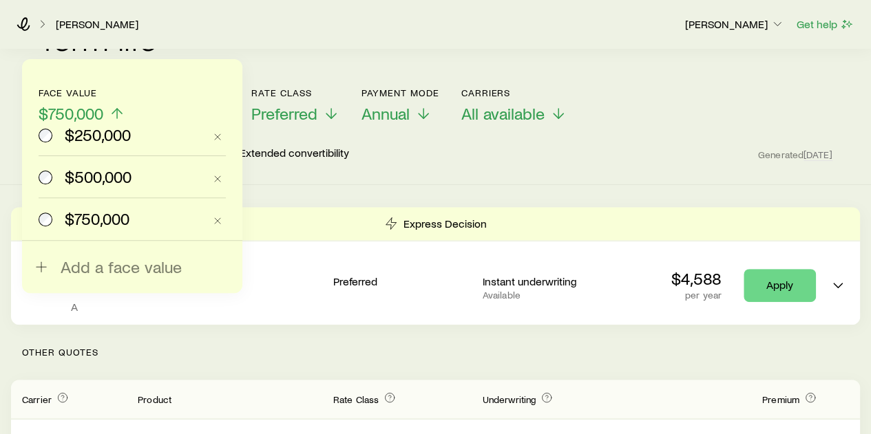
click at [83, 137] on span "$250,000" at bounding box center [98, 134] width 66 height 19
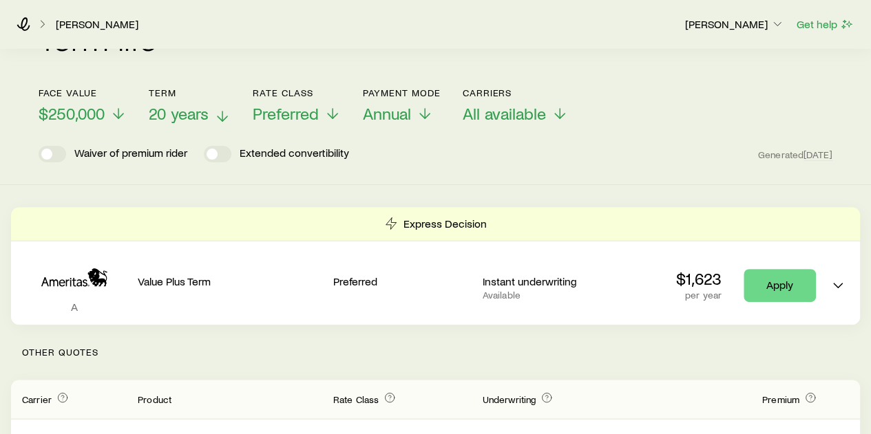
click at [191, 106] on span "20 years" at bounding box center [179, 113] width 60 height 19
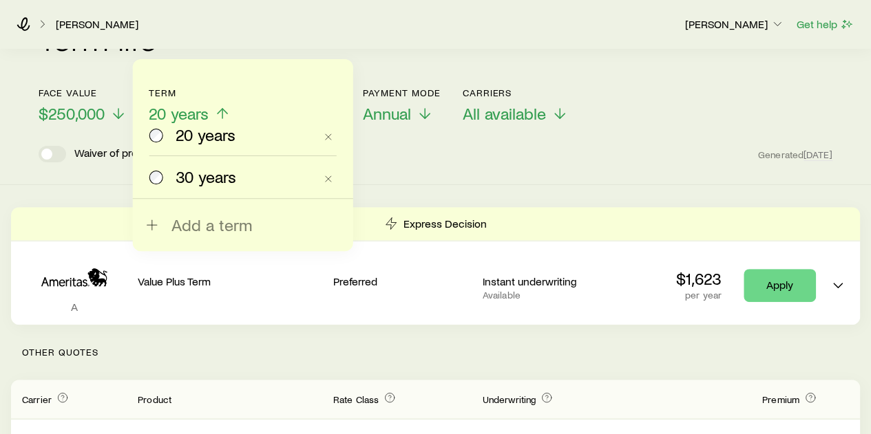
click at [414, 146] on div "Waiver of premium rider Extended convertibility Generated [DATE]" at bounding box center [436, 154] width 794 height 17
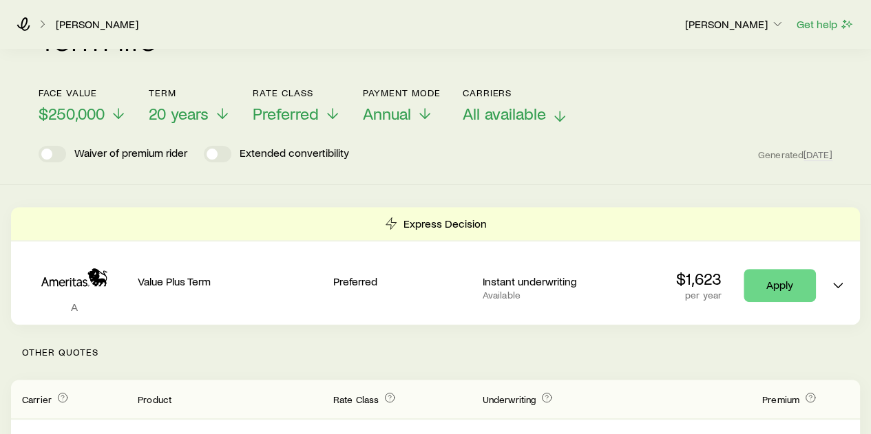
click at [488, 104] on span "All available" at bounding box center [504, 113] width 83 height 19
click at [346, 146] on p "Extended convertibility" at bounding box center [294, 154] width 109 height 17
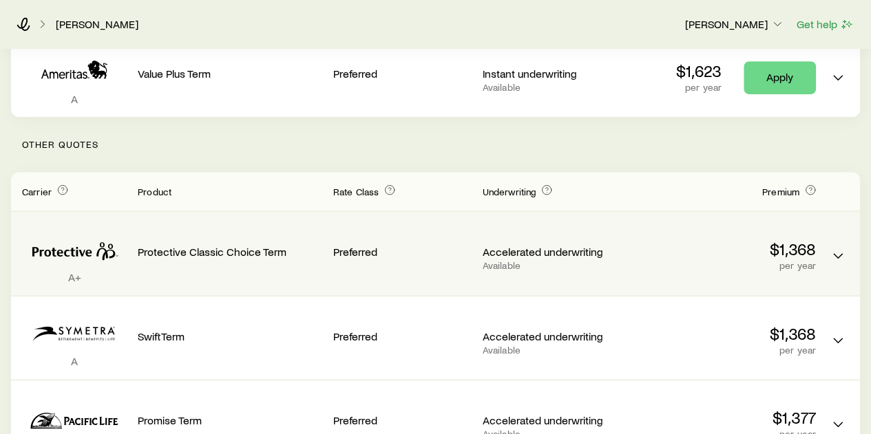
scroll to position [344, 0]
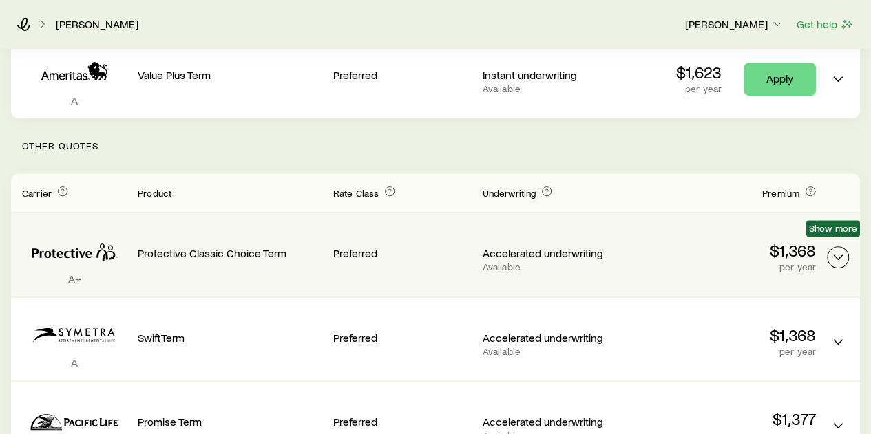
click at [839, 249] on icon "Term quotes" at bounding box center [838, 257] width 17 height 17
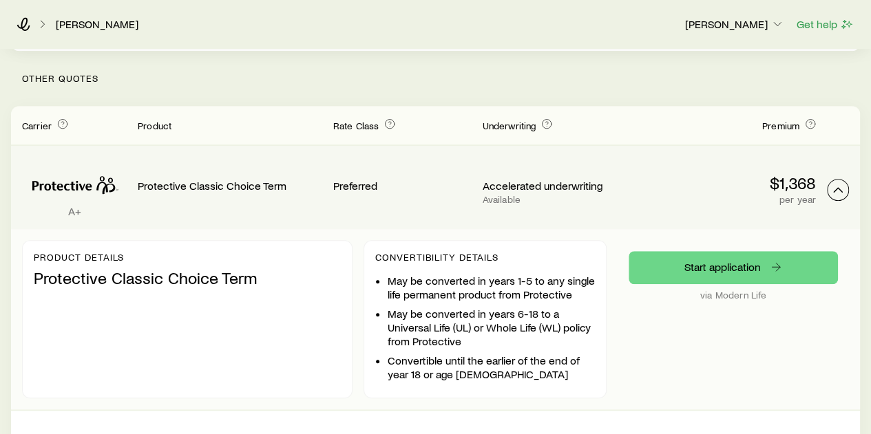
scroll to position [413, 0]
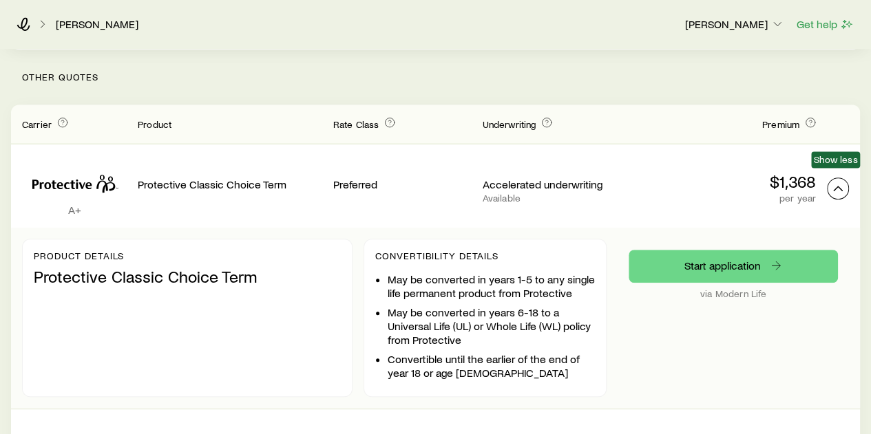
click at [832, 180] on icon "Term quotes" at bounding box center [838, 188] width 17 height 17
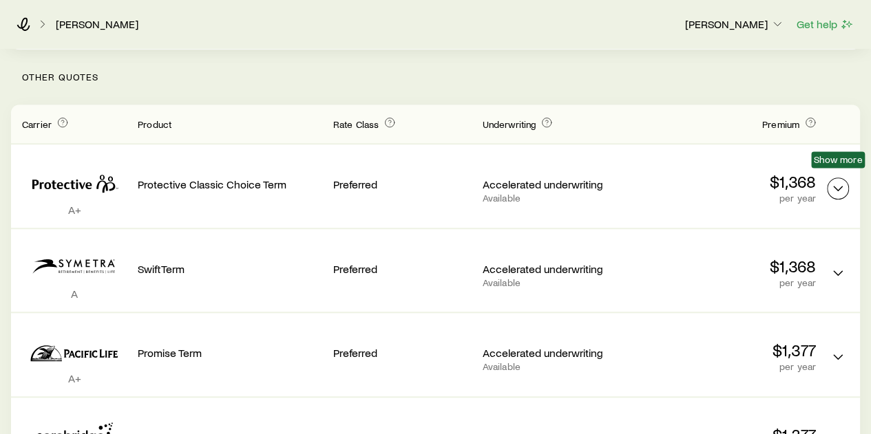
click at [837, 180] on icon "Term quotes" at bounding box center [838, 188] width 17 height 17
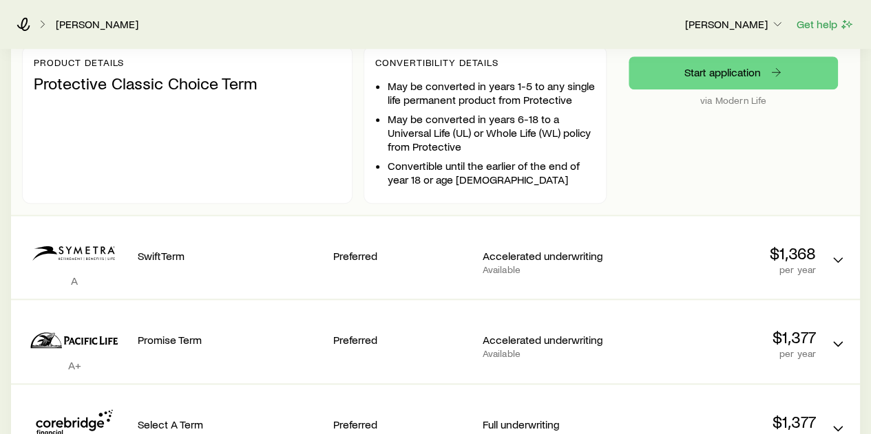
scroll to position [620, 0]
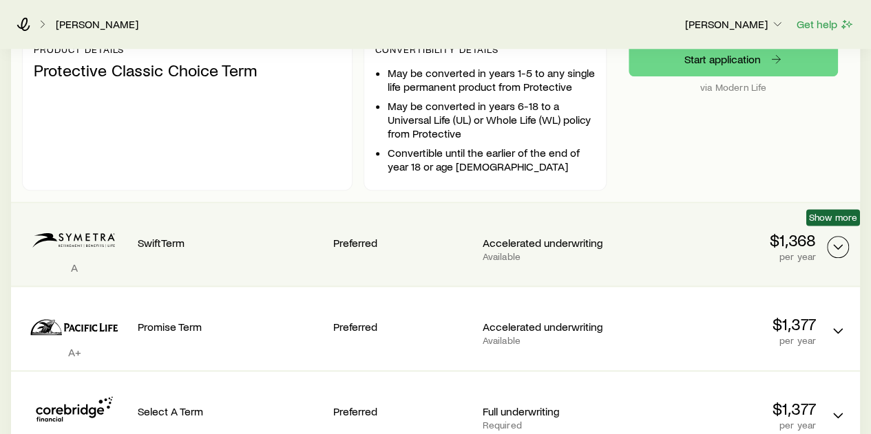
click at [842, 239] on icon "Term quotes" at bounding box center [838, 247] width 17 height 17
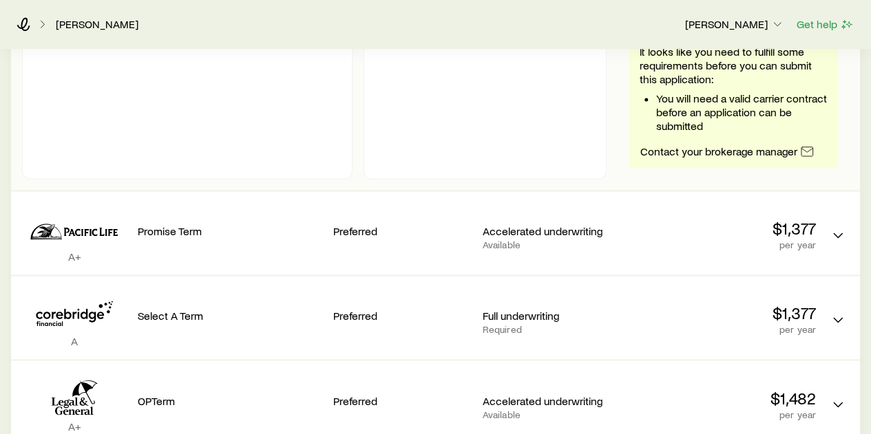
scroll to position [964, 0]
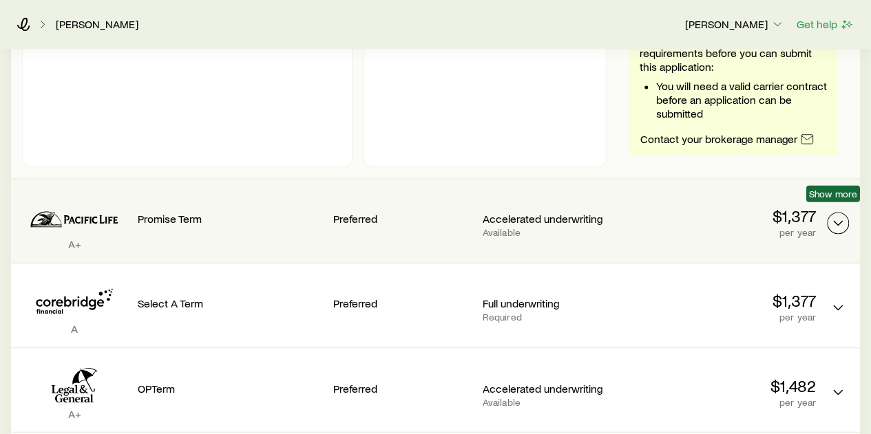
click at [833, 215] on icon "Term quotes" at bounding box center [838, 223] width 17 height 17
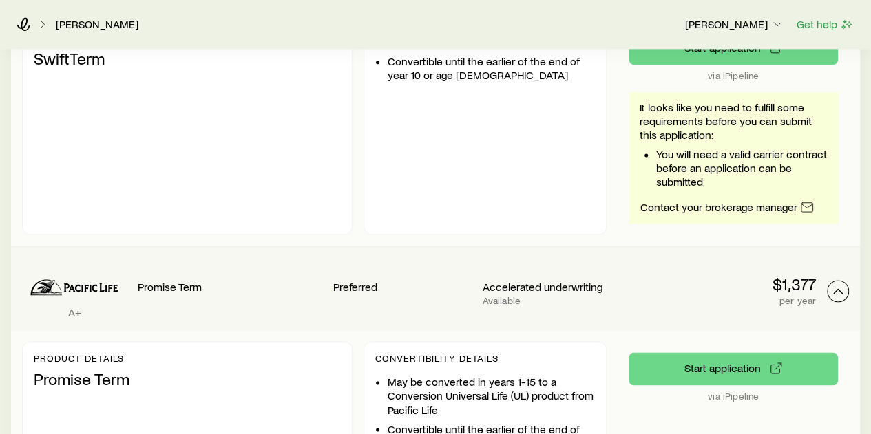
scroll to position [895, 0]
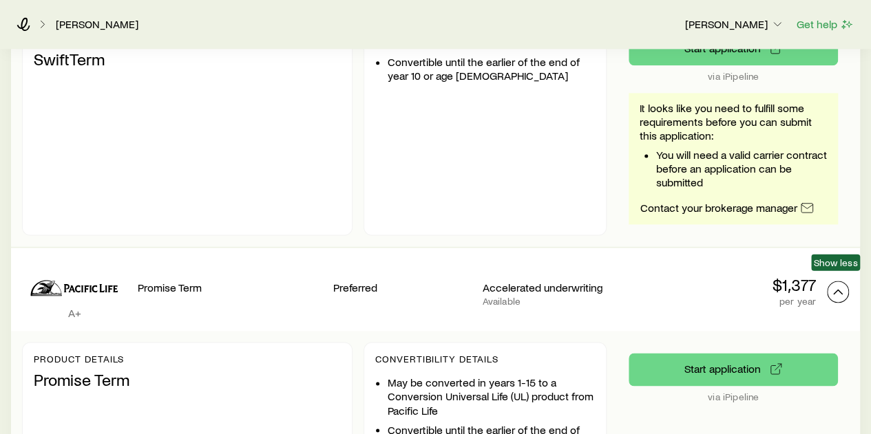
click at [832, 284] on icon "Term quotes" at bounding box center [838, 292] width 17 height 17
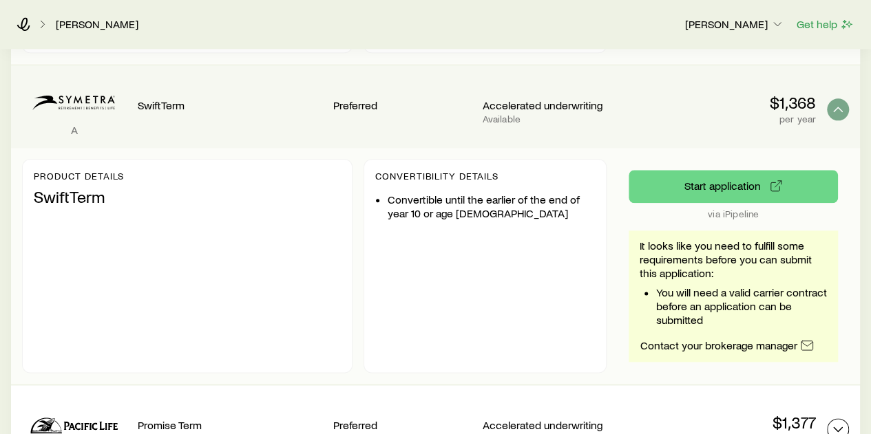
scroll to position [757, 0]
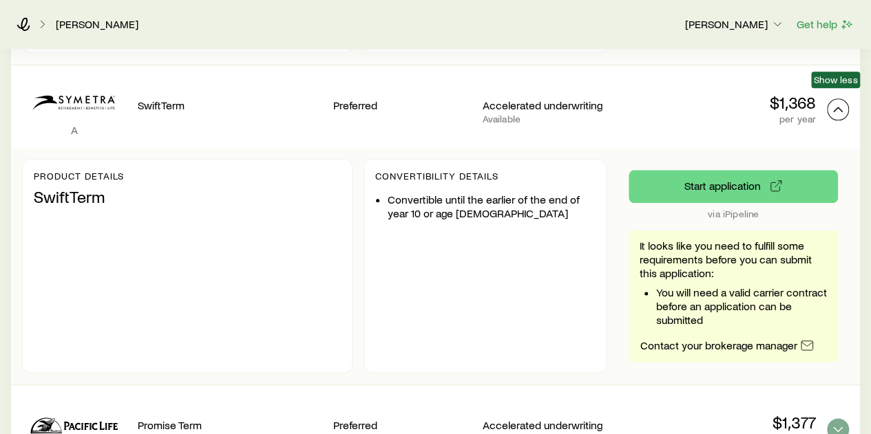
click at [839, 101] on icon "Term quotes" at bounding box center [838, 109] width 17 height 17
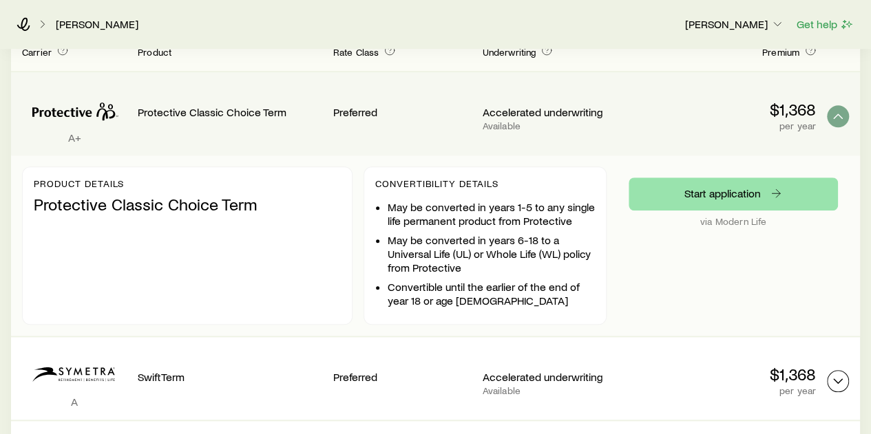
scroll to position [482, 0]
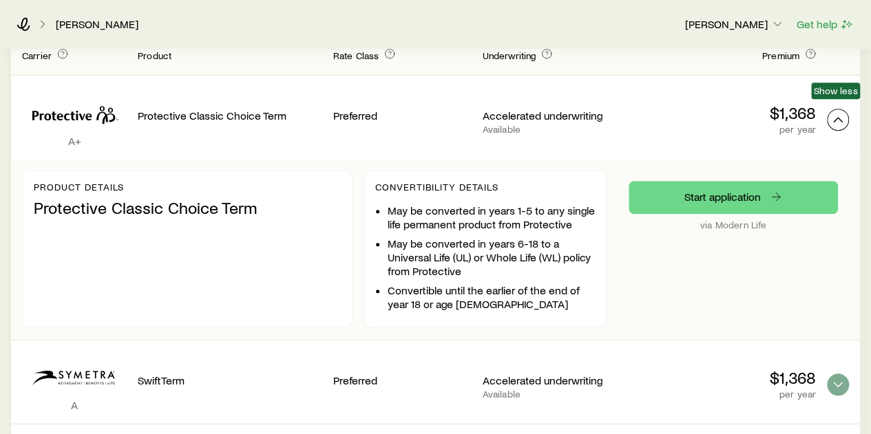
click at [835, 112] on icon "Term quotes" at bounding box center [838, 120] width 17 height 17
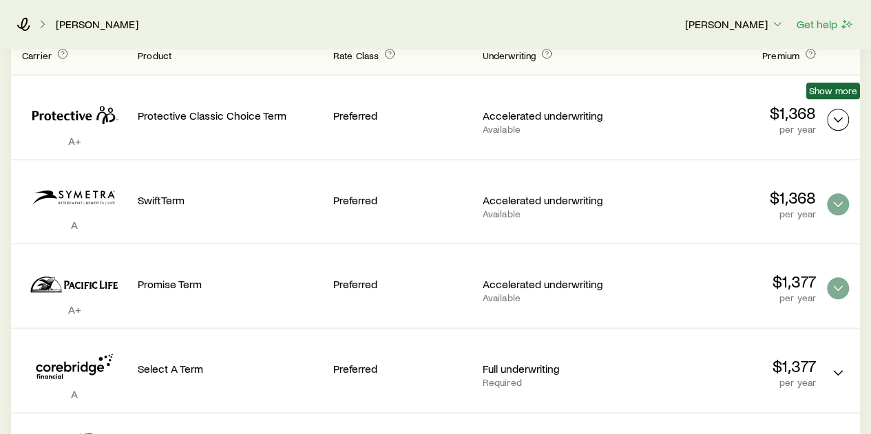
click at [828, 109] on button "Term quotes" at bounding box center [838, 120] width 22 height 22
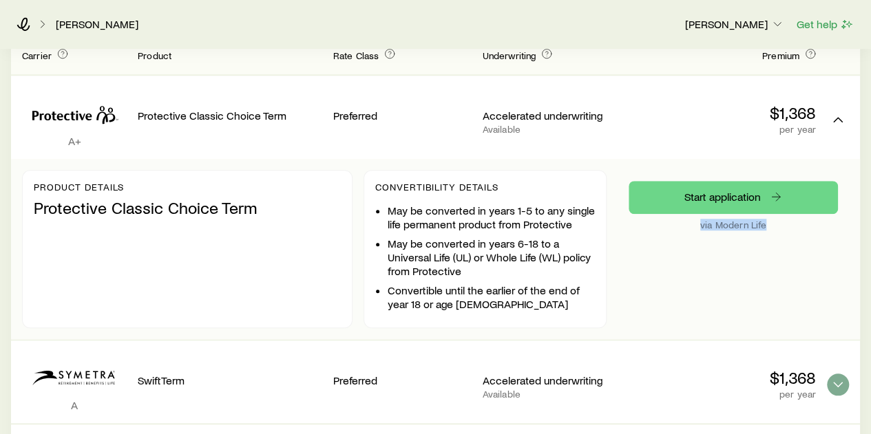
drag, startPoint x: 768, startPoint y: 215, endPoint x: 700, endPoint y: 220, distance: 67.6
click at [700, 220] on div "Start application via Modern Life" at bounding box center [733, 249] width 209 height 136
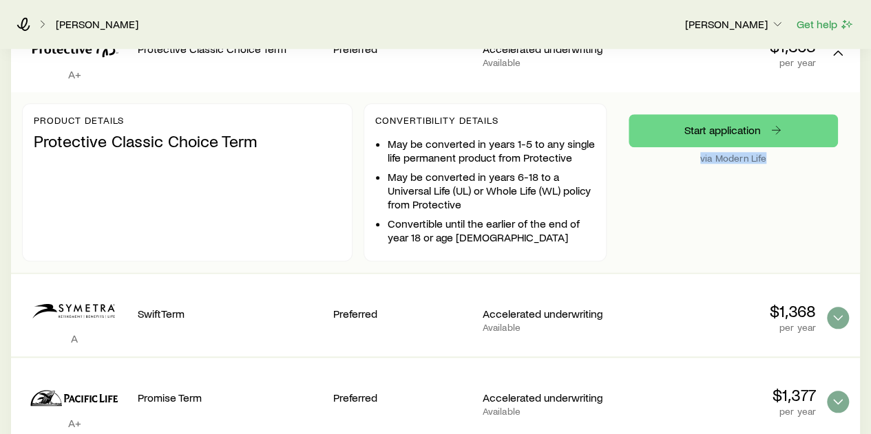
scroll to position [551, 0]
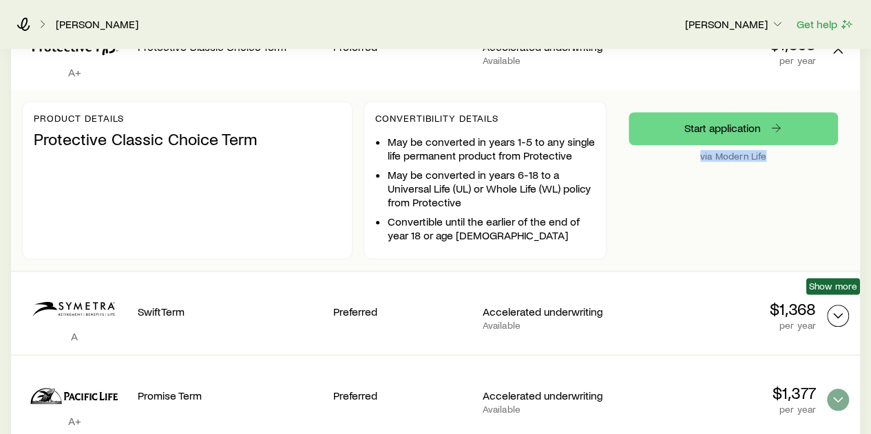
click at [839, 308] on icon "Term quotes" at bounding box center [838, 316] width 17 height 17
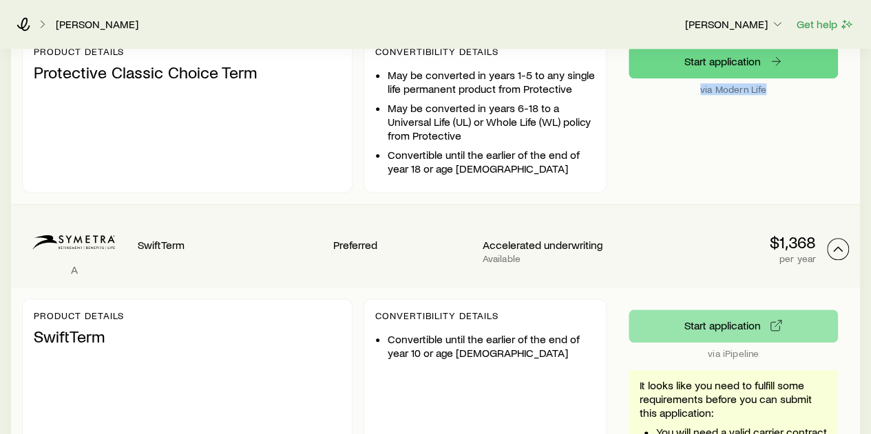
scroll to position [620, 0]
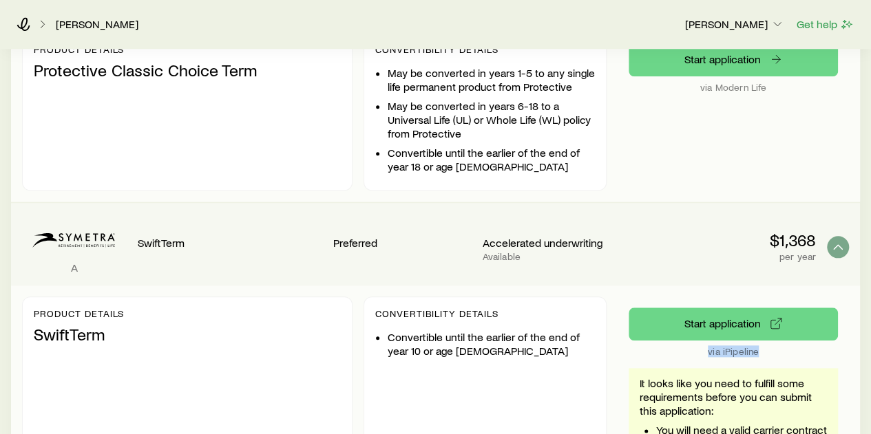
drag, startPoint x: 766, startPoint y: 335, endPoint x: 702, endPoint y: 342, distance: 64.4
click at [702, 346] on p "via iPipeline" at bounding box center [733, 351] width 209 height 11
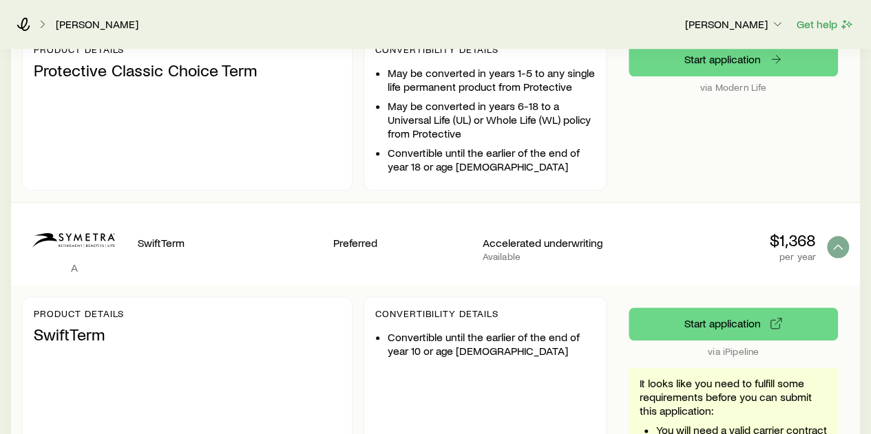
click at [690, 262] on div "$1,368 per year" at bounding box center [723, 244] width 185 height 61
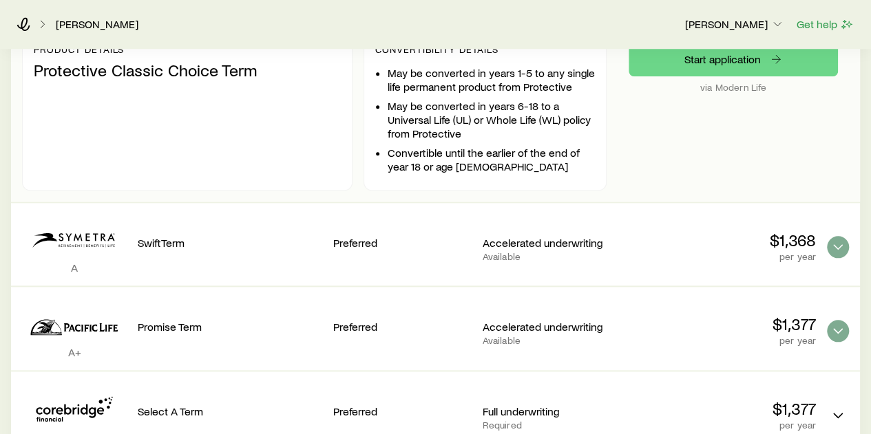
click at [734, 231] on p "$1,368" at bounding box center [723, 240] width 185 height 19
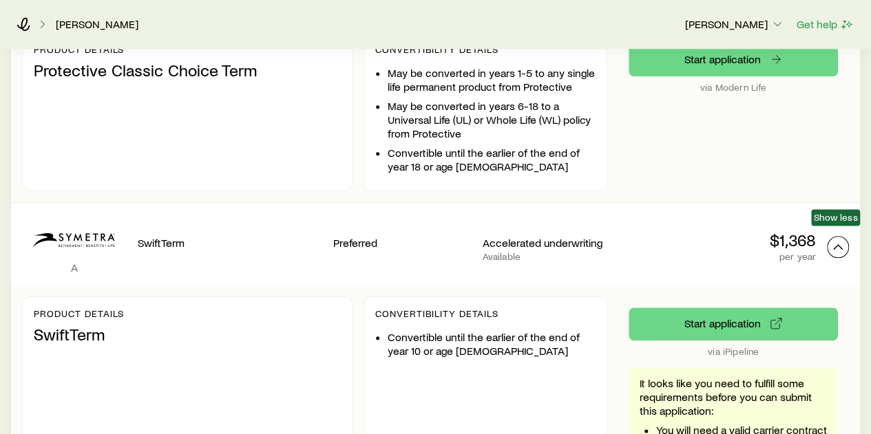
click at [837, 239] on icon "Term quotes" at bounding box center [838, 247] width 17 height 17
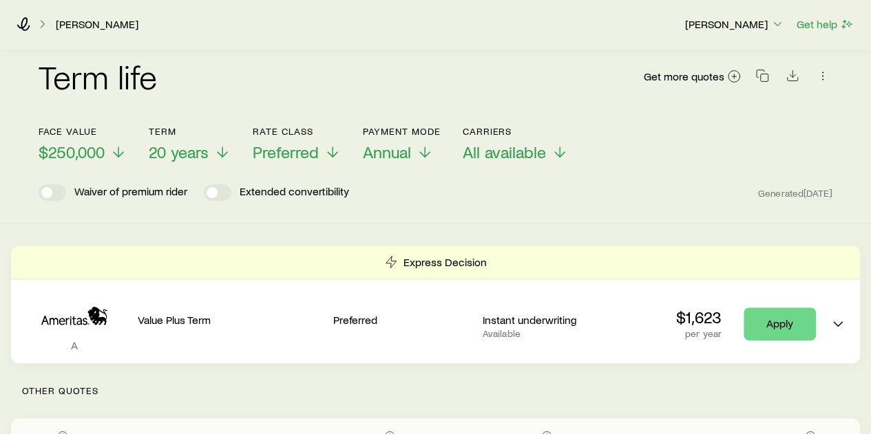
scroll to position [0, 0]
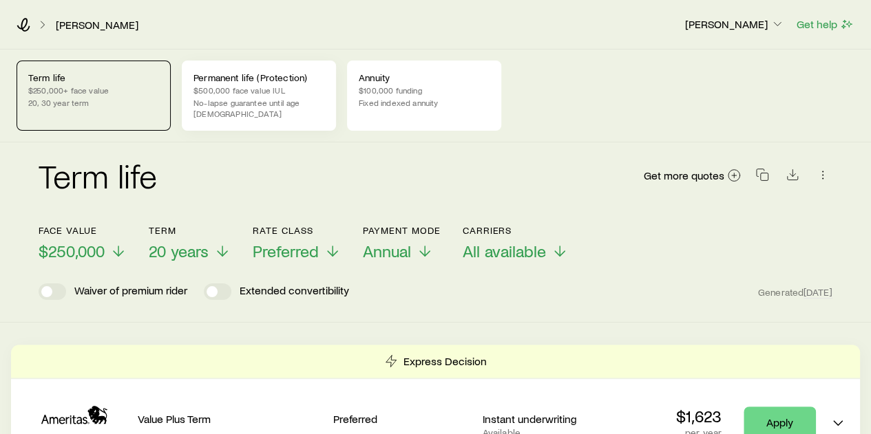
click at [227, 85] on p "$500,000 face value IUL" at bounding box center [258, 90] width 131 height 11
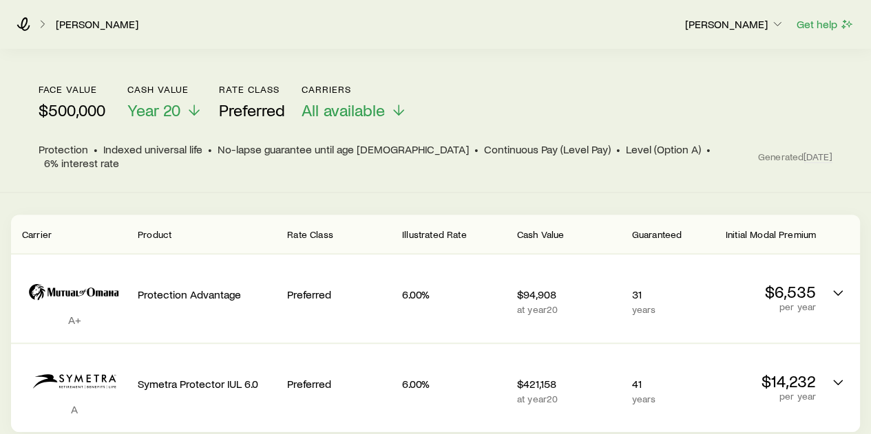
scroll to position [138, 0]
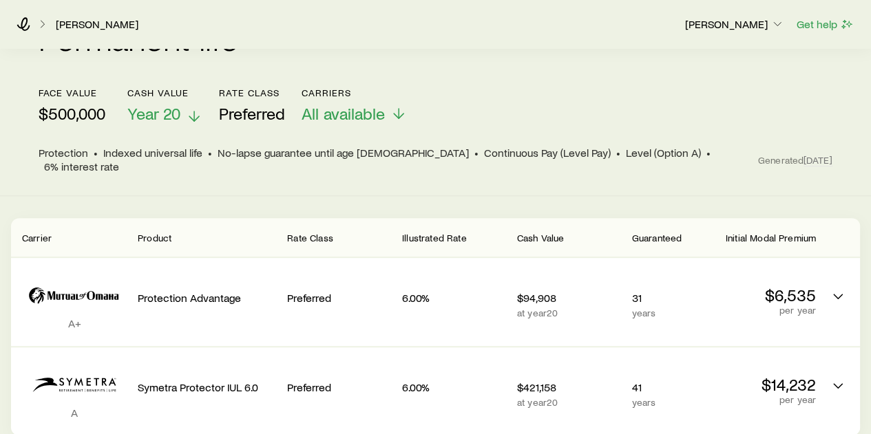
click at [198, 116] on polyline at bounding box center [194, 118] width 10 height 5
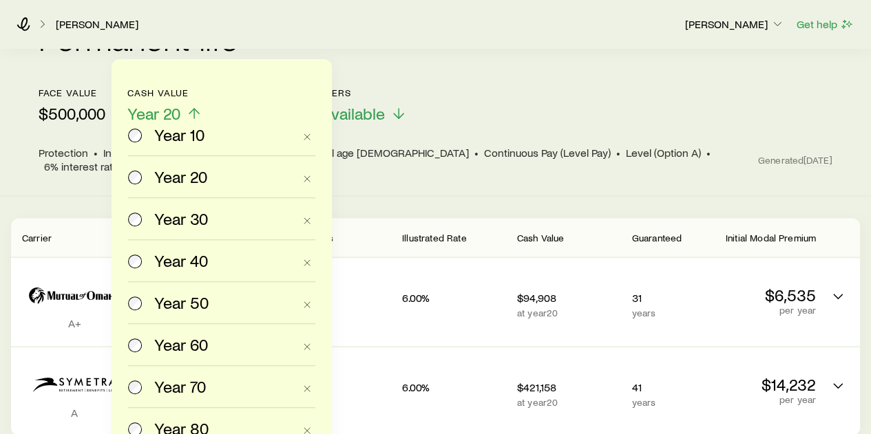
click at [550, 59] on div "Permanent life Get more quotes" at bounding box center [436, 46] width 794 height 83
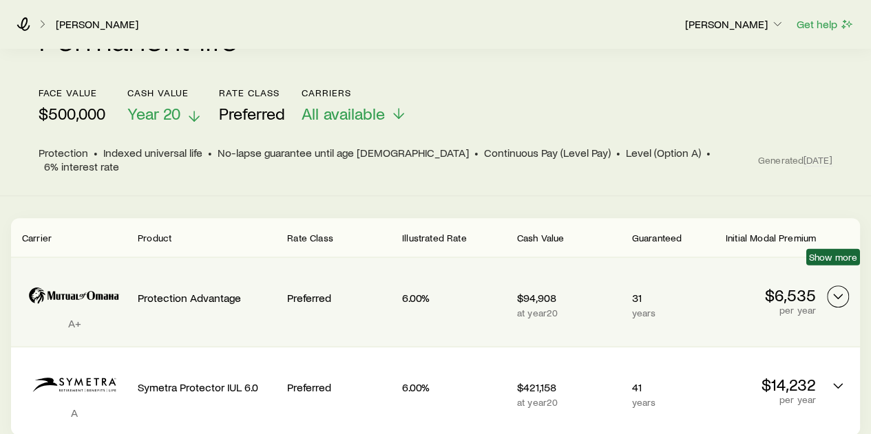
click at [840, 288] on icon "Permanent quotes" at bounding box center [838, 296] width 17 height 17
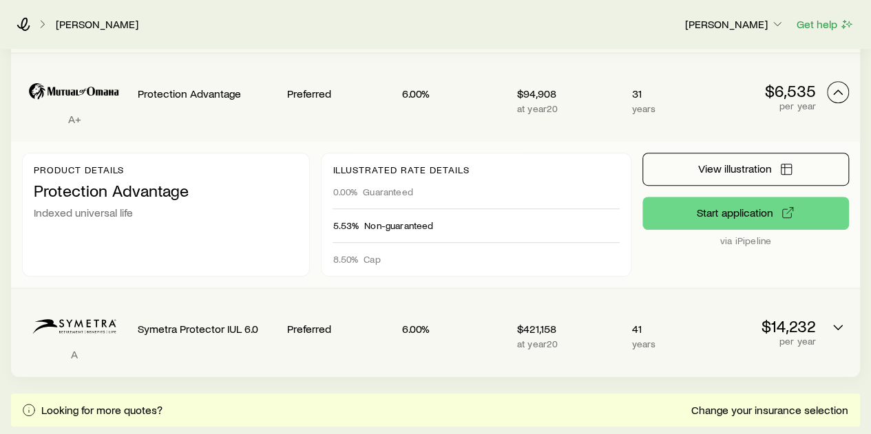
scroll to position [344, 0]
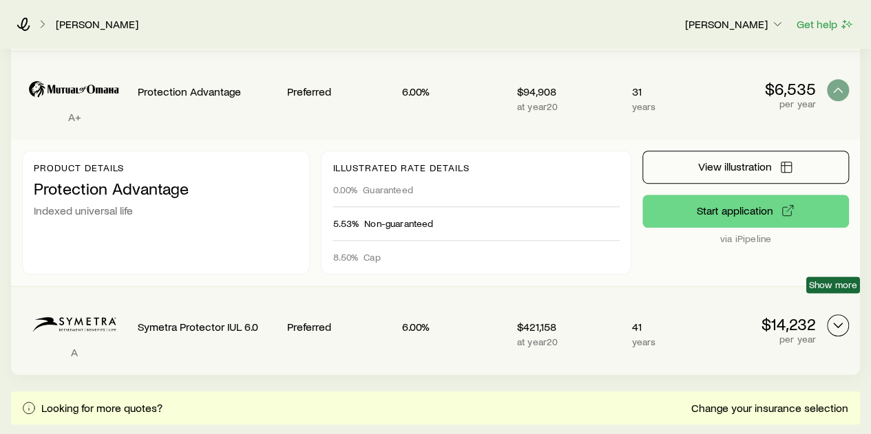
click at [837, 317] on icon "Permanent quotes" at bounding box center [838, 325] width 17 height 17
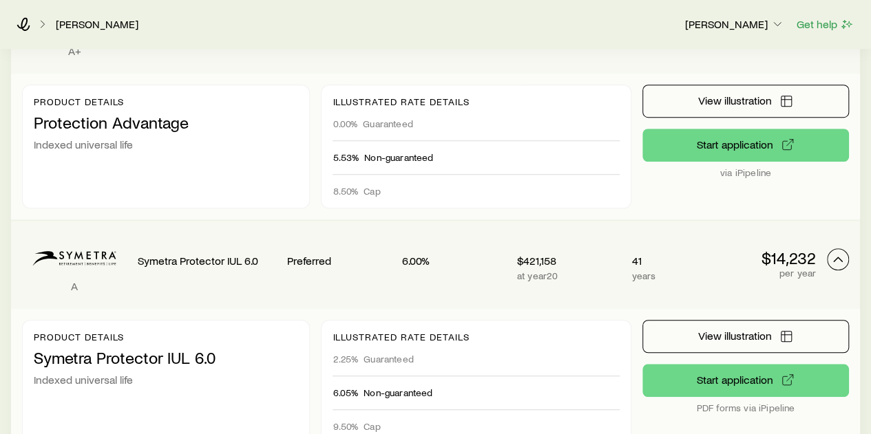
scroll to position [413, 0]
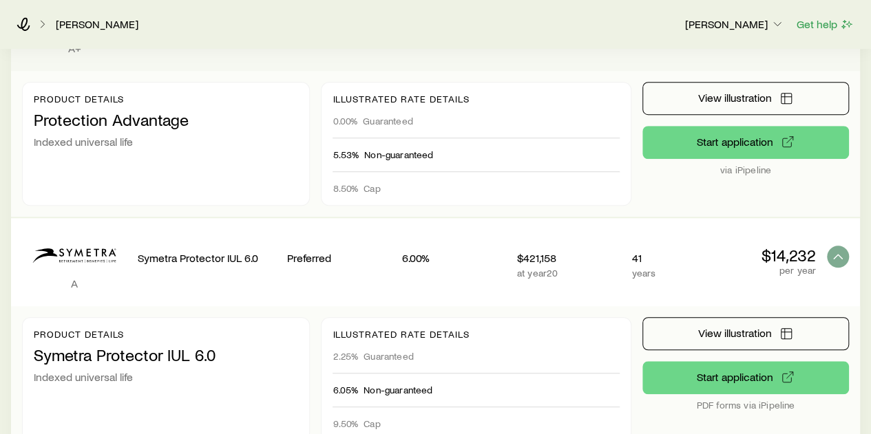
click at [386, 172] on div "8.50% Cap" at bounding box center [476, 183] width 286 height 22
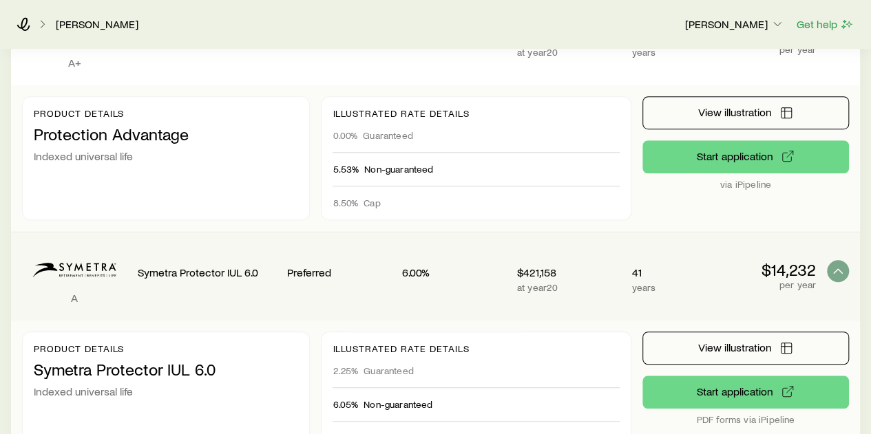
scroll to position [344, 0]
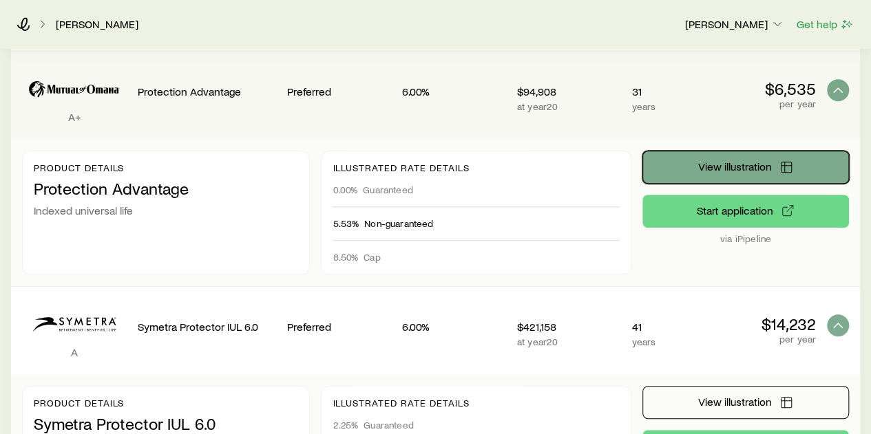
click at [724, 161] on span "View illustration" at bounding box center [734, 166] width 74 height 11
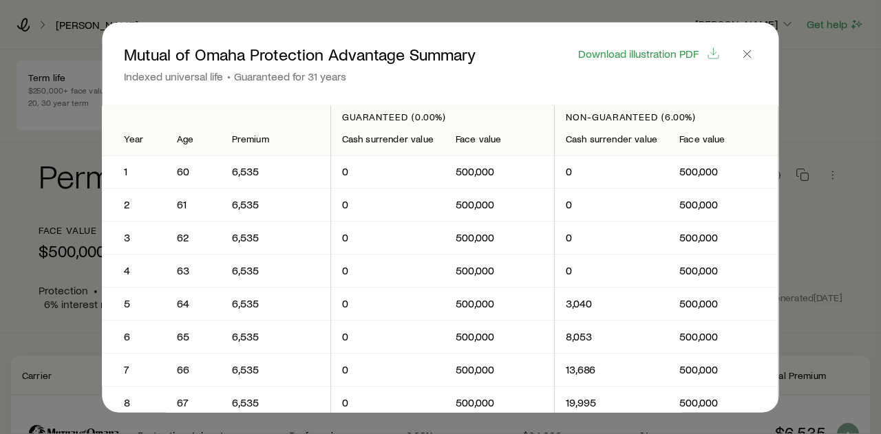
scroll to position [0, 0]
click at [659, 54] on span "Download illustration PDF" at bounding box center [638, 53] width 120 height 11
click at [742, 54] on icon "button" at bounding box center [748, 54] width 14 height 14
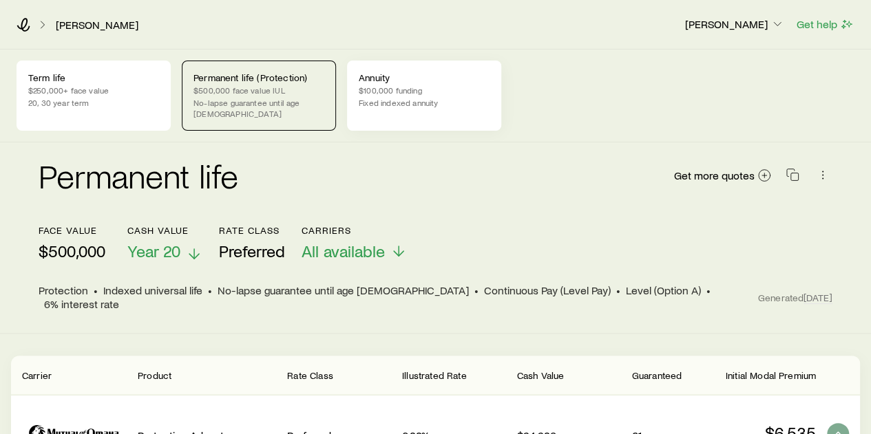
click at [411, 82] on p "Annuity" at bounding box center [424, 77] width 131 height 11
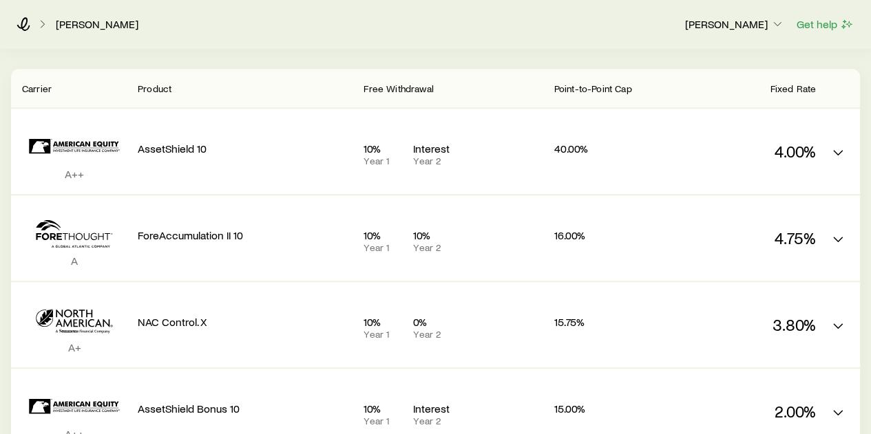
scroll to position [275, 0]
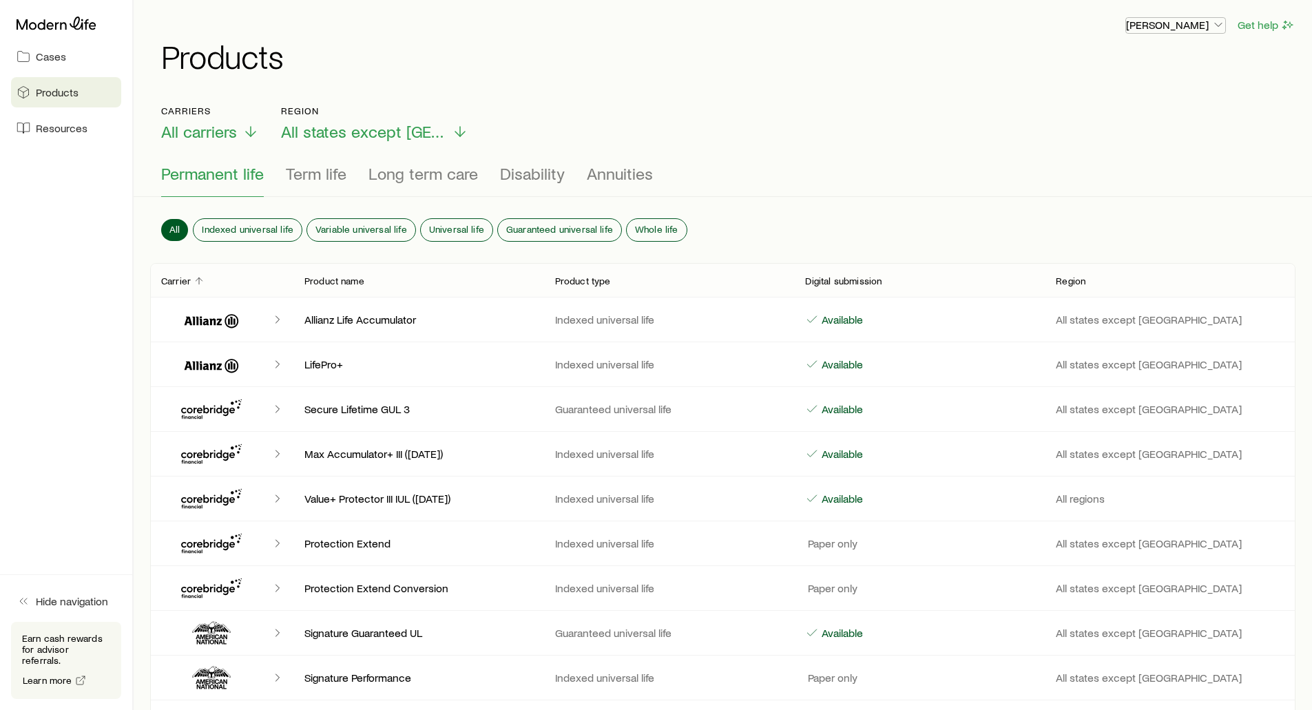
click at [1149, 31] on p "[PERSON_NAME]" at bounding box center [1175, 25] width 99 height 14
click at [1099, 130] on span "Sign out" at bounding box center [1110, 130] width 38 height 14
